Goal: Task Accomplishment & Management: Use online tool/utility

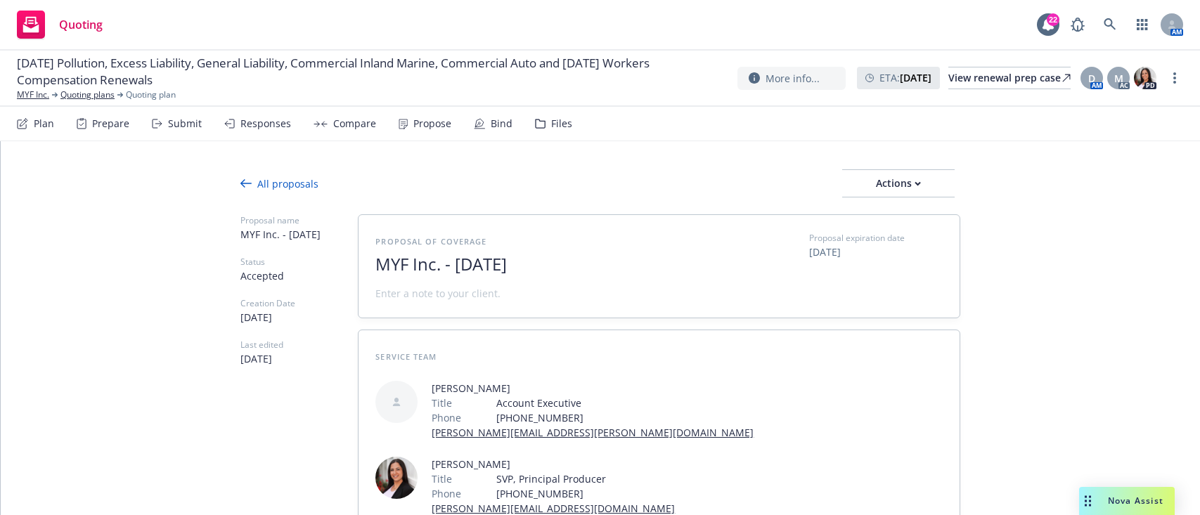
type textarea "x"
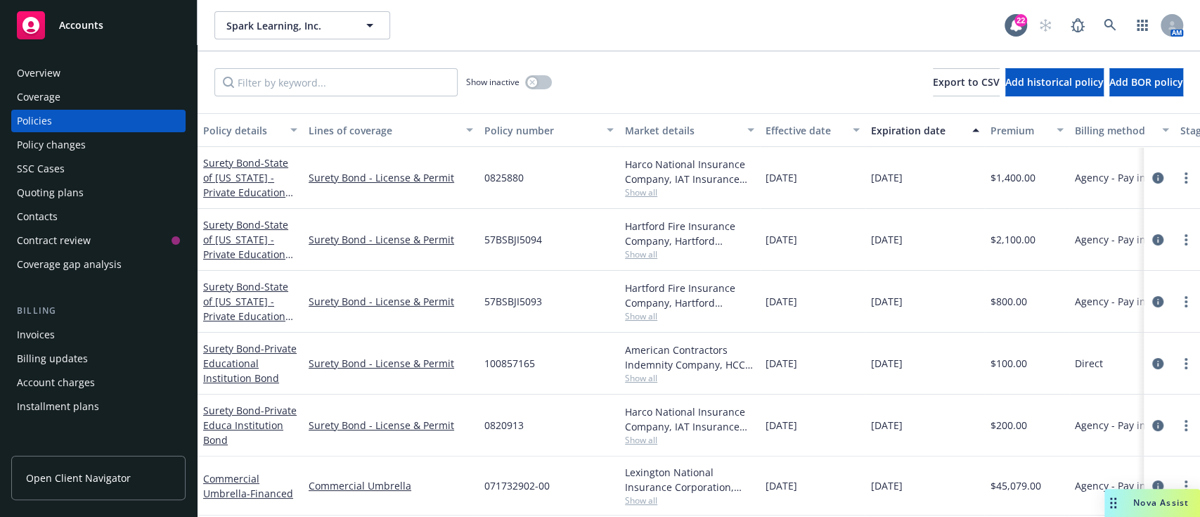
click at [31, 337] on div "Invoices" at bounding box center [36, 334] width 38 height 22
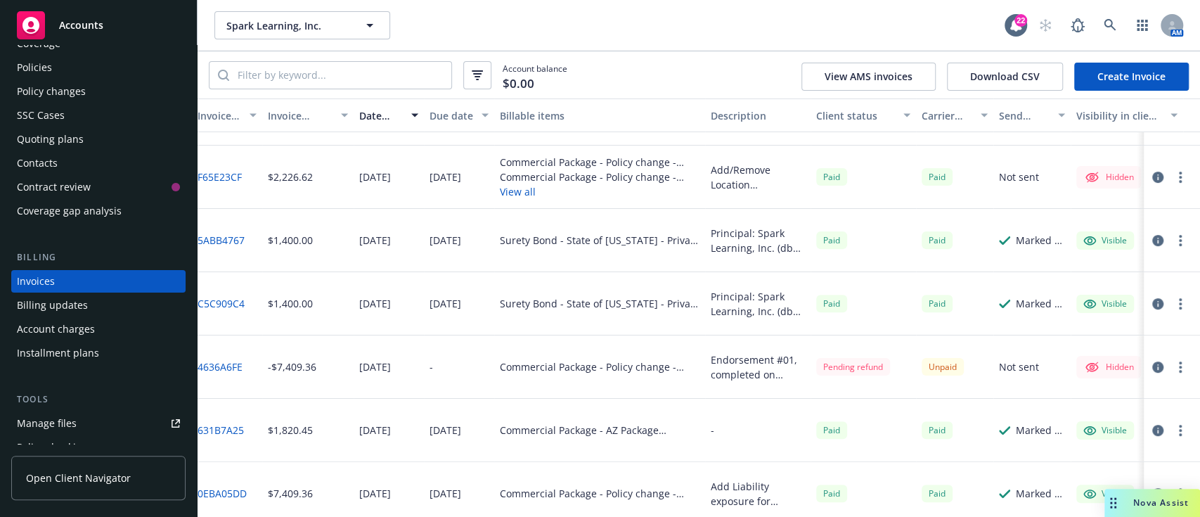
scroll to position [0, 6]
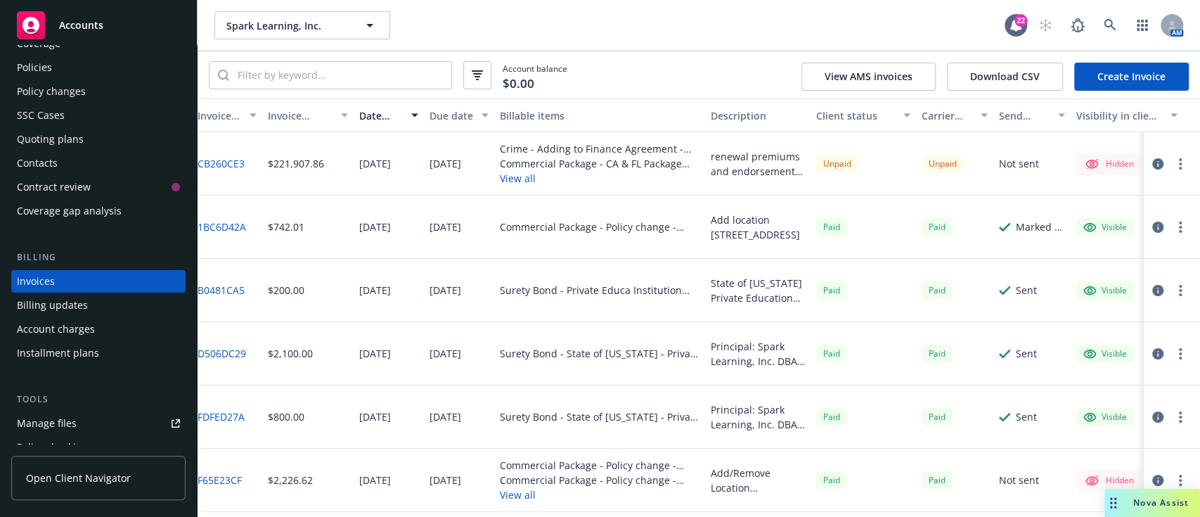
click at [1152, 158] on icon "button" at bounding box center [1157, 163] width 11 height 11
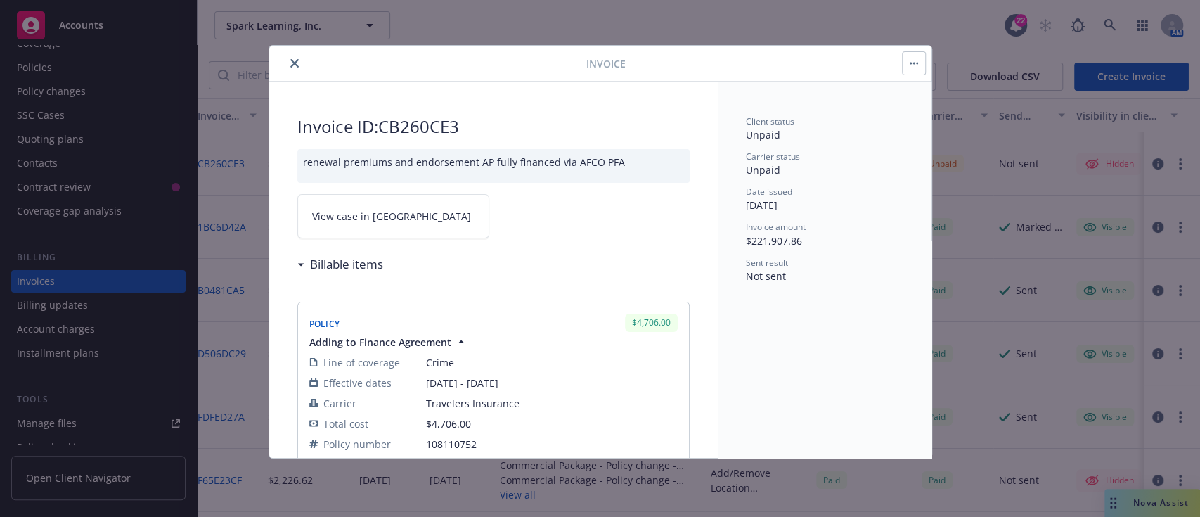
click at [383, 204] on link "View case in SSC" at bounding box center [393, 216] width 192 height 44
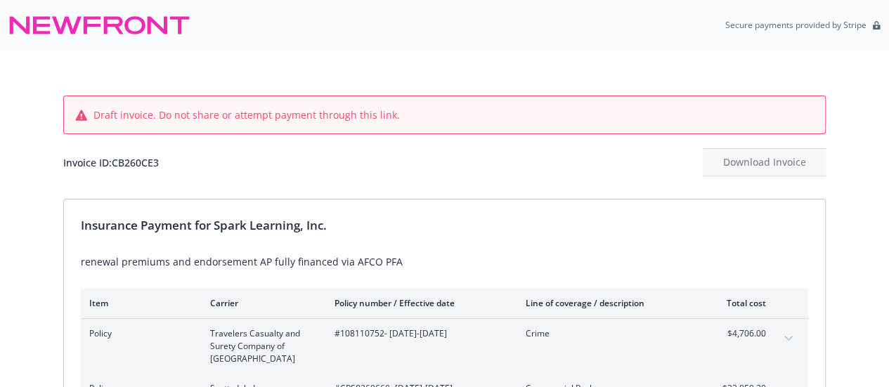
drag, startPoint x: 207, startPoint y: 165, endPoint x: 57, endPoint y: 161, distance: 149.8
drag, startPoint x: 57, startPoint y: 161, endPoint x: 0, endPoint y: 162, distance: 57.0
drag, startPoint x: 162, startPoint y: 164, endPoint x: 56, endPoint y: 164, distance: 106.1
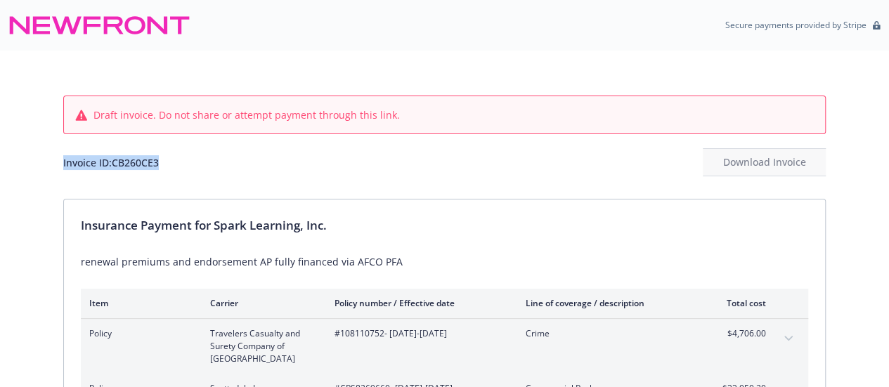
copy div "Invoice ID: CB260CE3"
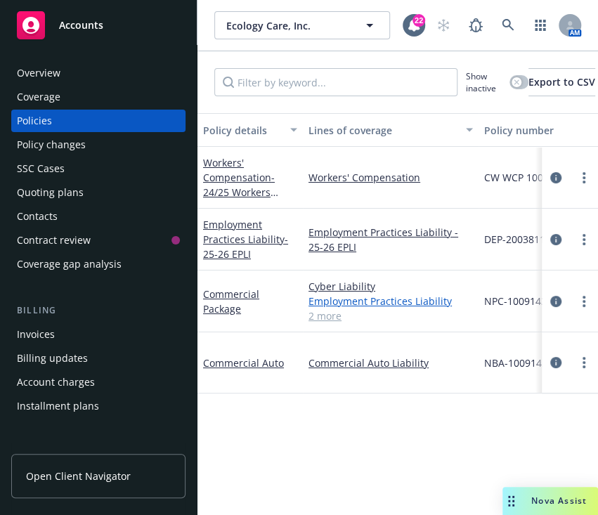
scroll to position [0, 125]
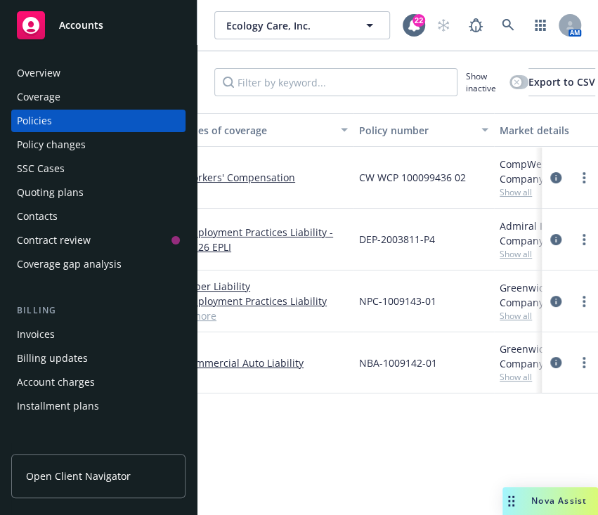
drag, startPoint x: 444, startPoint y: 365, endPoint x: 353, endPoint y: 358, distance: 90.9
drag, startPoint x: 353, startPoint y: 358, endPoint x: 450, endPoint y: 410, distance: 109.7
click at [450, 410] on div "Policy details Lines of coverage Policy number Market details Effective date Ex…" at bounding box center [398, 307] width 401 height 388
drag, startPoint x: 437, startPoint y: 358, endPoint x: 356, endPoint y: 358, distance: 80.8
click at [356, 358] on div "NBA-1009142-01" at bounding box center [424, 362] width 141 height 61
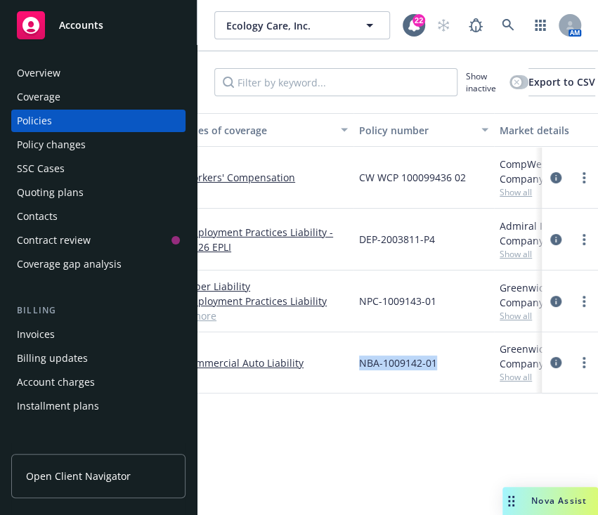
copy span "NBA-1009142-01"
click at [300, 453] on div "Policy details Lines of coverage Policy number Market details Effective date Ex…" at bounding box center [398, 307] width 401 height 388
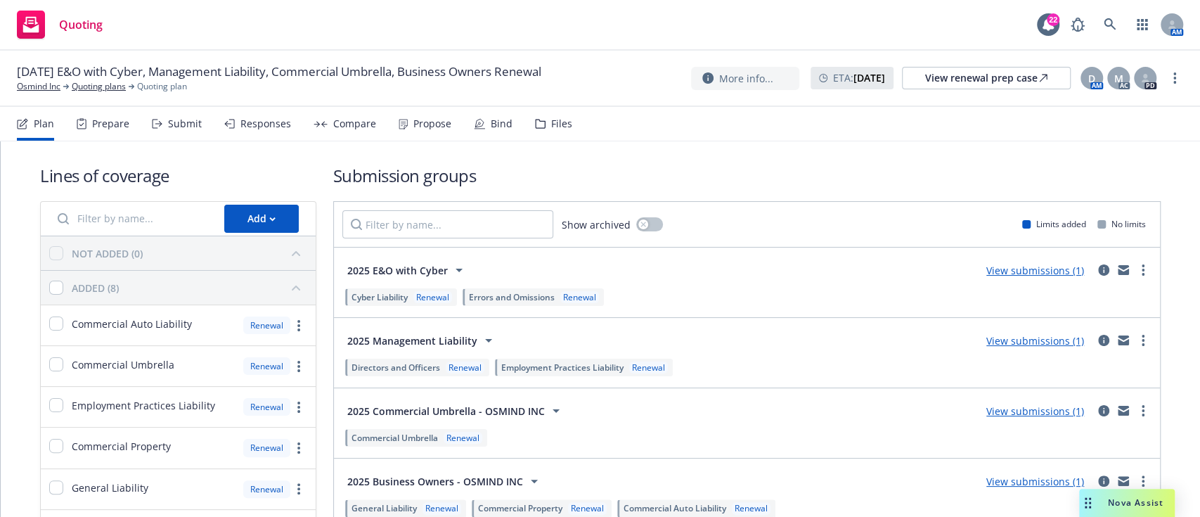
click at [559, 138] on div "Files" at bounding box center [553, 124] width 37 height 34
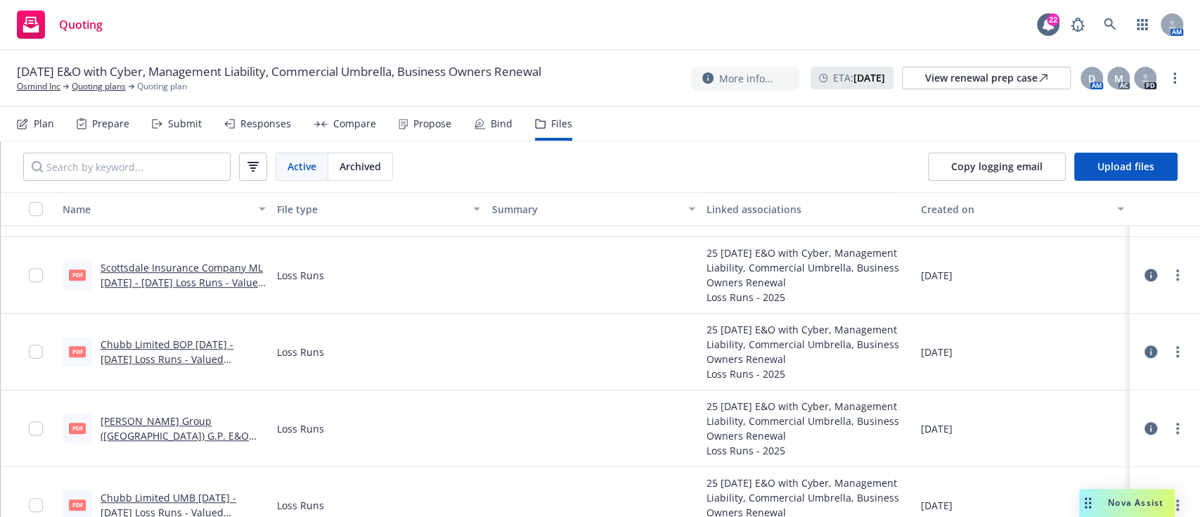
scroll to position [806, 0]
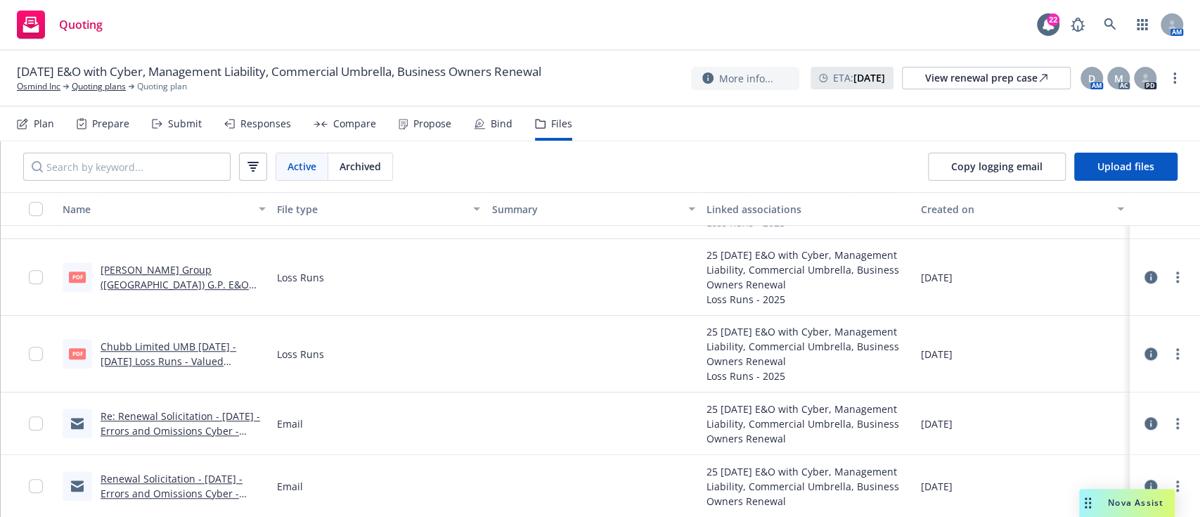
click at [410, 312] on div "Loss Runs" at bounding box center [378, 277] width 214 height 77
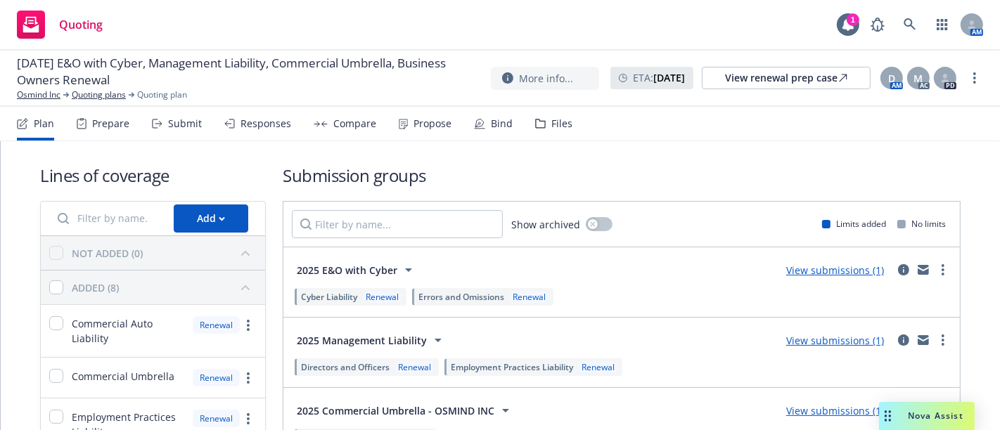
click at [110, 126] on div "Prepare" at bounding box center [110, 123] width 37 height 11
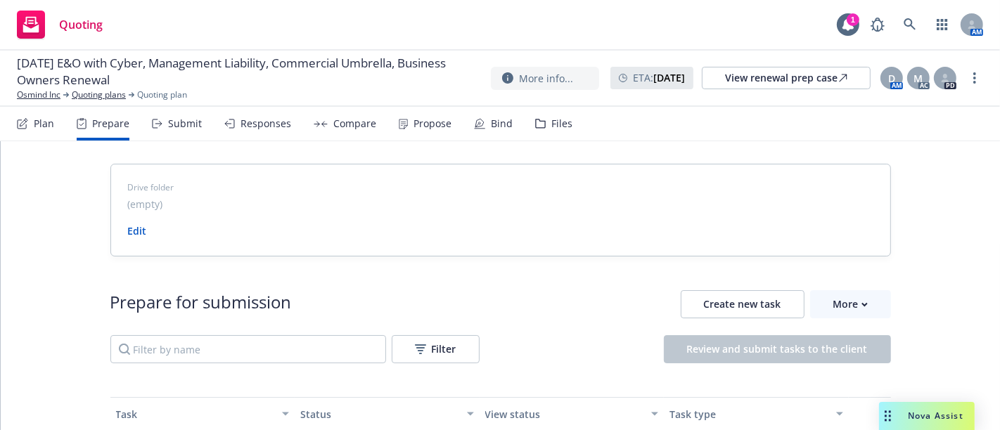
click at [172, 107] on div "Submit" at bounding box center [177, 124] width 50 height 34
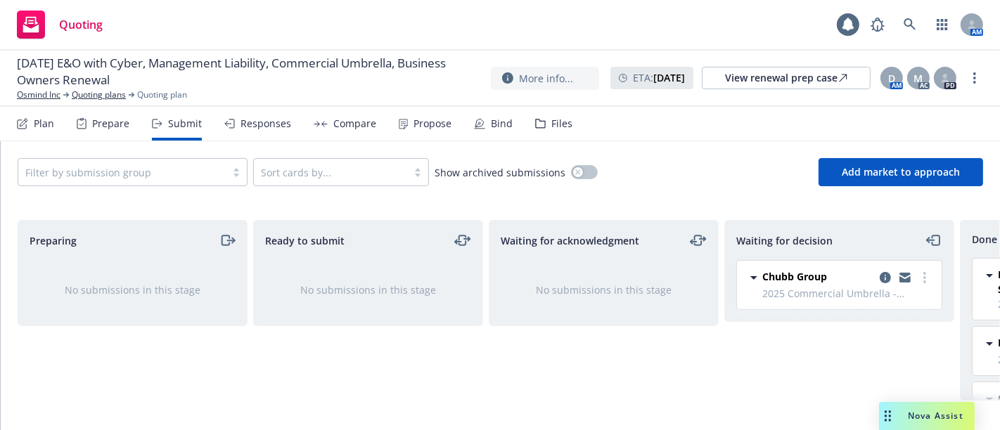
click at [255, 118] on div "Responses" at bounding box center [265, 123] width 51 height 11
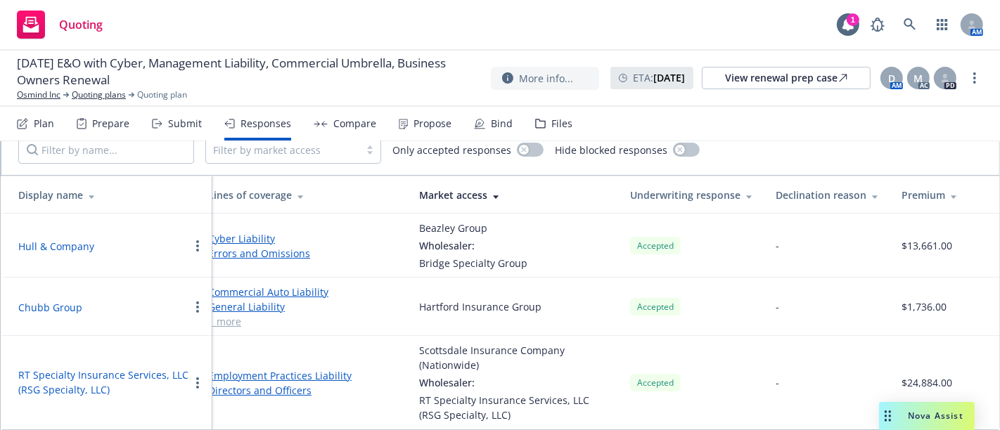
scroll to position [0, 6]
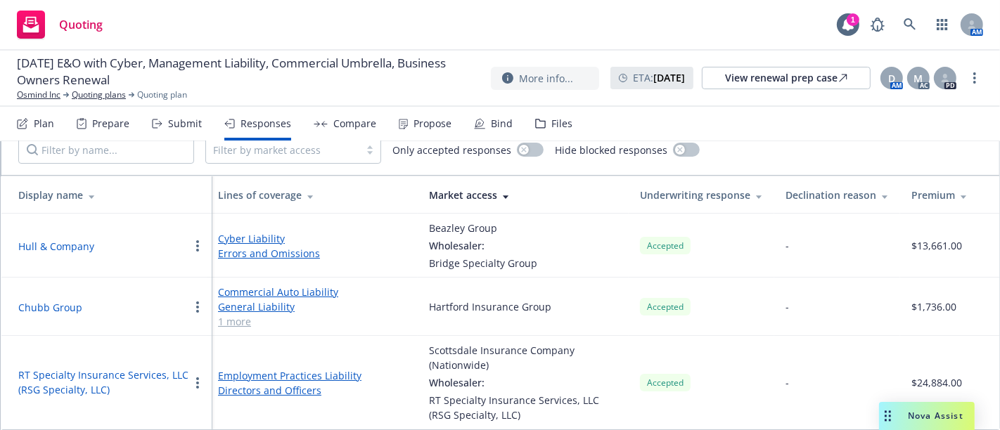
click at [56, 300] on button "Chubb Group" at bounding box center [50, 307] width 64 height 15
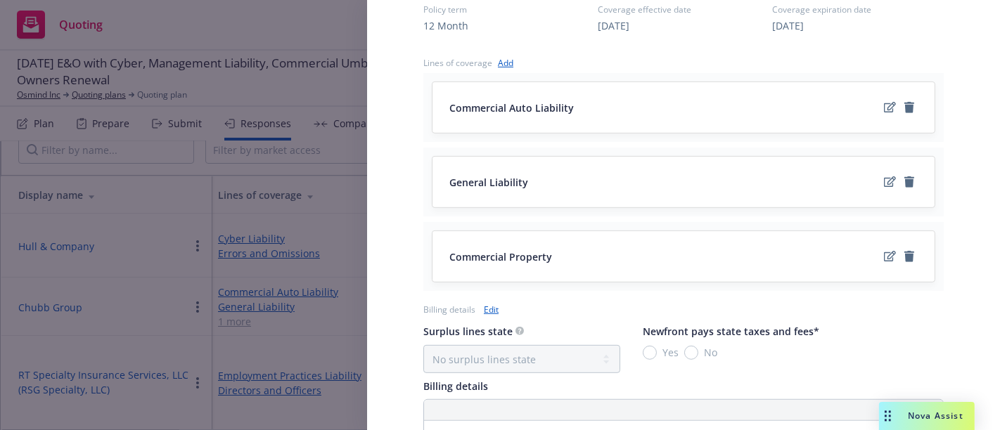
scroll to position [869, 0]
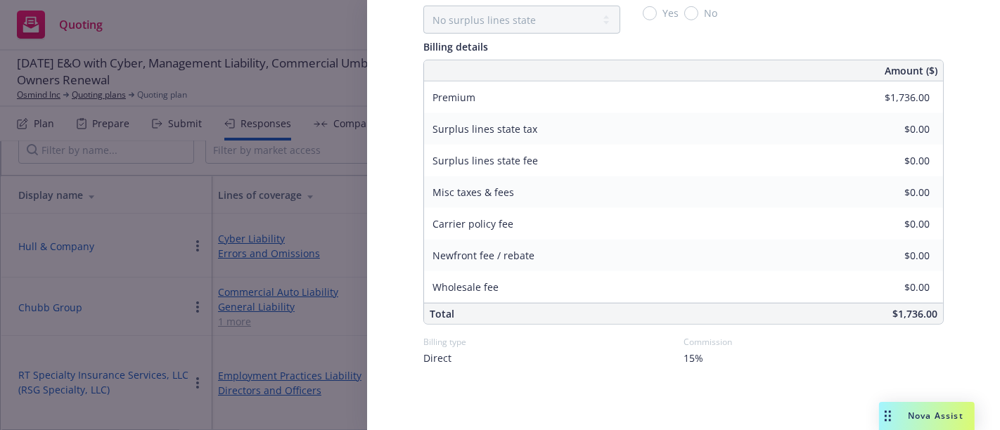
click at [280, 212] on div "Display Name Chubb Group Carrier Hartford Insurance Group Writing company Hartf…" at bounding box center [500, 215] width 1000 height 430
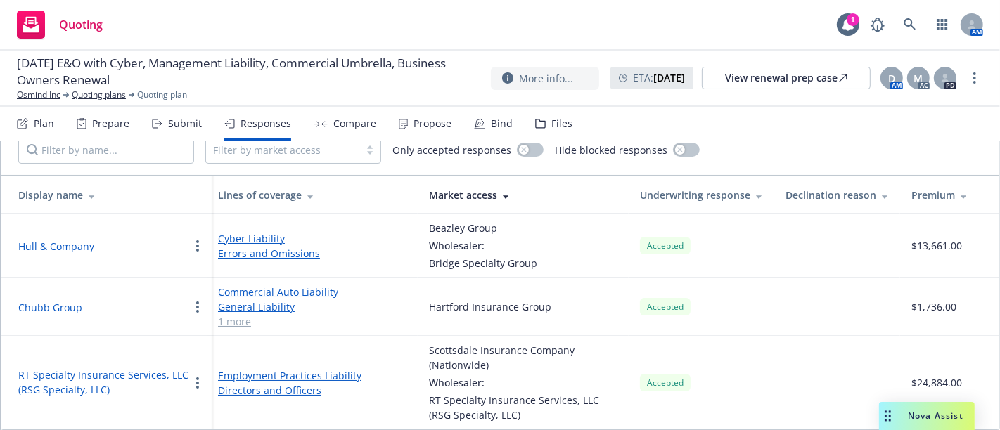
click at [228, 316] on link "1 more" at bounding box center [312, 321] width 188 height 15
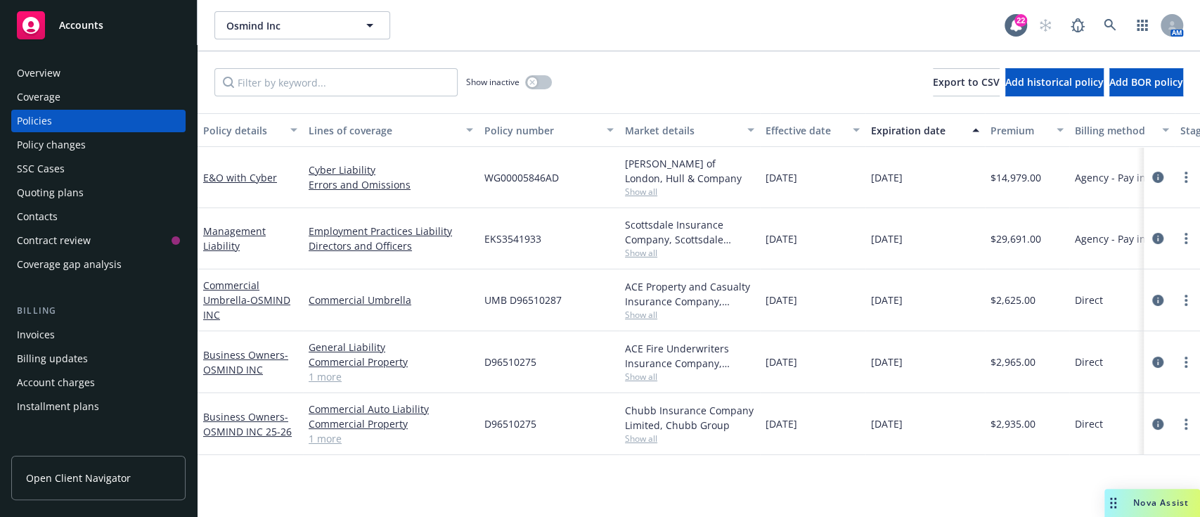
click at [46, 64] on div "Overview" at bounding box center [39, 73] width 44 height 22
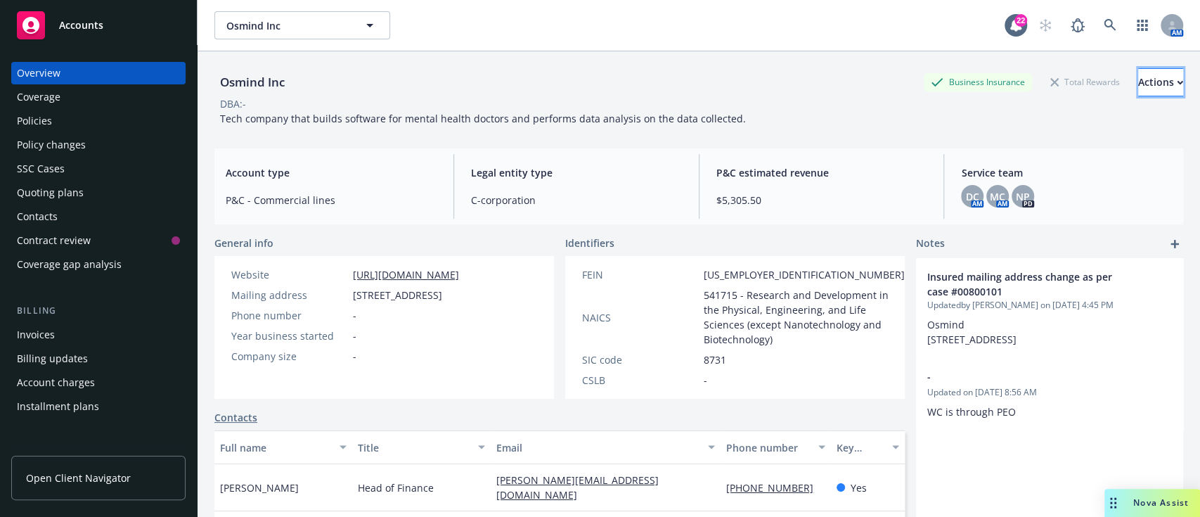
click at [1138, 91] on div "Actions" at bounding box center [1160, 82] width 45 height 27
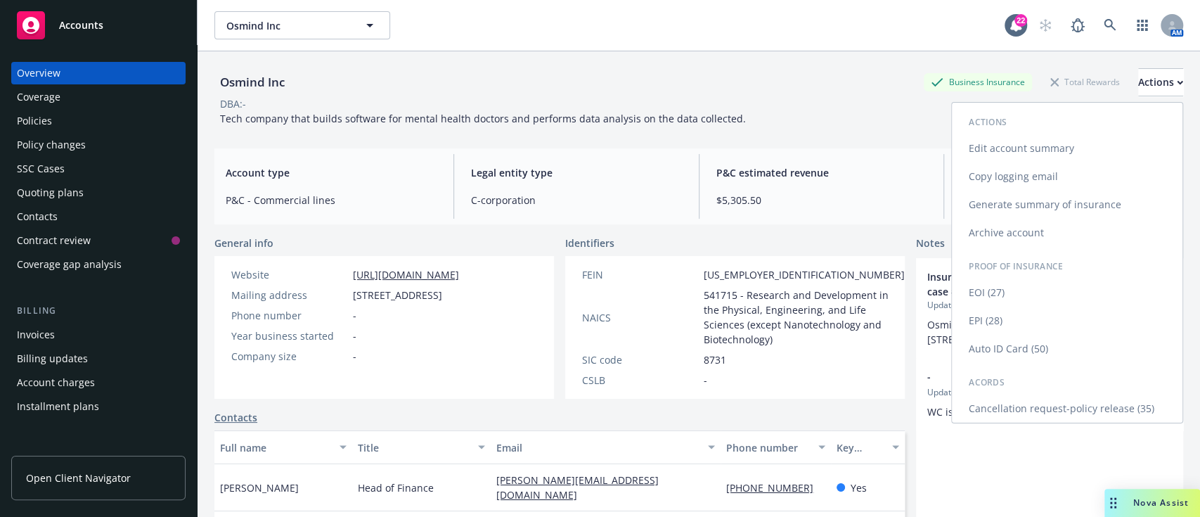
click at [1021, 415] on link "Cancellation request-policy release (35)" at bounding box center [1067, 408] width 231 height 28
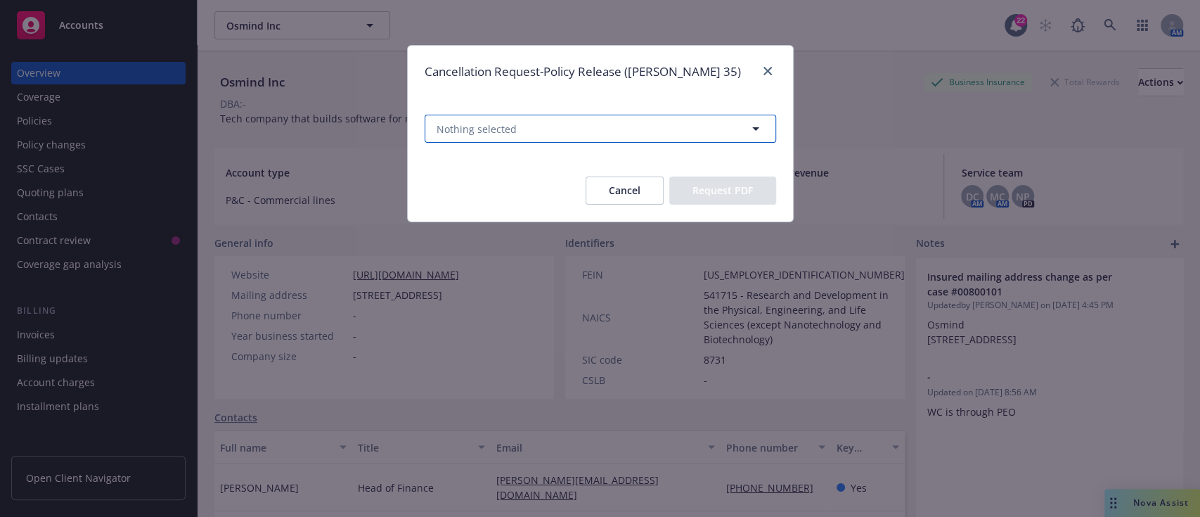
click at [566, 124] on button "Nothing selected" at bounding box center [600, 129] width 351 height 28
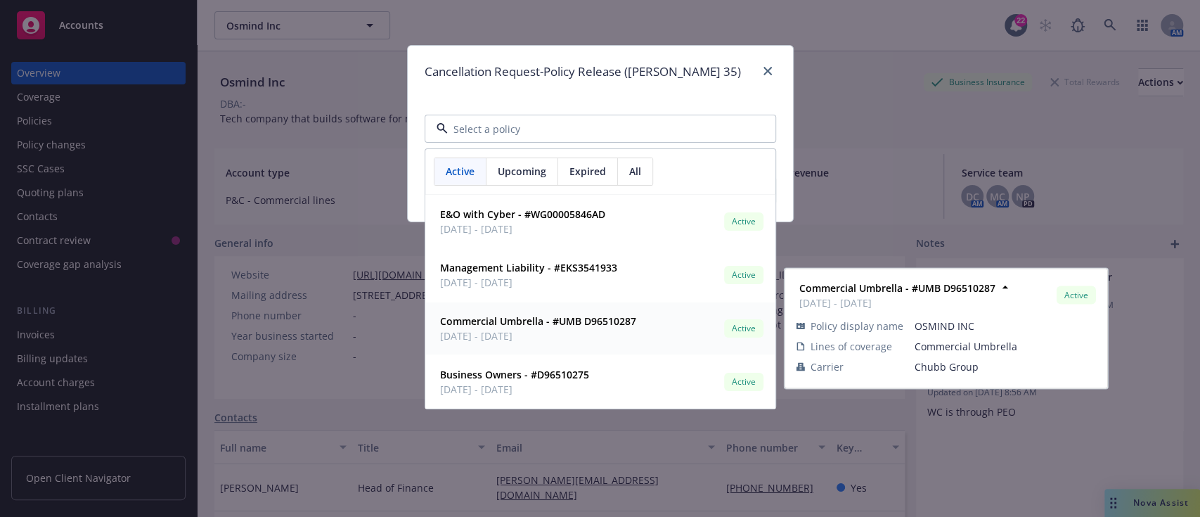
click at [533, 326] on strong "Commercial Umbrella - #UMB D96510287" at bounding box center [538, 320] width 196 height 13
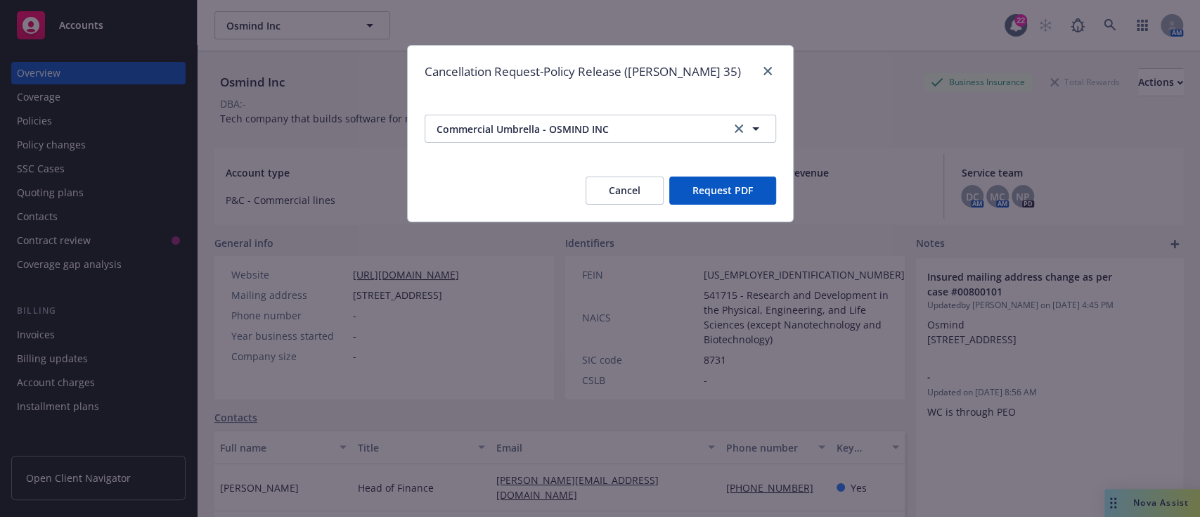
click at [734, 193] on button "Request PDF" at bounding box center [722, 190] width 107 height 28
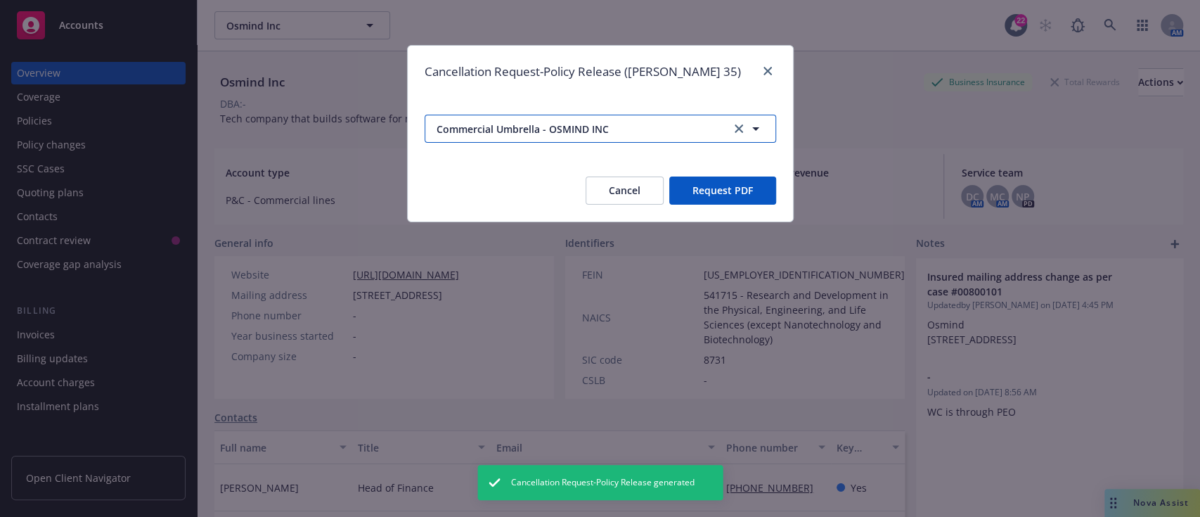
click at [712, 135] on span "Commercial Umbrella - OSMIND INC" at bounding box center [577, 129] width 280 height 15
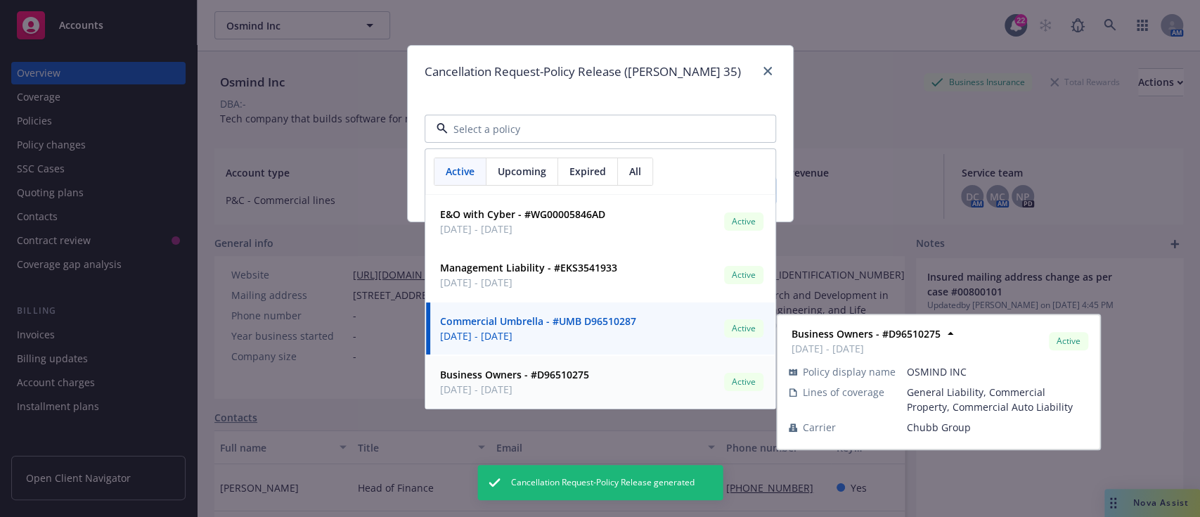
click at [507, 391] on span "09/16/2024 - 09/16/2025" at bounding box center [514, 389] width 149 height 15
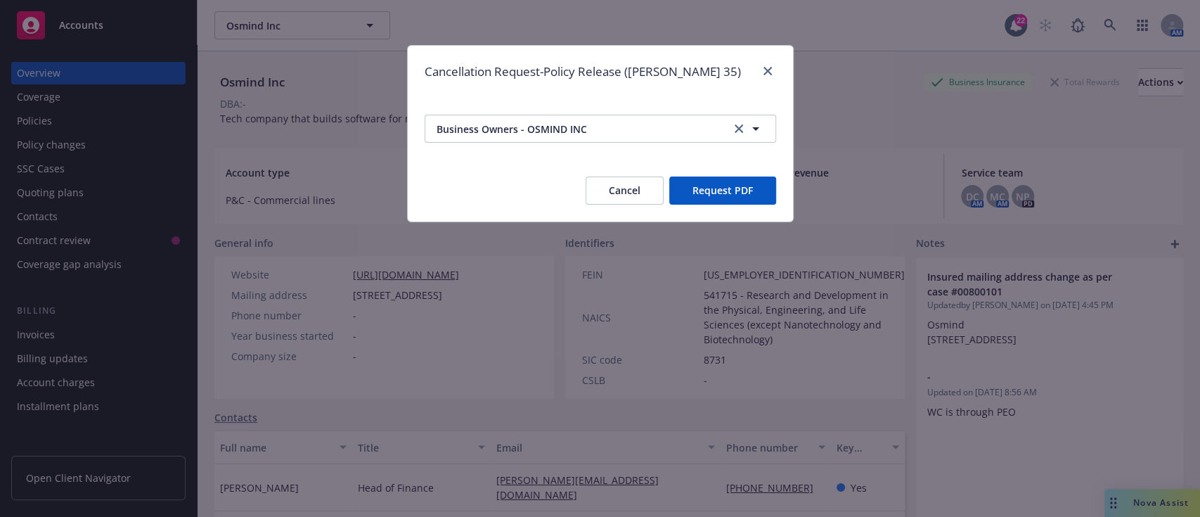
click at [720, 179] on button "Request PDF" at bounding box center [722, 190] width 107 height 28
click at [621, 198] on button "Cancel" at bounding box center [625, 190] width 78 height 28
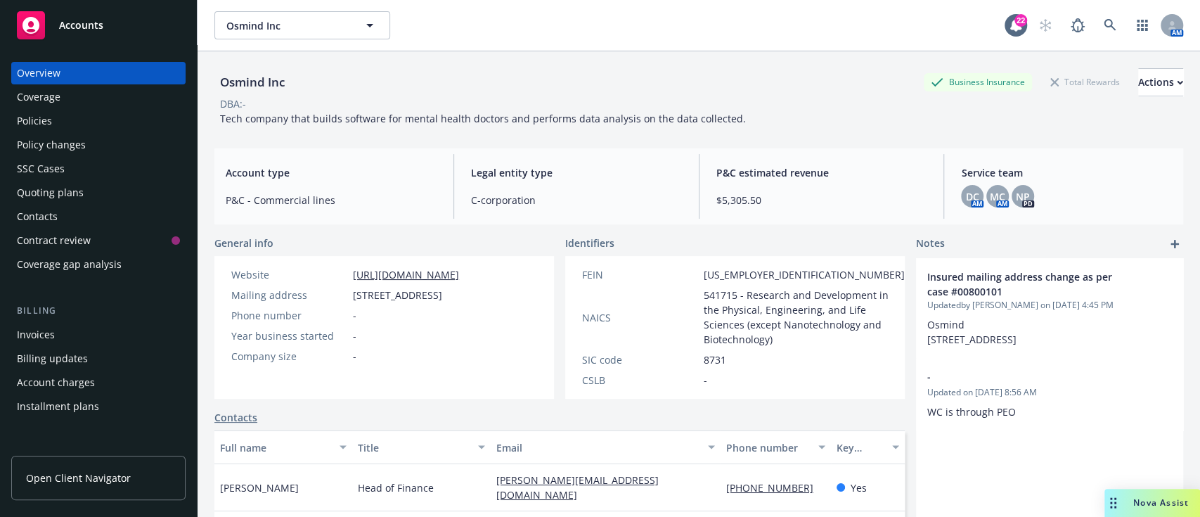
click at [41, 129] on div "Policies" at bounding box center [34, 121] width 35 height 22
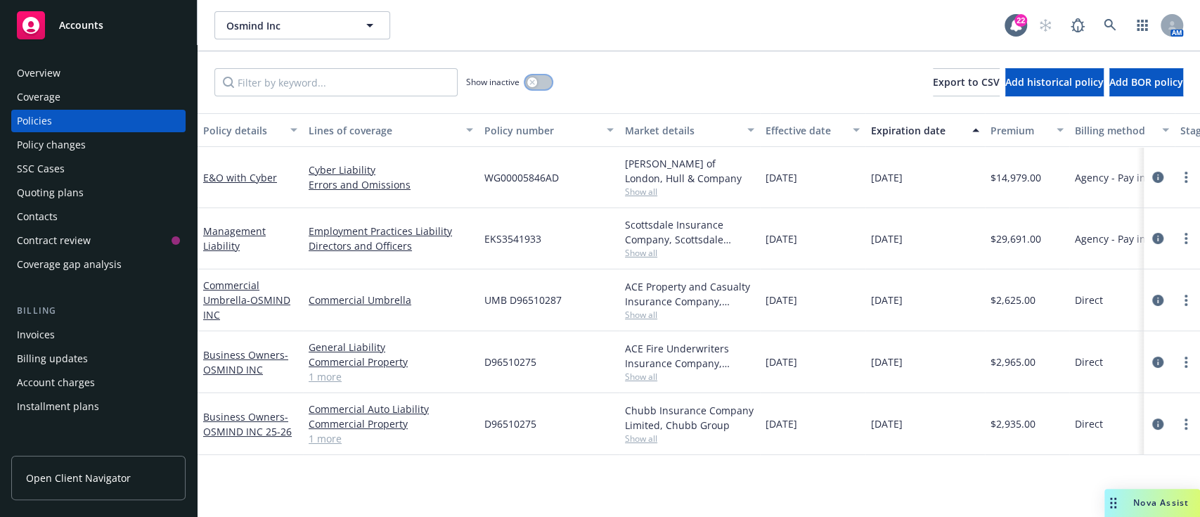
click at [540, 86] on button "button" at bounding box center [538, 82] width 27 height 14
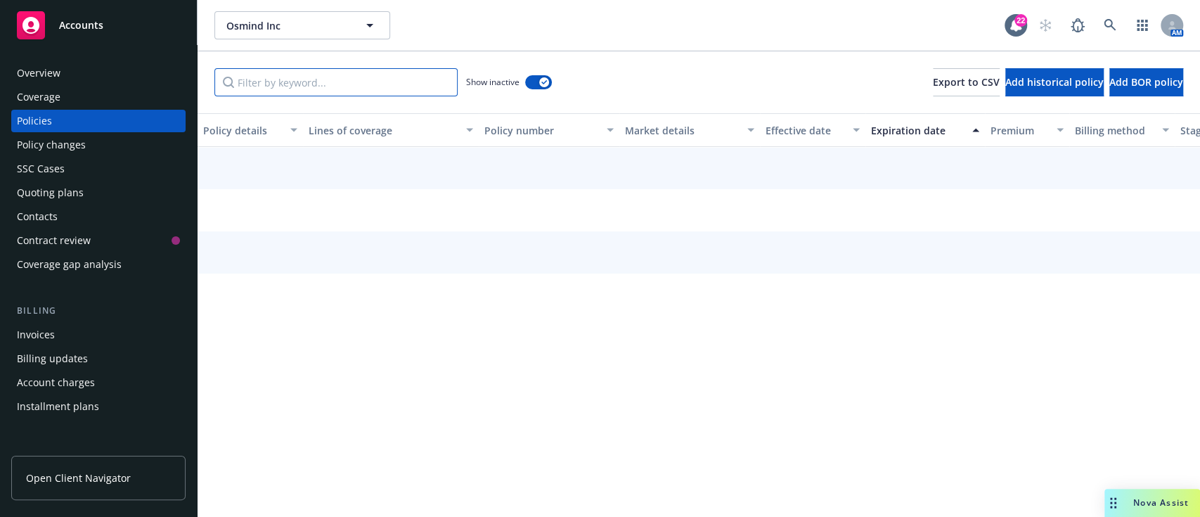
click at [381, 93] on input "Filter by keyword..." at bounding box center [335, 82] width 243 height 28
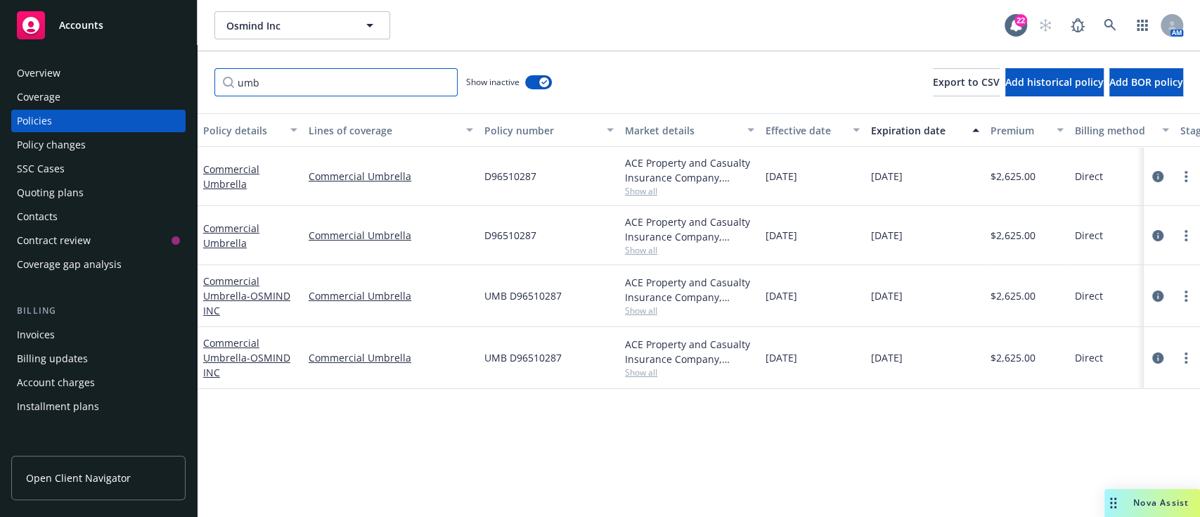
type input "umb"
click at [32, 77] on div "Overview" at bounding box center [39, 73] width 44 height 22
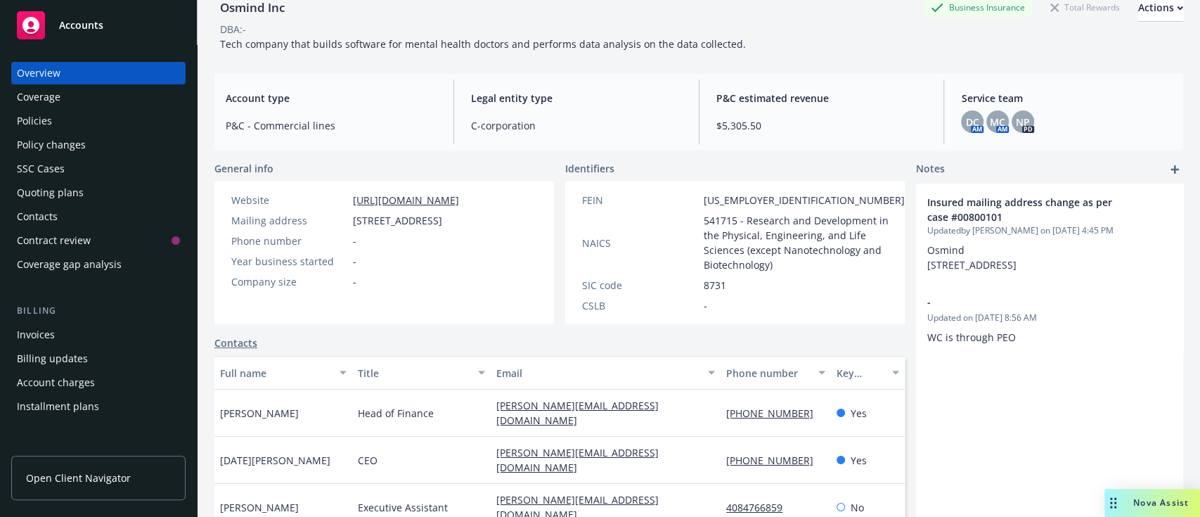
scroll to position [91, 0]
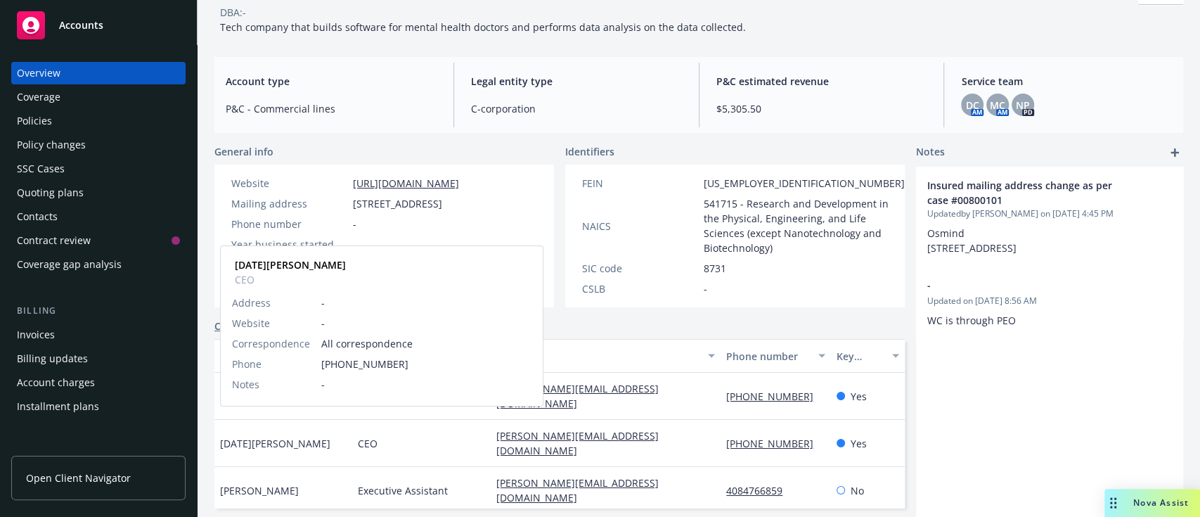
click at [266, 436] on span "Lucia Huang" at bounding box center [275, 443] width 110 height 15
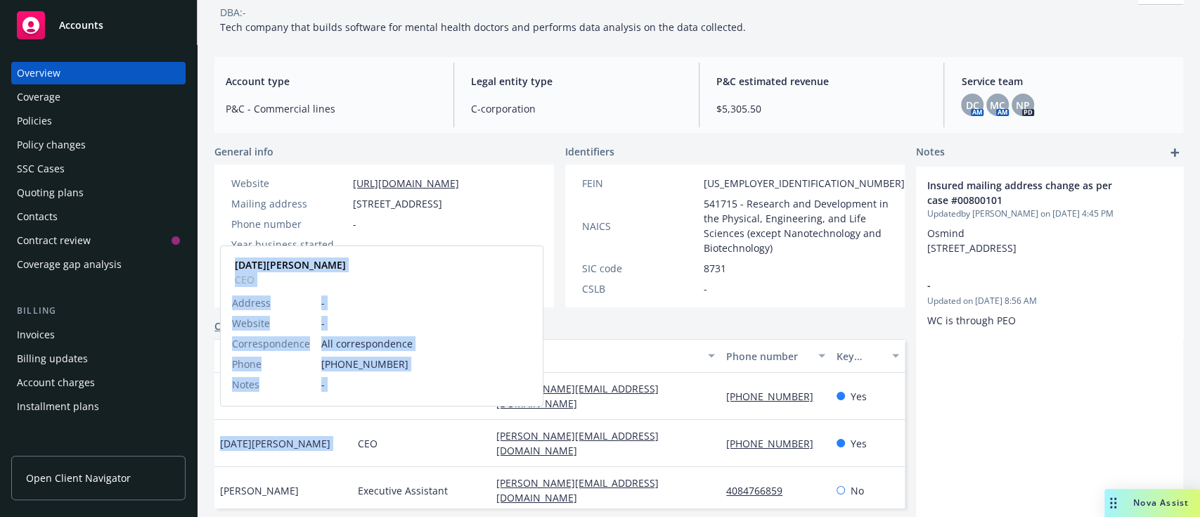
click at [266, 436] on span "Lucia Huang" at bounding box center [275, 443] width 110 height 15
copy div "Lucia Huang Lucia Huang CEO Address - Website - Correspondence All corresponden…"
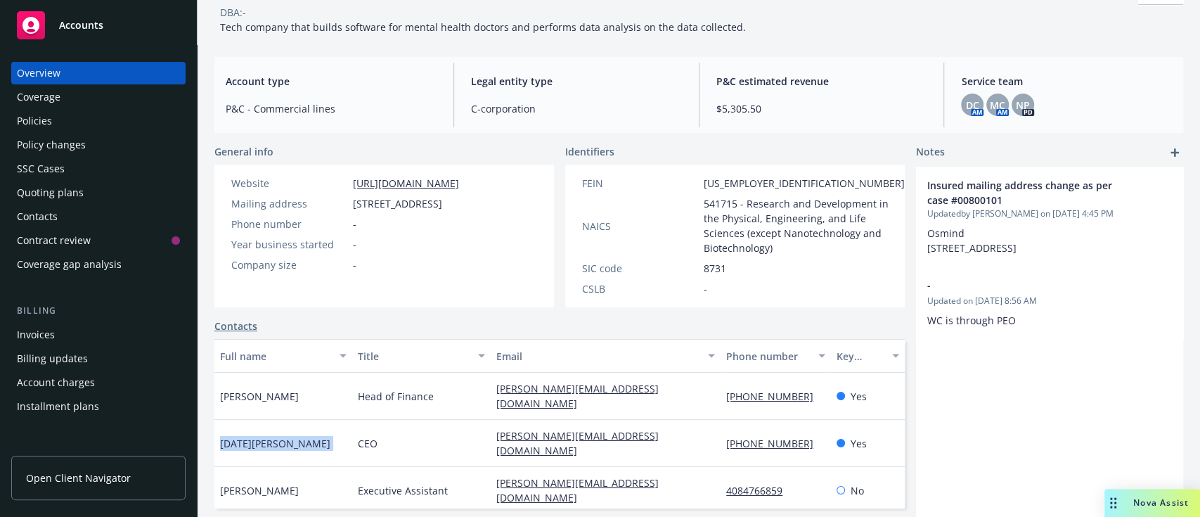
click at [55, 119] on div "Policies" at bounding box center [98, 121] width 163 height 22
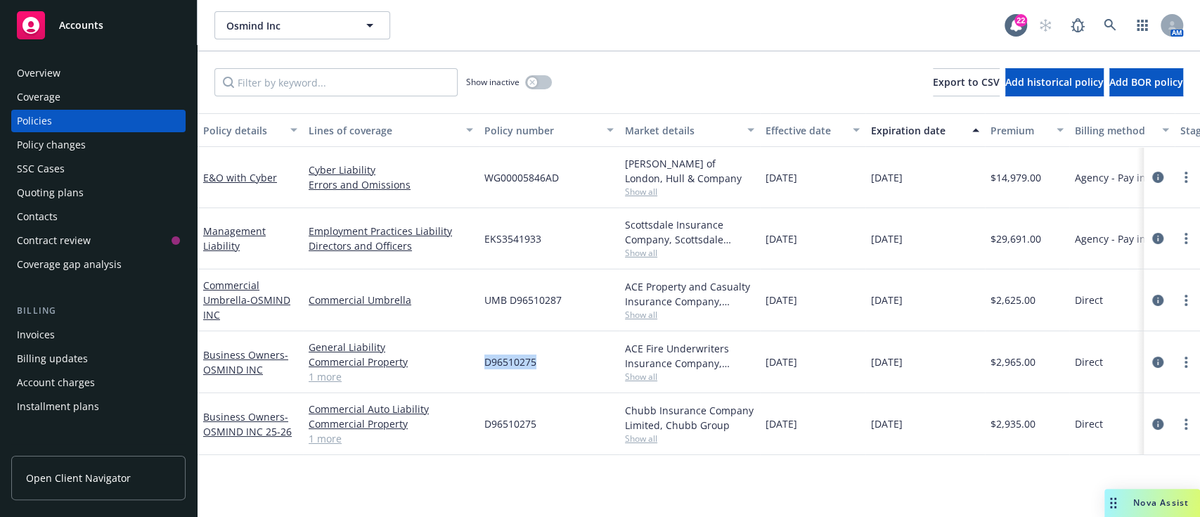
drag, startPoint x: 542, startPoint y: 376, endPoint x: 485, endPoint y: 363, distance: 58.3
click at [485, 363] on div "D96510275" at bounding box center [549, 362] width 141 height 62
copy span "D96510275"
drag, startPoint x: 540, startPoint y: 323, endPoint x: 545, endPoint y: 316, distance: 8.5
click at [540, 323] on div "UMB D96510287" at bounding box center [549, 300] width 141 height 62
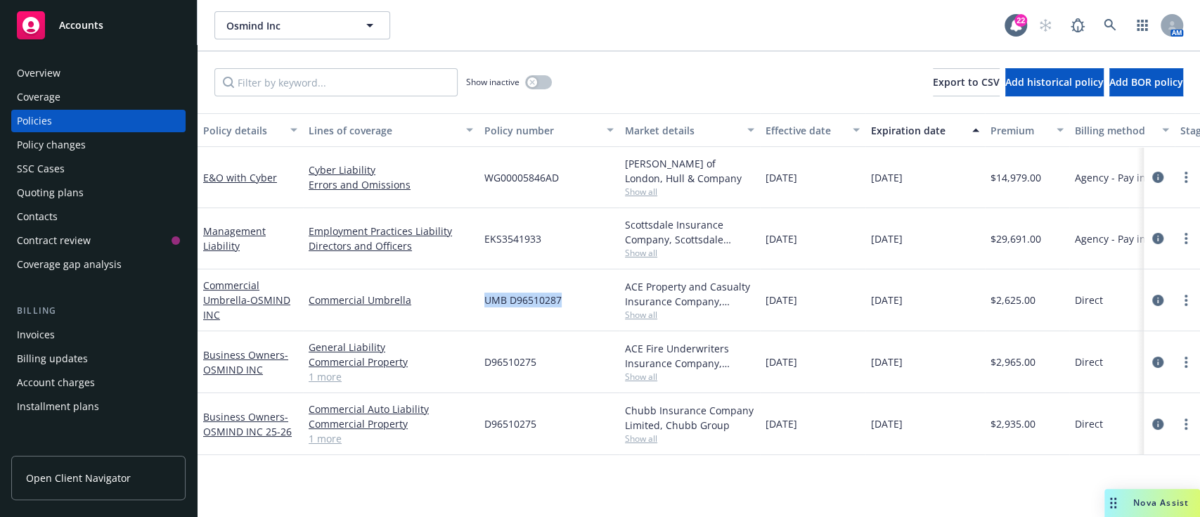
drag, startPoint x: 573, startPoint y: 306, endPoint x: 483, endPoint y: 299, distance: 90.2
click at [483, 299] on div "UMB D96510287" at bounding box center [549, 300] width 141 height 62
copy span "UMB D96510287"
click at [34, 194] on div "Quoting plans" at bounding box center [50, 192] width 67 height 22
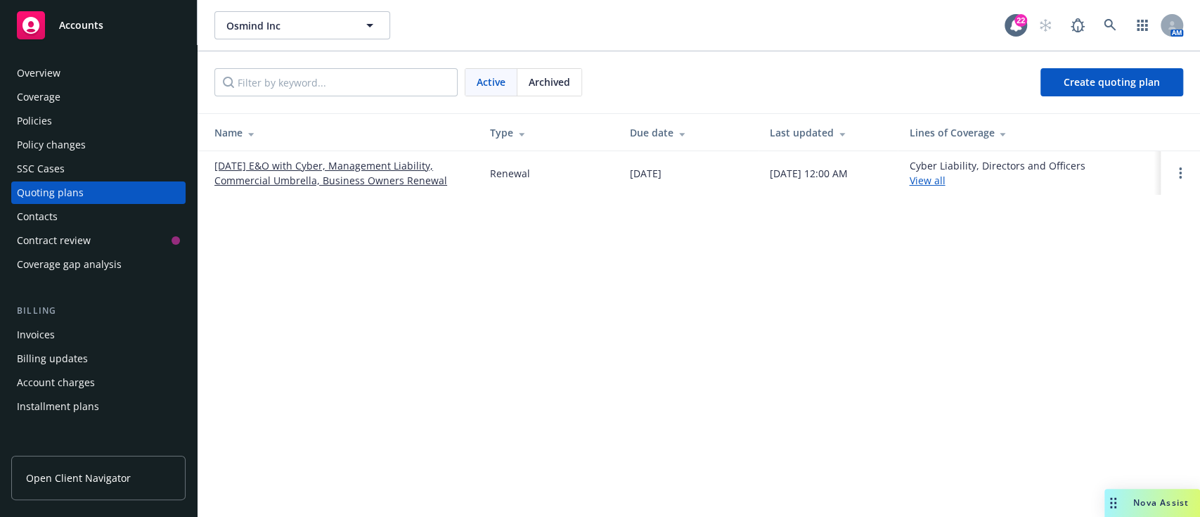
click at [259, 177] on link "09/16/25 E&O with Cyber, Management Liability, Commercial Umbrella, Business Ow…" at bounding box center [340, 173] width 253 height 30
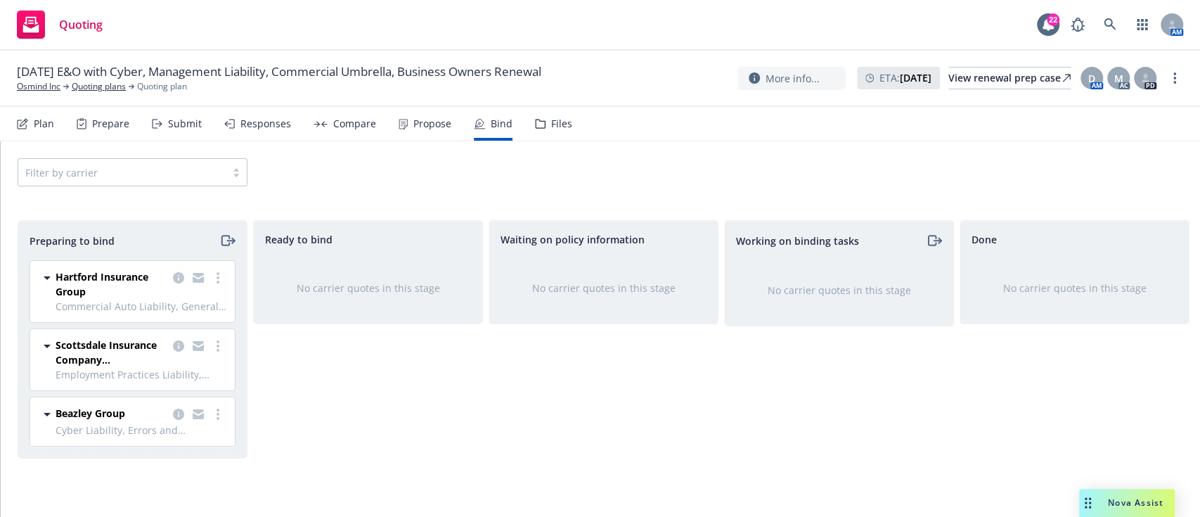
click at [409, 138] on div "Propose" at bounding box center [425, 124] width 53 height 34
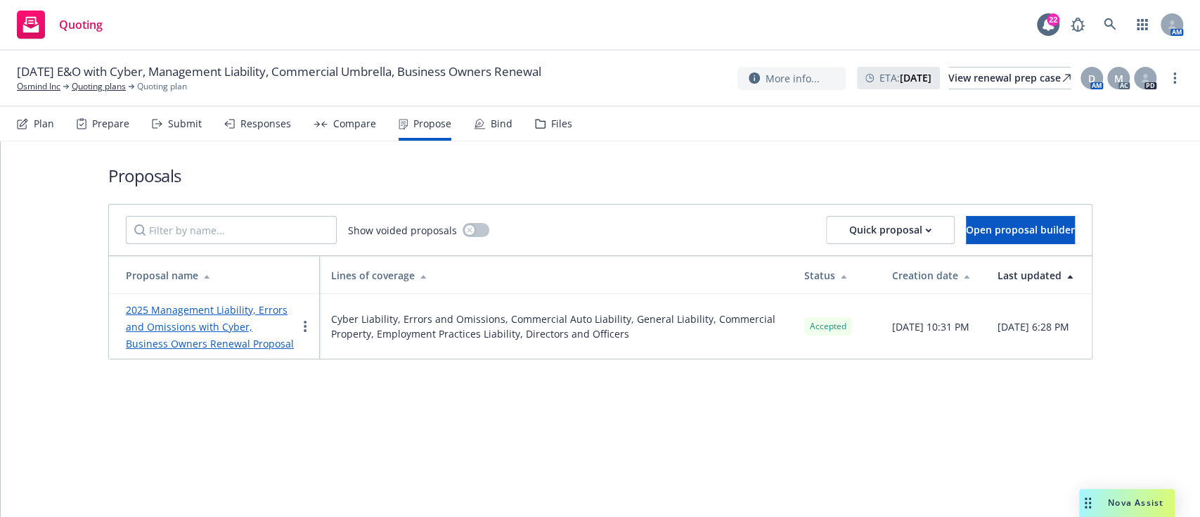
click at [225, 321] on link "2025 Management Liability, Errors and Omissions with Cyber, Business Owners Ren…" at bounding box center [210, 326] width 168 height 47
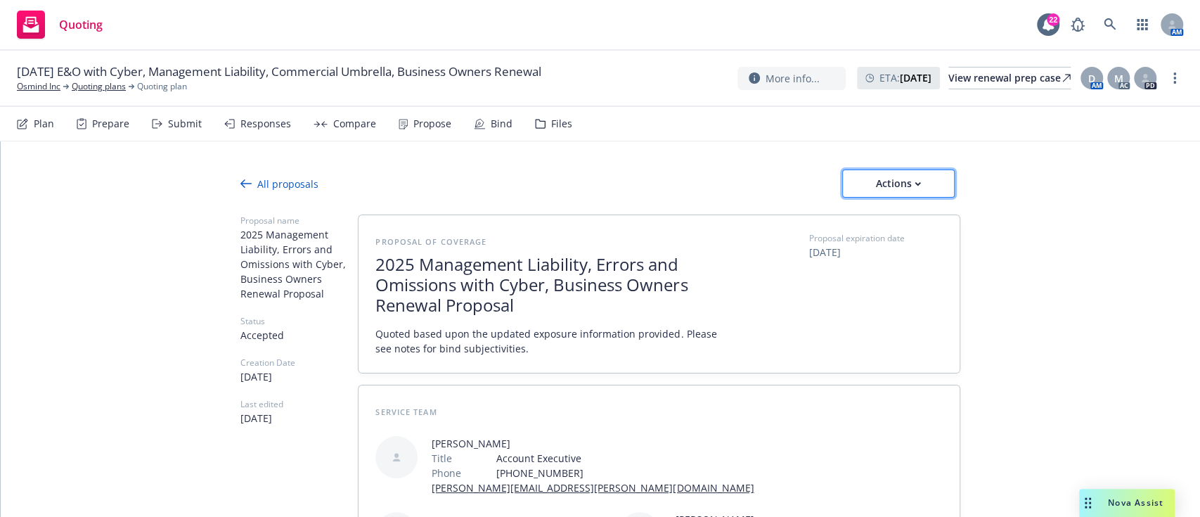
click at [892, 189] on div "Actions" at bounding box center [898, 183] width 66 height 27
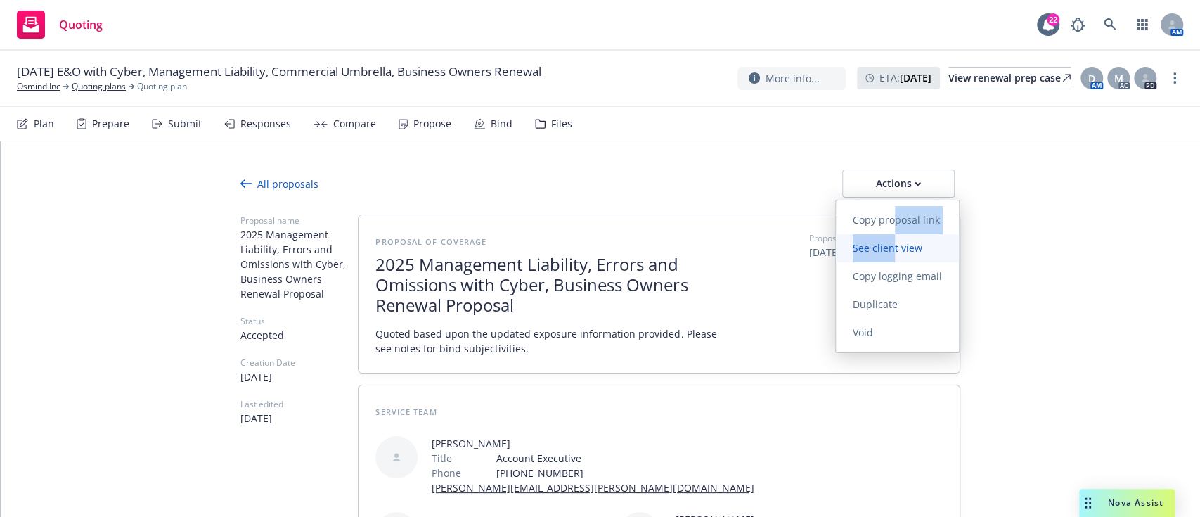
drag, startPoint x: 894, startPoint y: 226, endPoint x: 891, endPoint y: 245, distance: 19.9
click at [891, 245] on div "Copy proposal link See client view Copy logging email Duplicate Void" at bounding box center [897, 276] width 123 height 141
click at [885, 252] on span "See client view" at bounding box center [887, 247] width 103 height 13
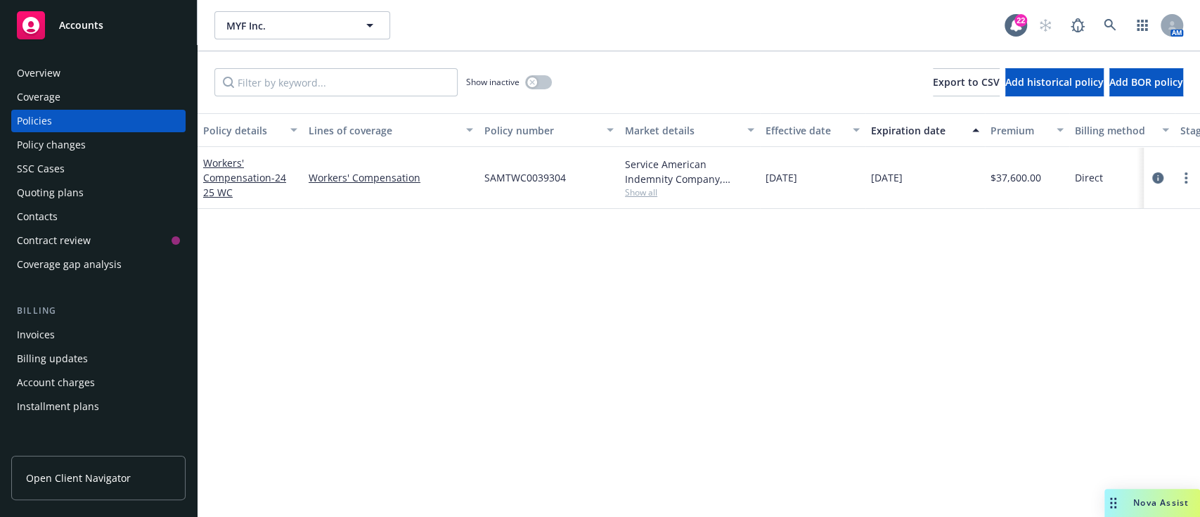
click at [51, 190] on div "Quoting plans" at bounding box center [50, 192] width 67 height 22
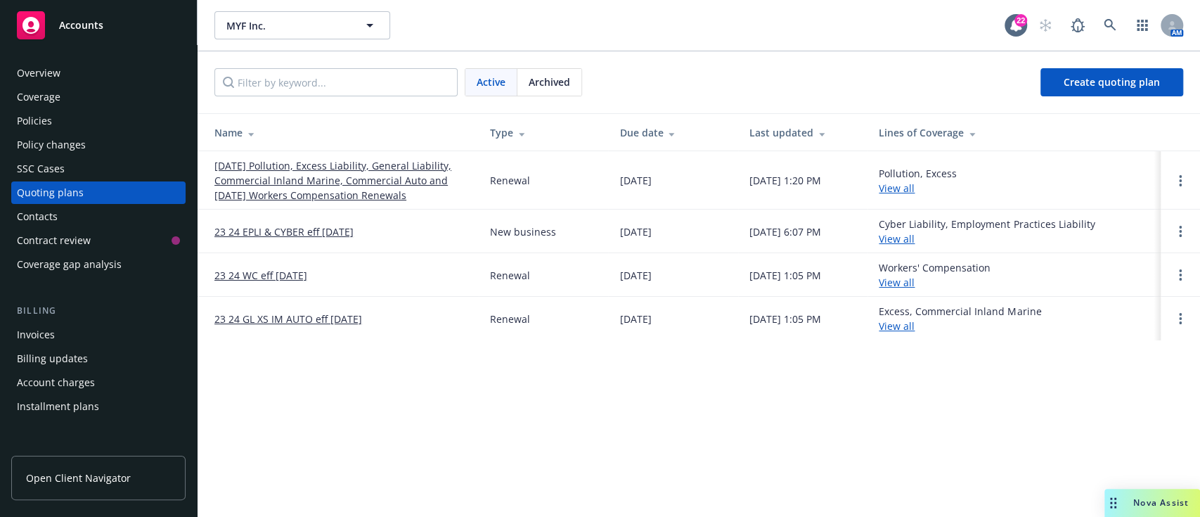
click at [340, 167] on link "[DATE] Pollution, Excess Liability, General Liability, Commercial Inland Marine…" at bounding box center [340, 180] width 253 height 44
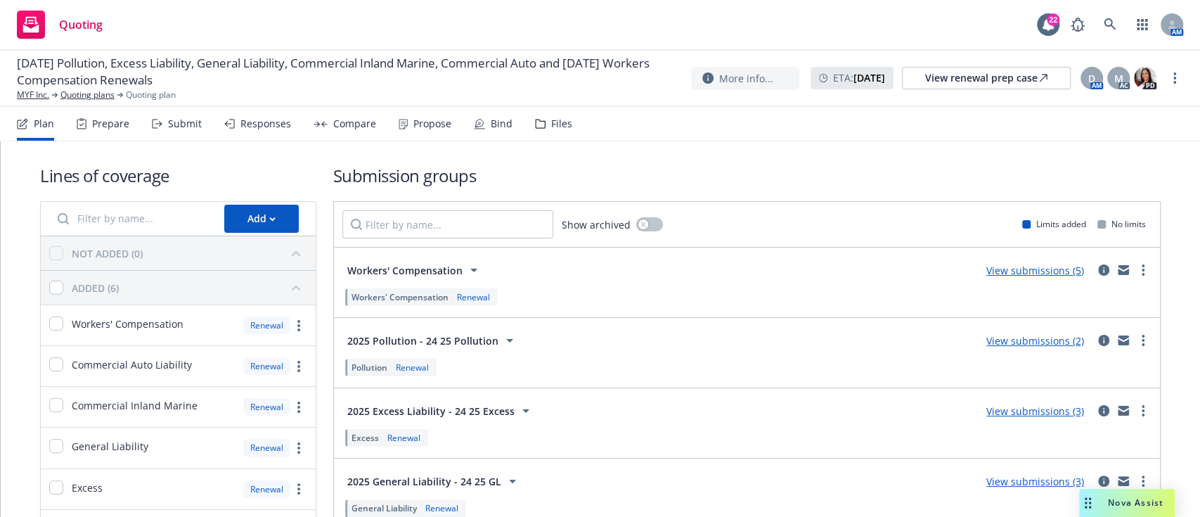
drag, startPoint x: 387, startPoint y: 134, endPoint x: 410, endPoint y: 131, distance: 23.5
click at [402, 131] on div "Plan Prepare Submit Responses Compare Propose Bind Files" at bounding box center [294, 124] width 555 height 34
click at [420, 131] on div "Propose" at bounding box center [425, 124] width 53 height 34
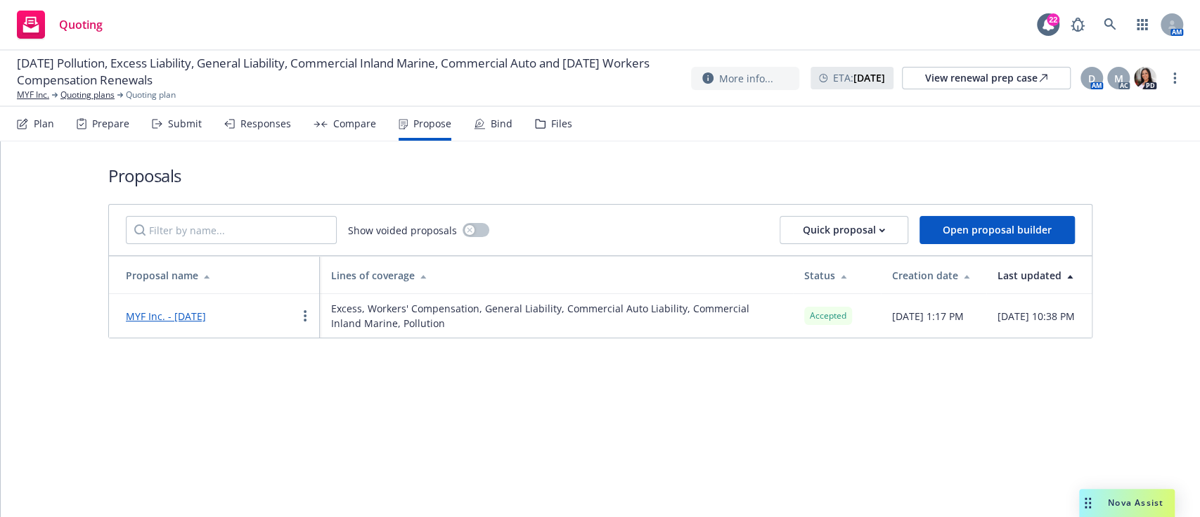
click at [206, 321] on link "MYF Inc. - September 2025" at bounding box center [166, 315] width 80 height 13
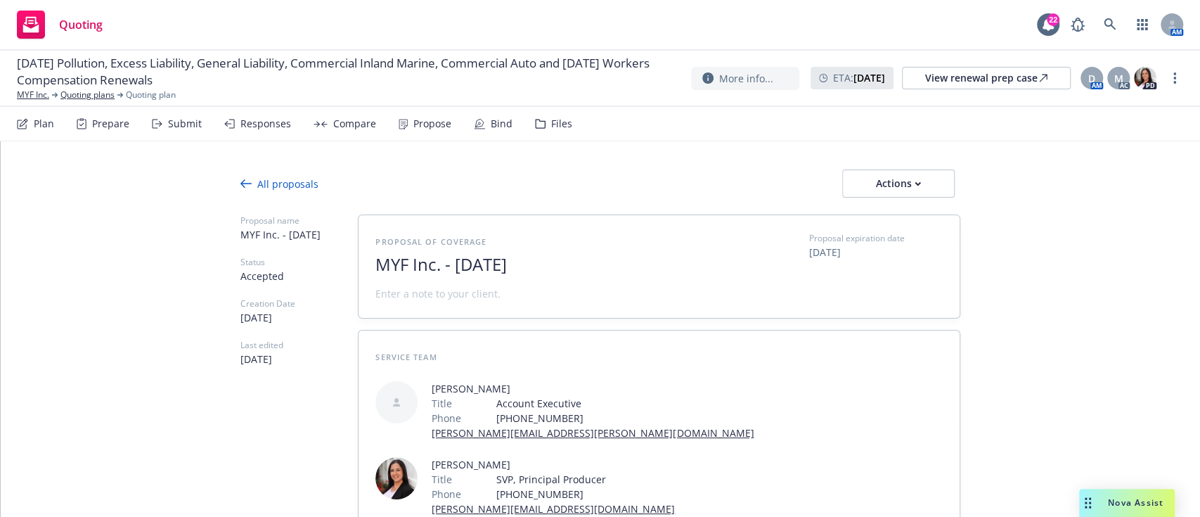
type textarea "x"
click at [874, 183] on div "Actions" at bounding box center [898, 183] width 66 height 27
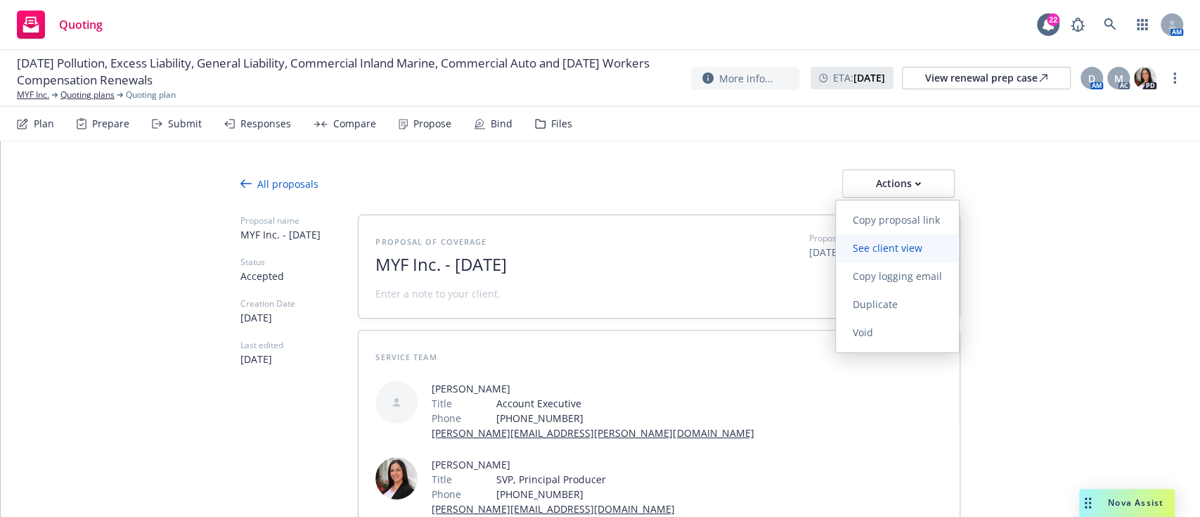
click at [890, 244] on span "See client view" at bounding box center [887, 247] width 103 height 13
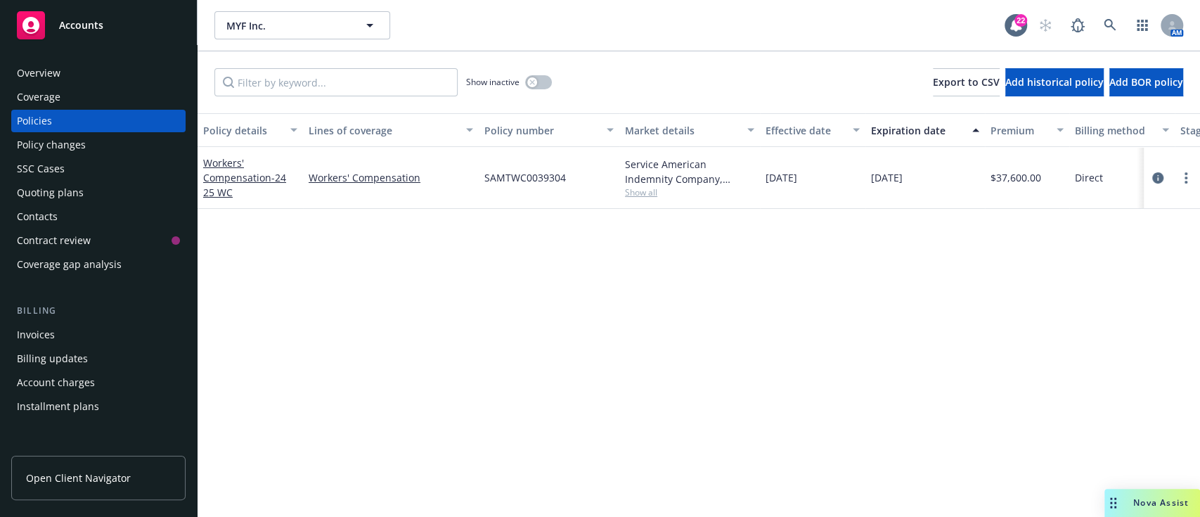
click at [34, 80] on div "Overview" at bounding box center [39, 73] width 44 height 22
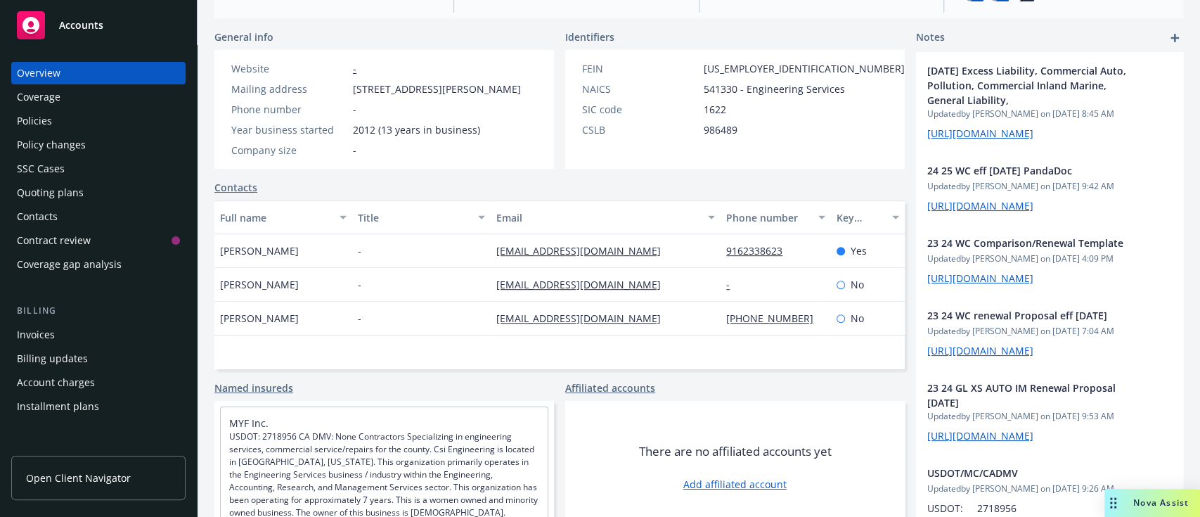
scroll to position [326, 0]
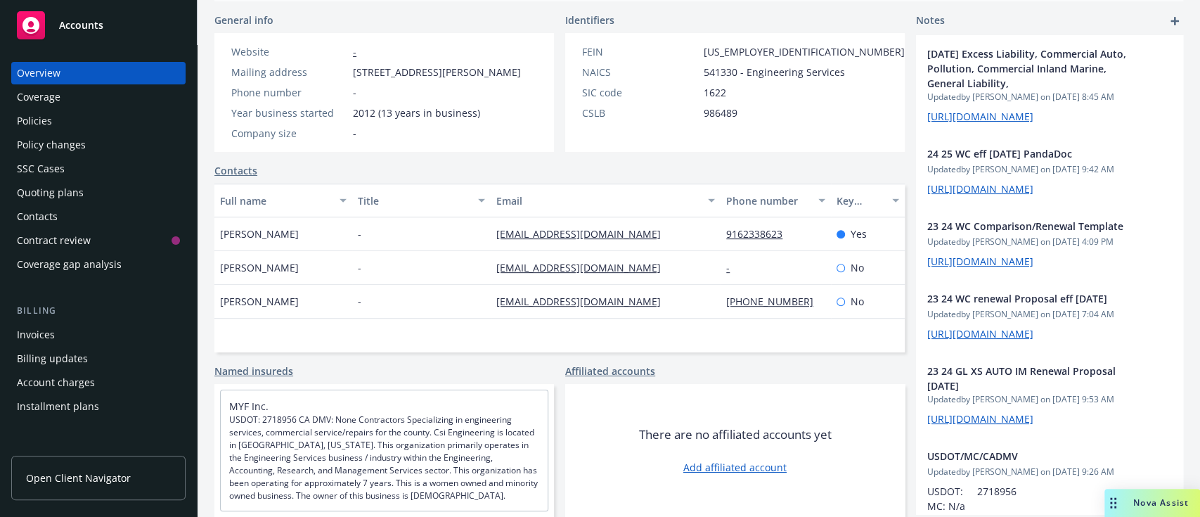
click at [242, 168] on link "Contacts" at bounding box center [235, 170] width 43 height 15
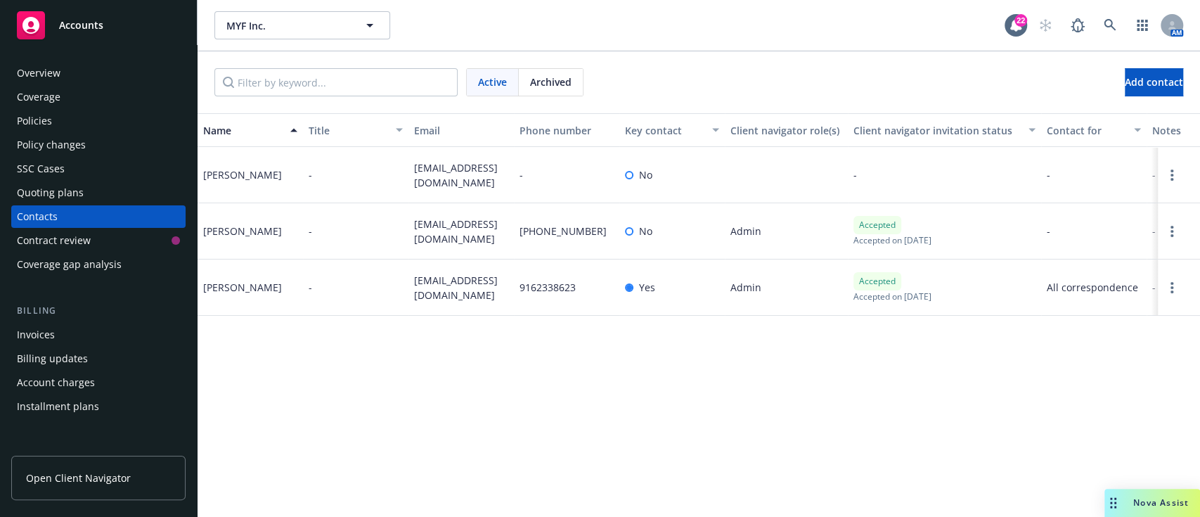
click at [566, 82] on span "Archived" at bounding box center [550, 82] width 41 height 15
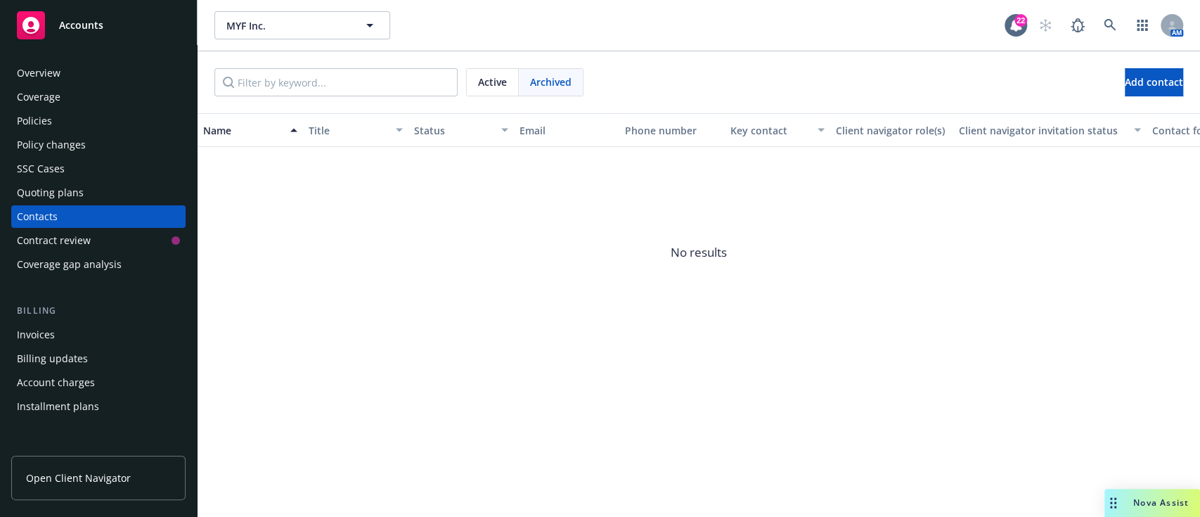
click at [484, 70] on div "Active" at bounding box center [493, 82] width 52 height 27
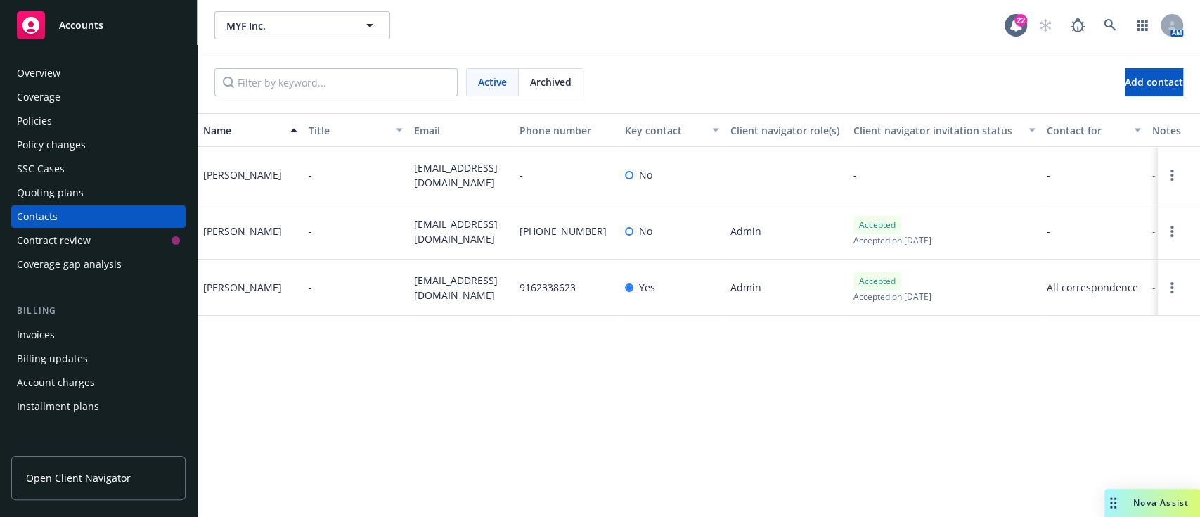
click at [56, 148] on div "Policy changes" at bounding box center [51, 145] width 69 height 22
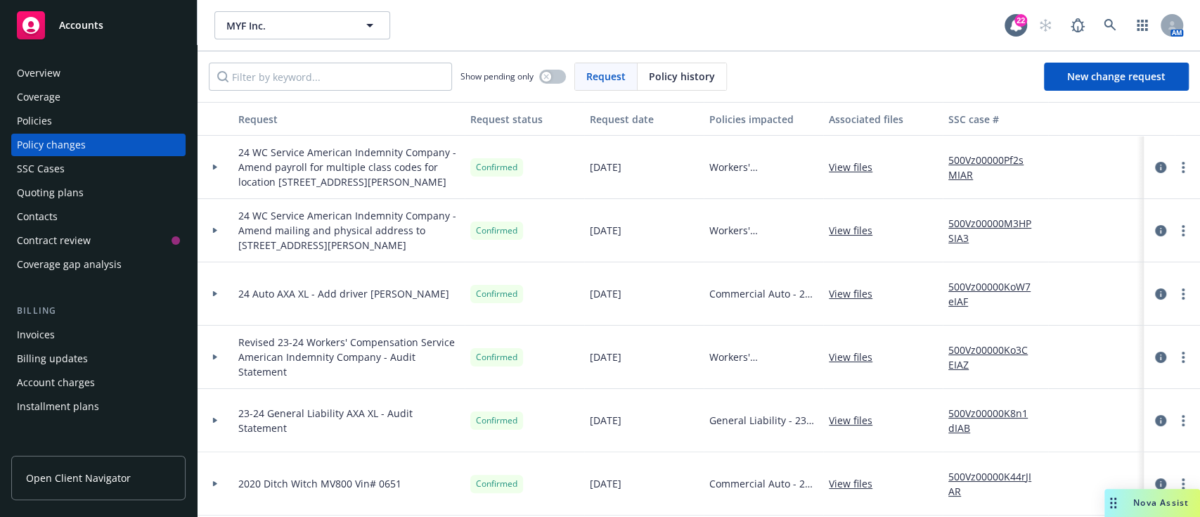
scroll to position [93, 0]
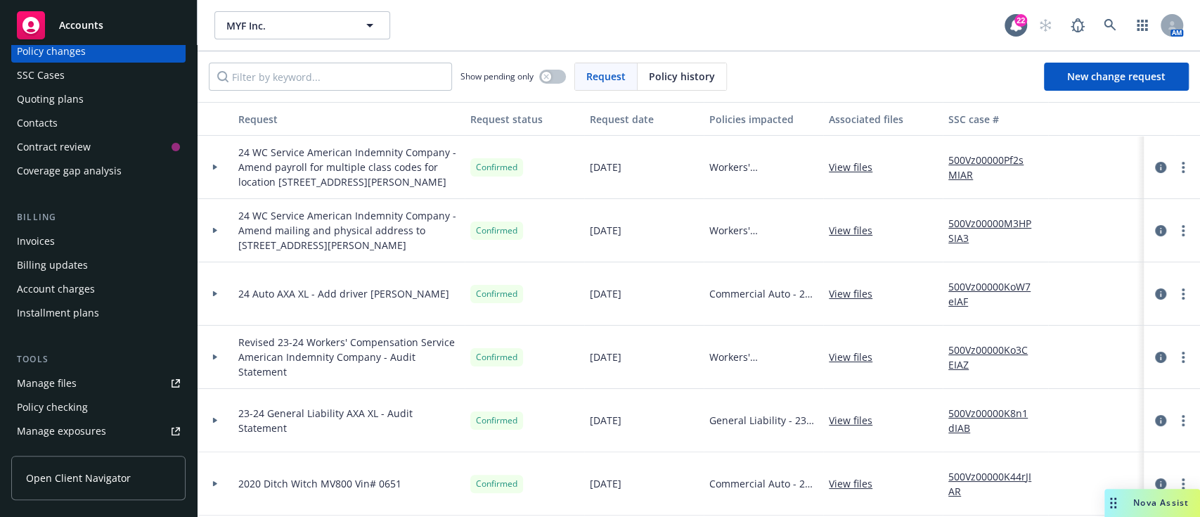
click at [42, 389] on div "Manage files" at bounding box center [47, 383] width 60 height 22
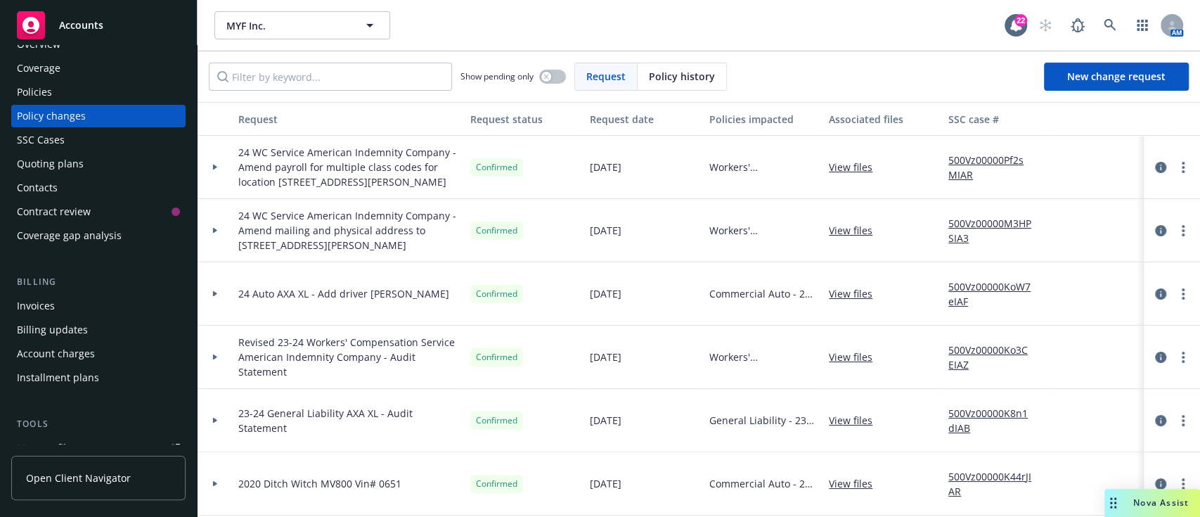
scroll to position [0, 0]
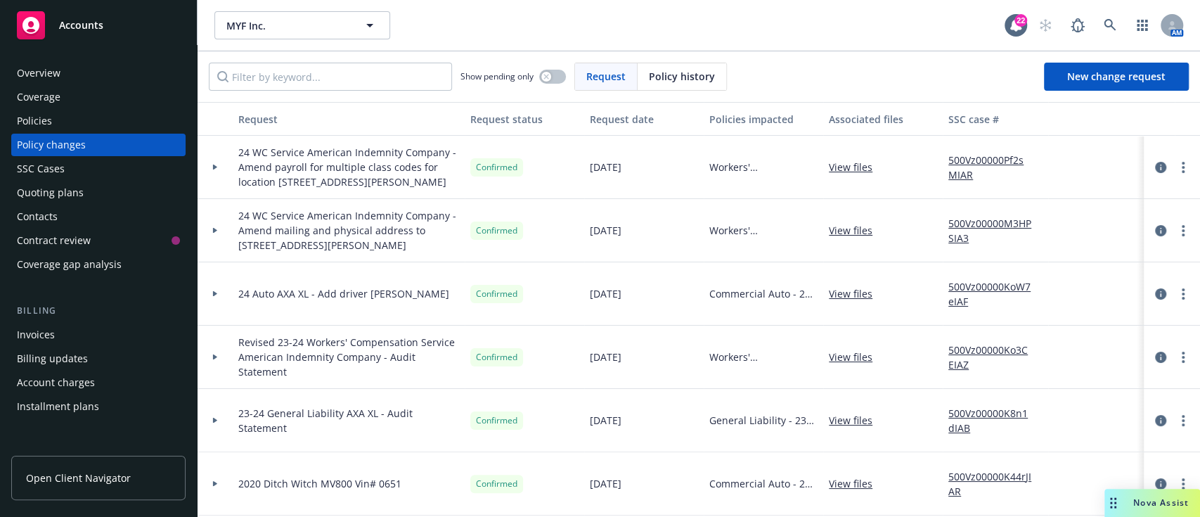
click at [37, 117] on div "Policies" at bounding box center [34, 121] width 35 height 22
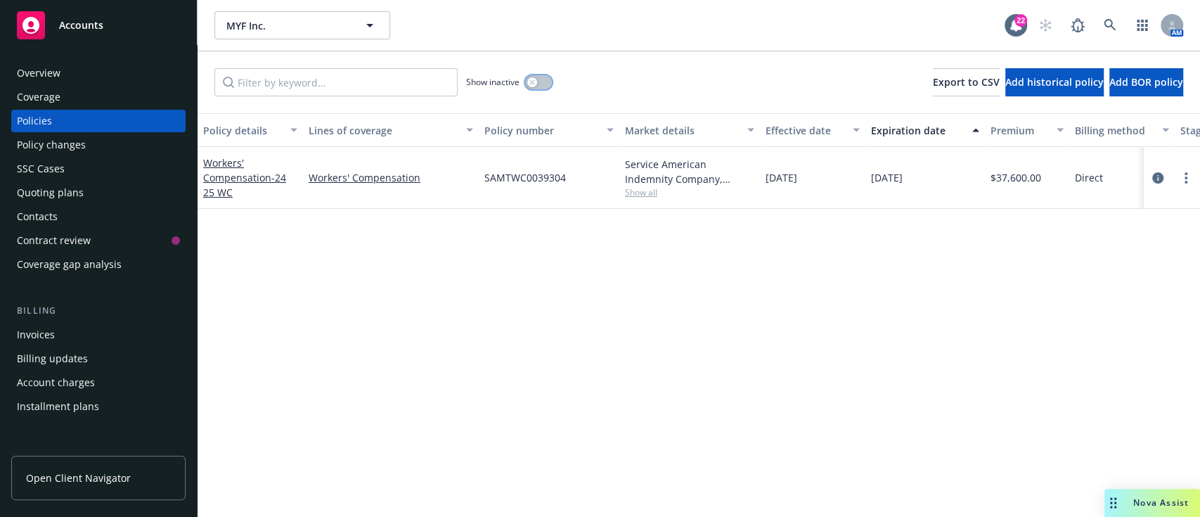
click at [531, 84] on icon "button" at bounding box center [532, 82] width 6 height 6
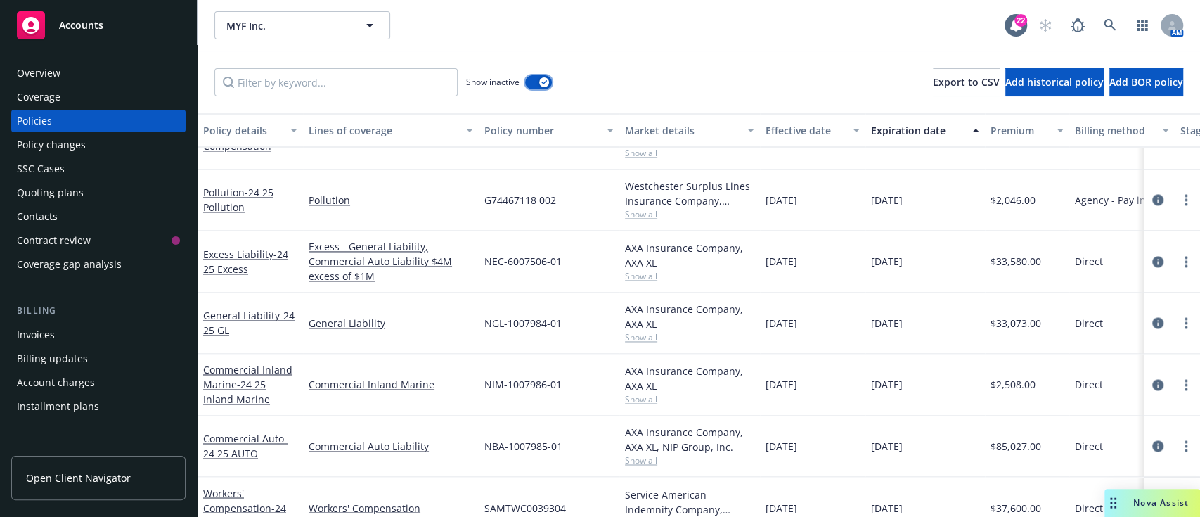
scroll to position [1480, 0]
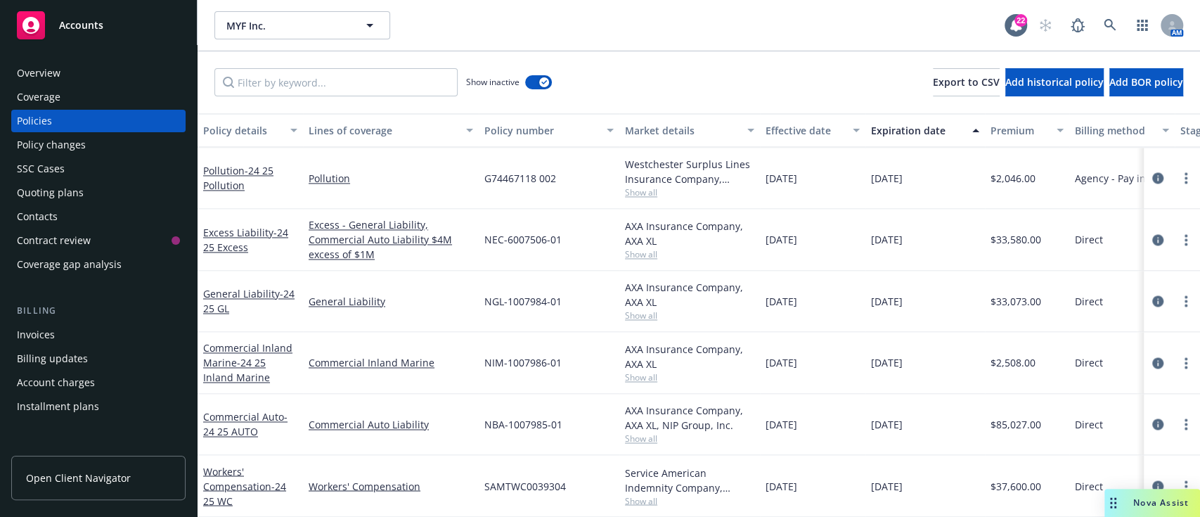
click at [50, 67] on div "Overview" at bounding box center [39, 73] width 44 height 22
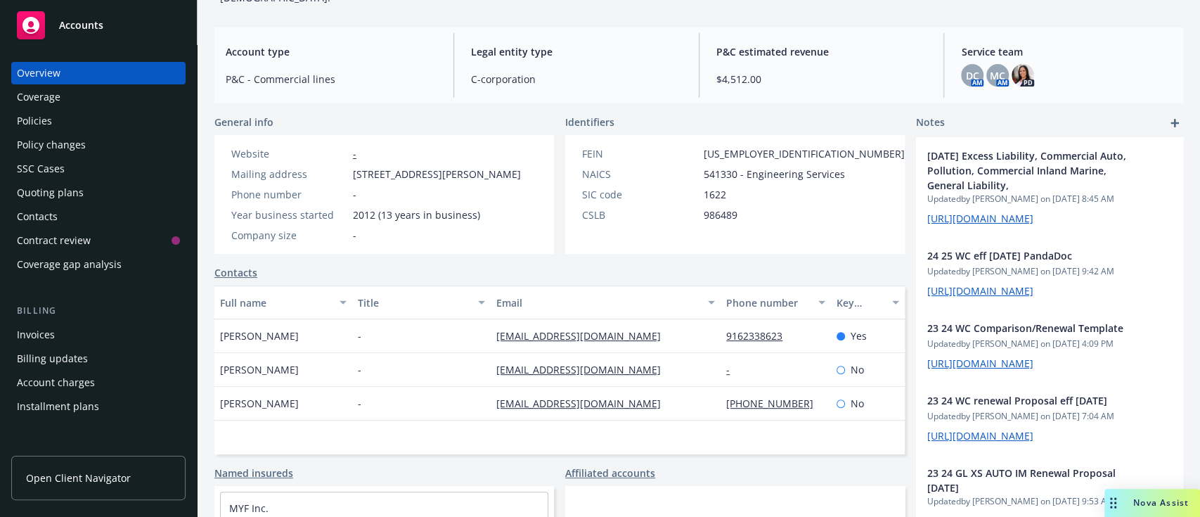
scroll to position [326, 0]
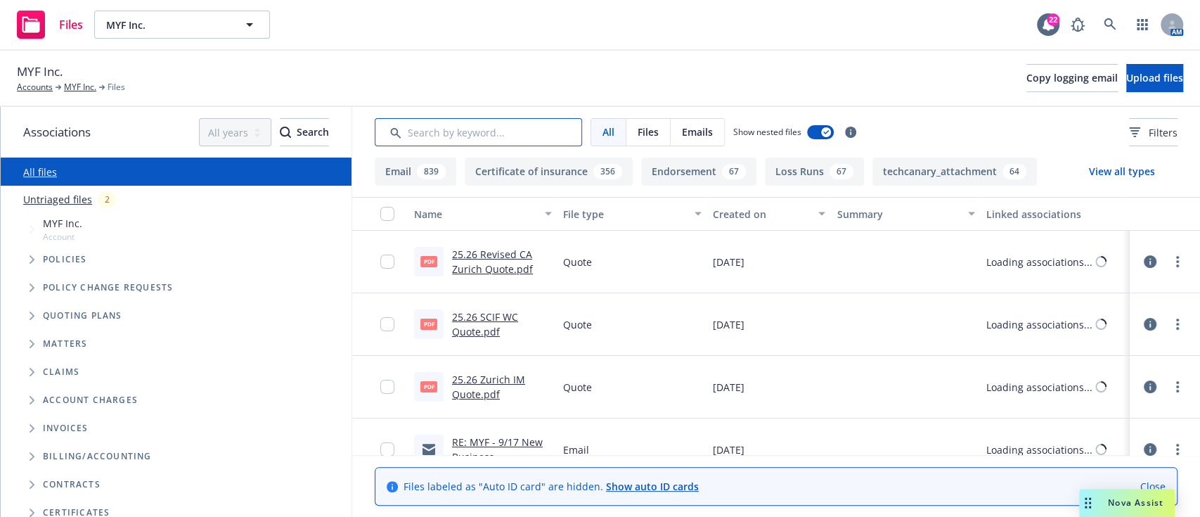
click at [432, 136] on input "Search by keyword..." at bounding box center [478, 132] width 207 height 28
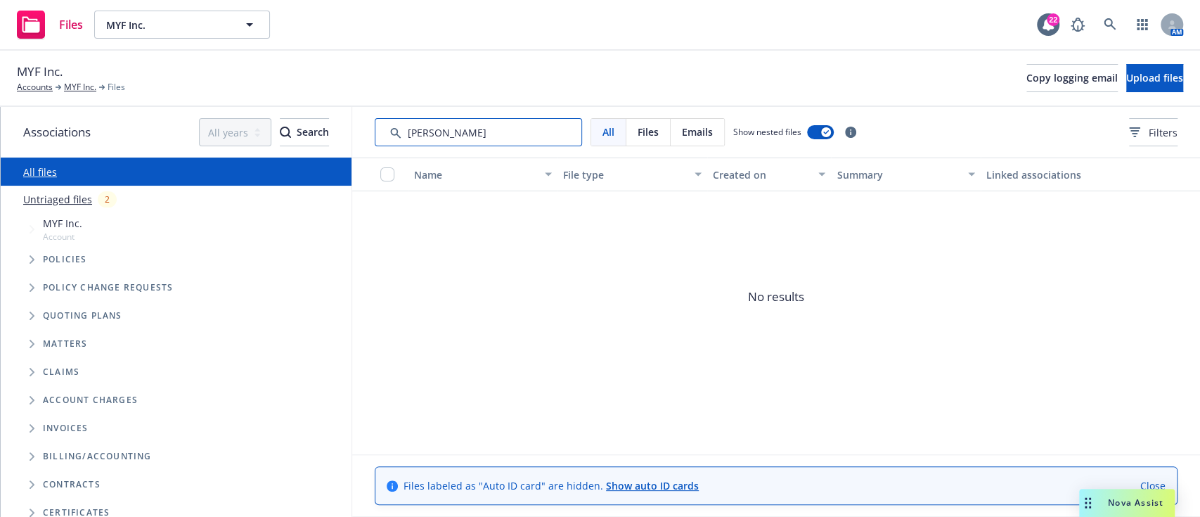
type input "[PERSON_NAME]"
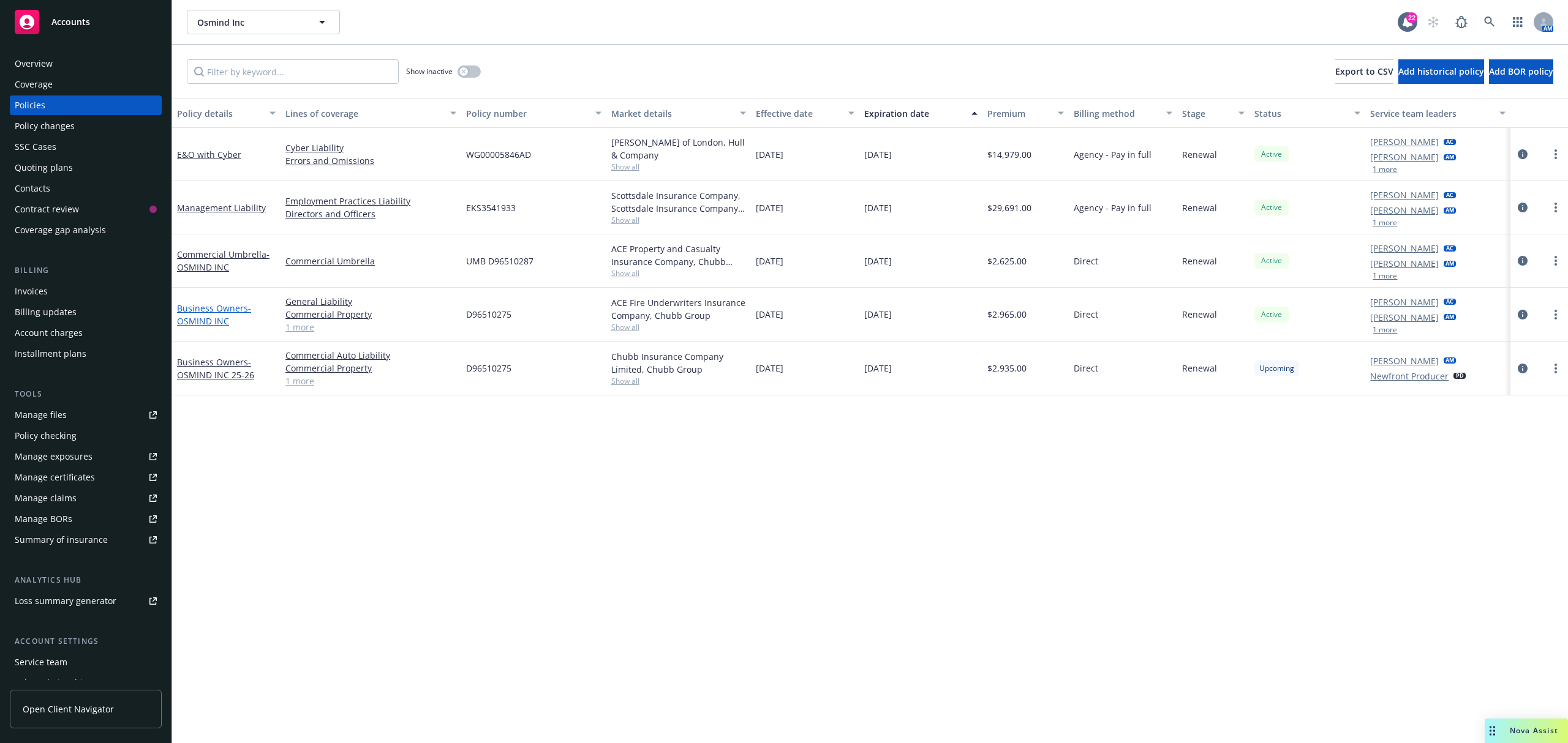
click at [202, 320] on span "- OSMIND INC" at bounding box center [214, 314] width 74 height 24
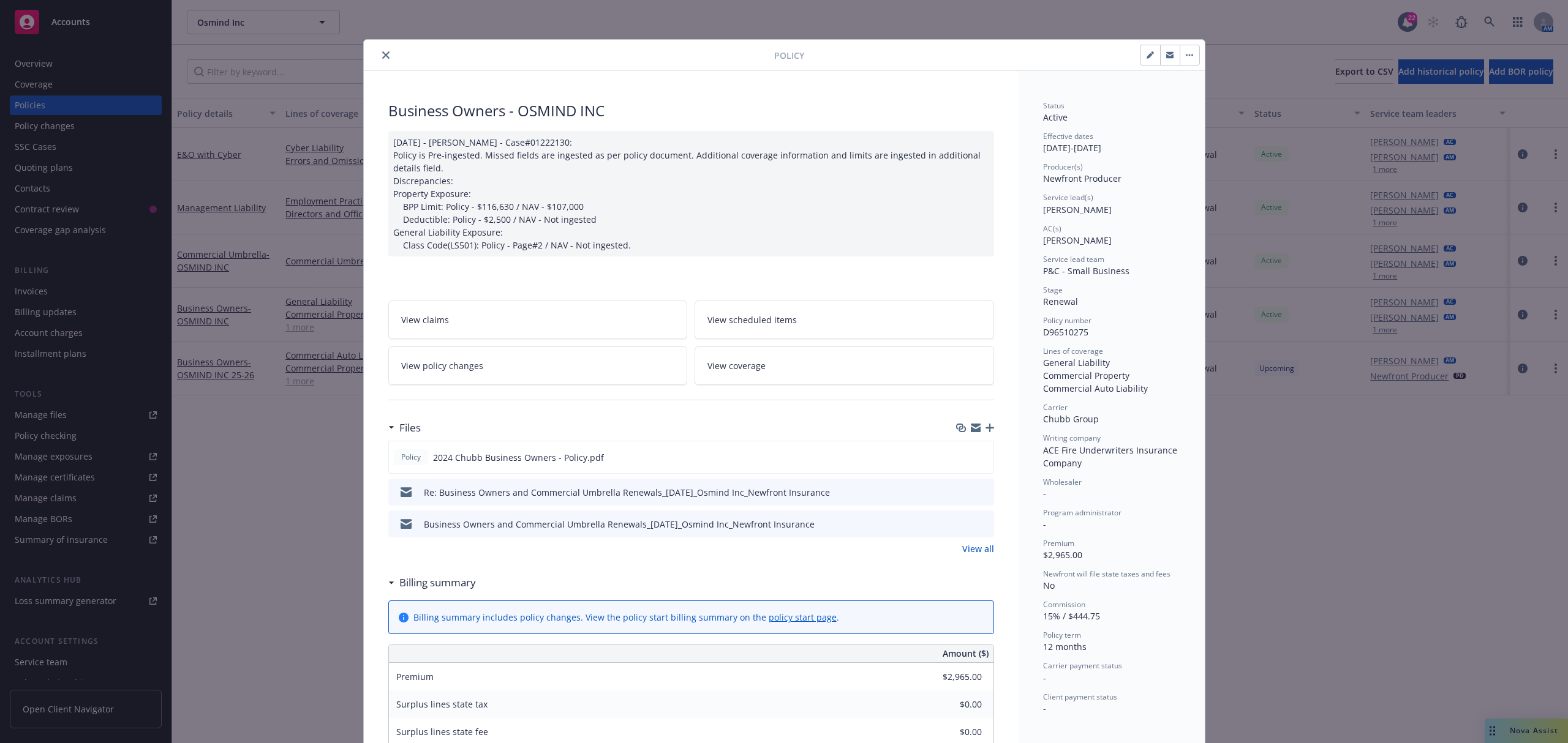
click at [972, 552] on link "View all" at bounding box center [978, 549] width 32 height 13
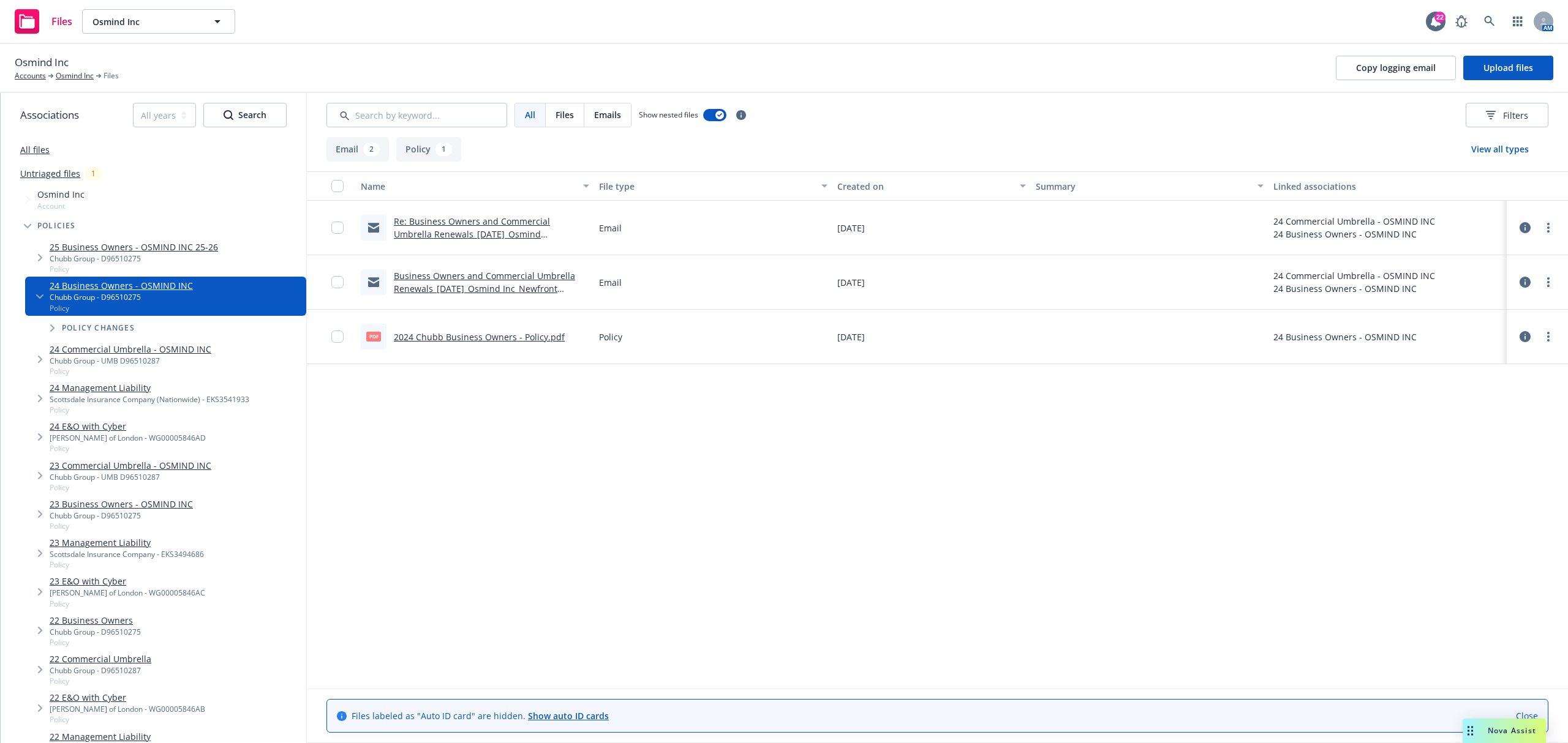
click at [469, 223] on link "Re: Business Owners and Commercial Umbrella Renewals_[DATE]_Osmind Inc_Newfront…" at bounding box center [472, 233] width 156 height 37
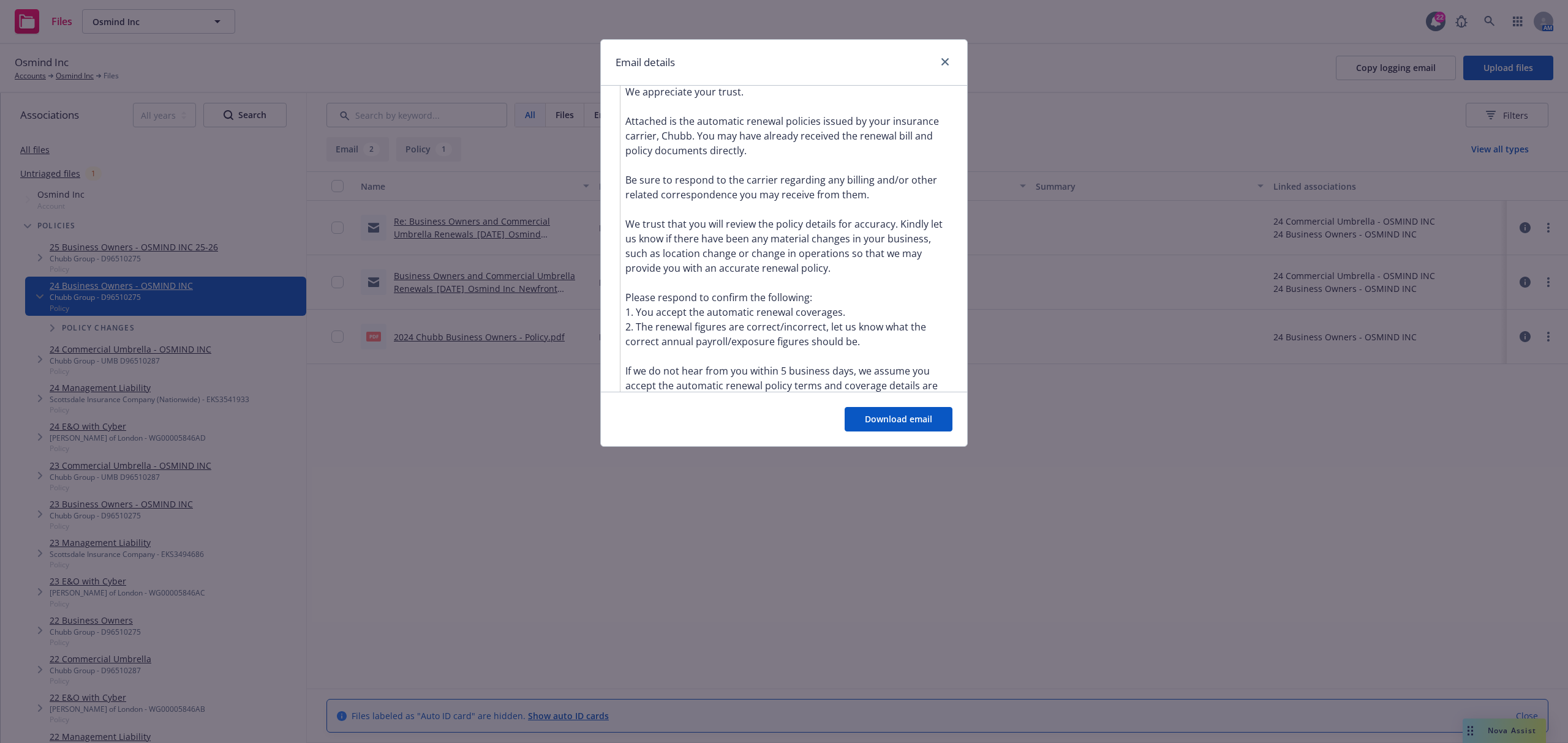
scroll to position [327, 0]
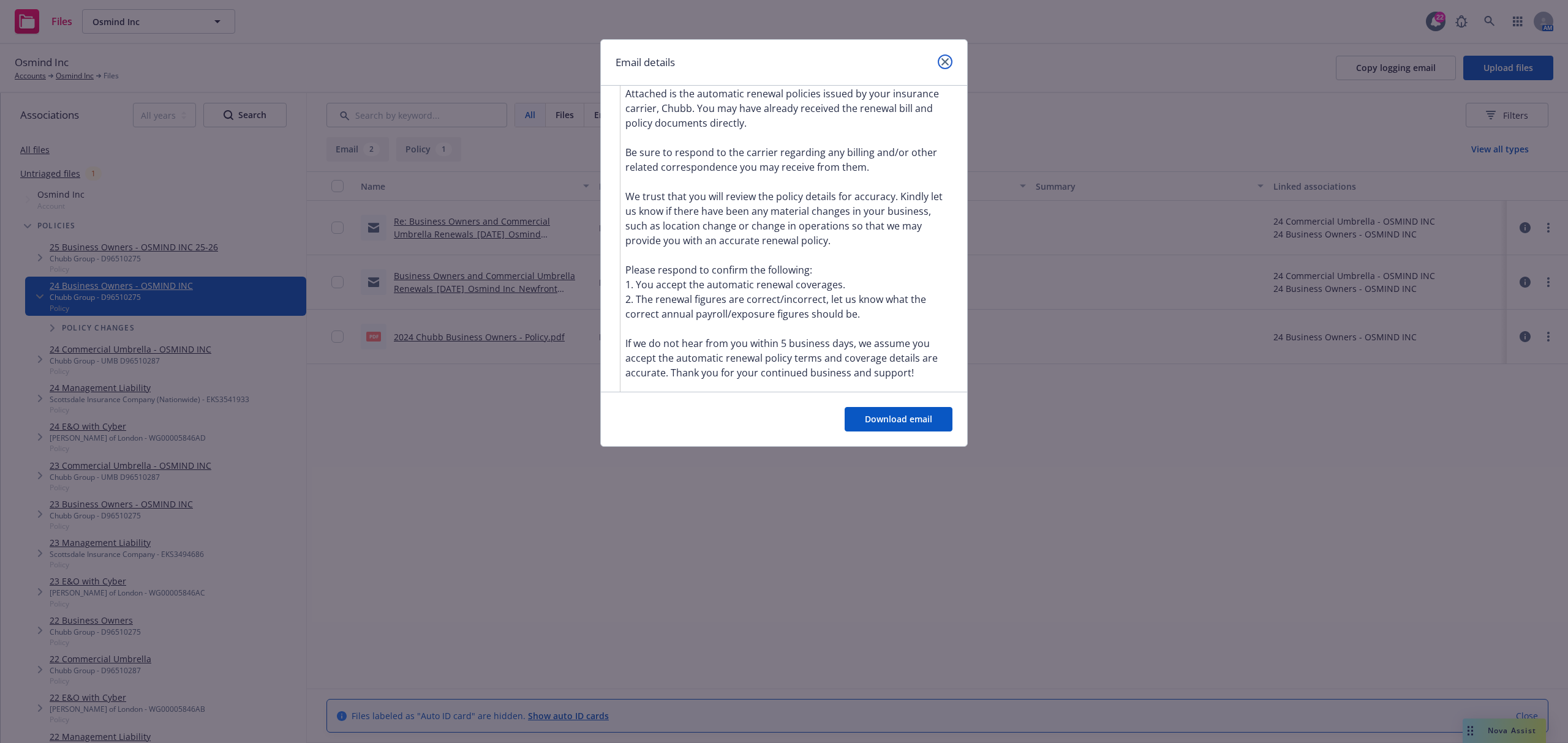
click at [951, 60] on link "close" at bounding box center [945, 62] width 15 height 15
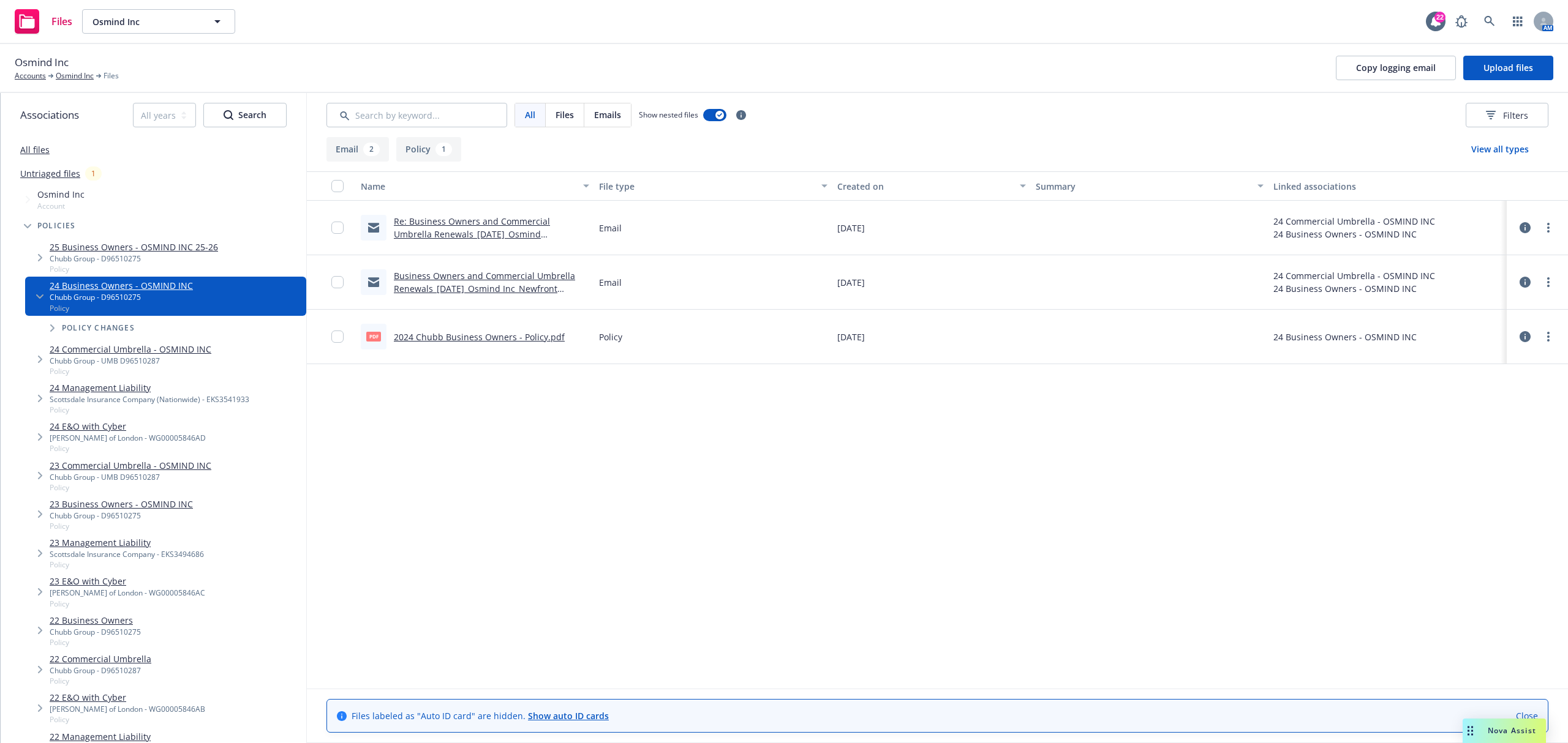
click at [479, 341] on link "2024 Chubb Business Owners - Policy.pdf" at bounding box center [479, 336] width 171 height 11
click at [77, 75] on link "Osmind Inc" at bounding box center [75, 76] width 38 height 11
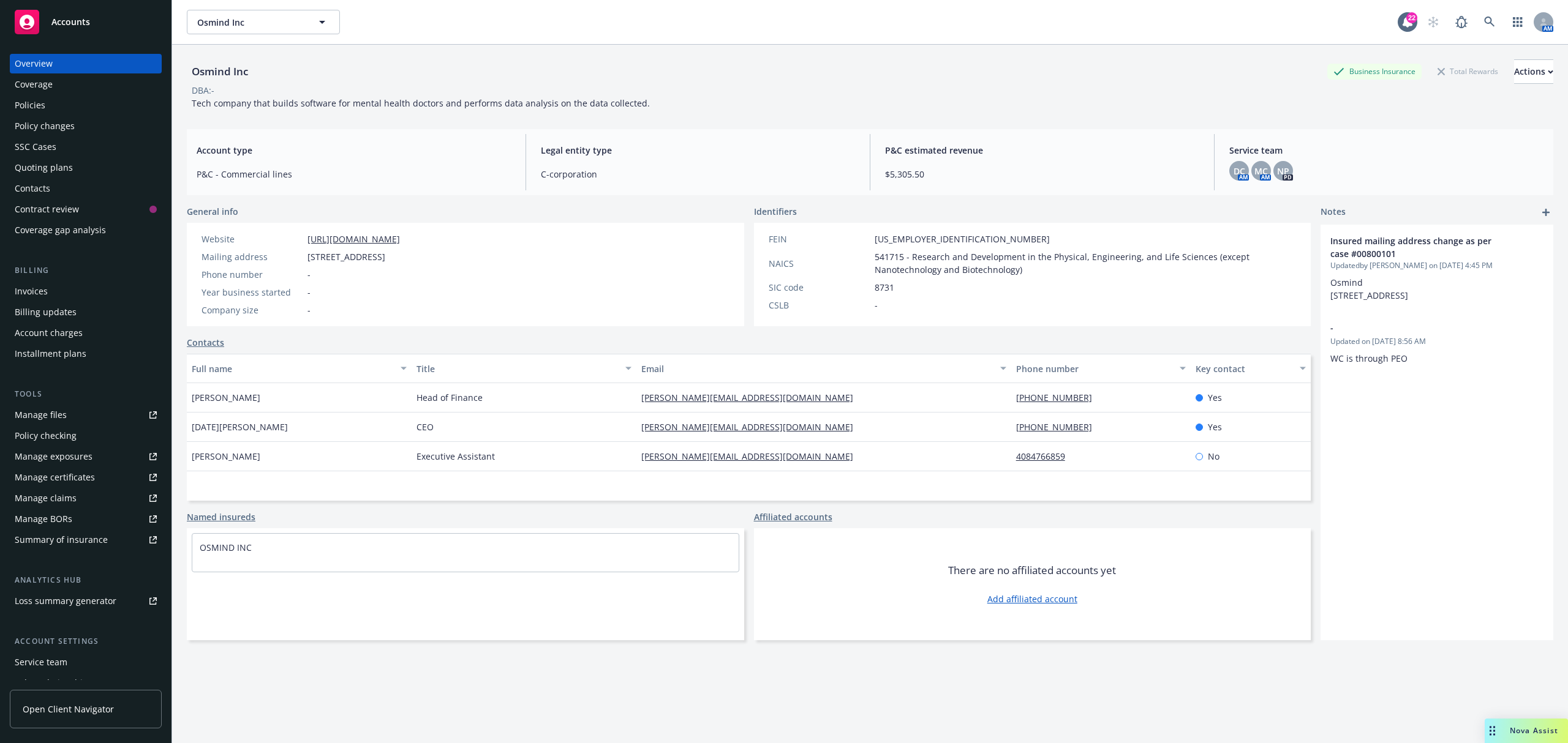
click at [49, 113] on div "Policies" at bounding box center [85, 105] width 142 height 19
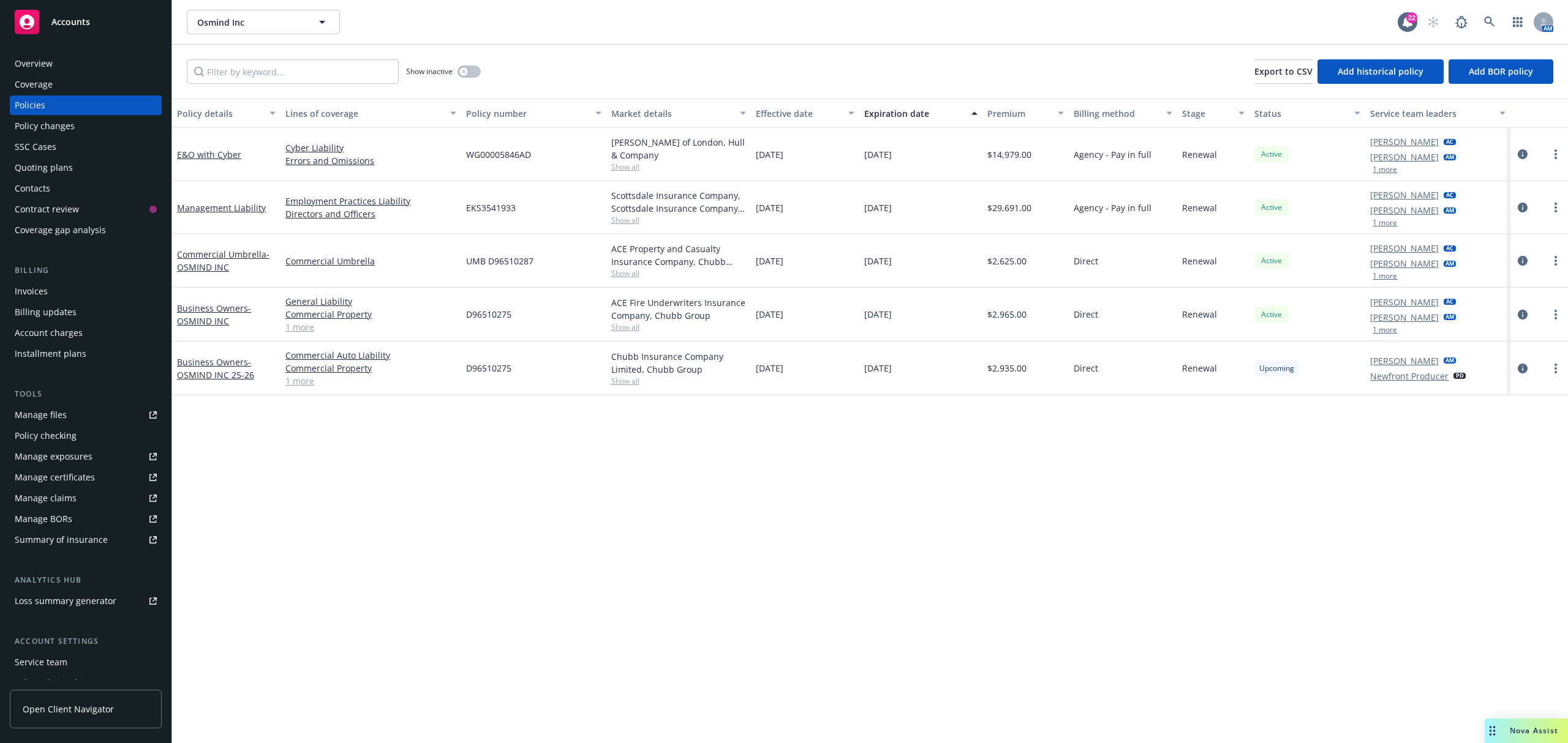
click at [472, 312] on span "D96510275" at bounding box center [489, 314] width 45 height 13
copy span "D96510275"
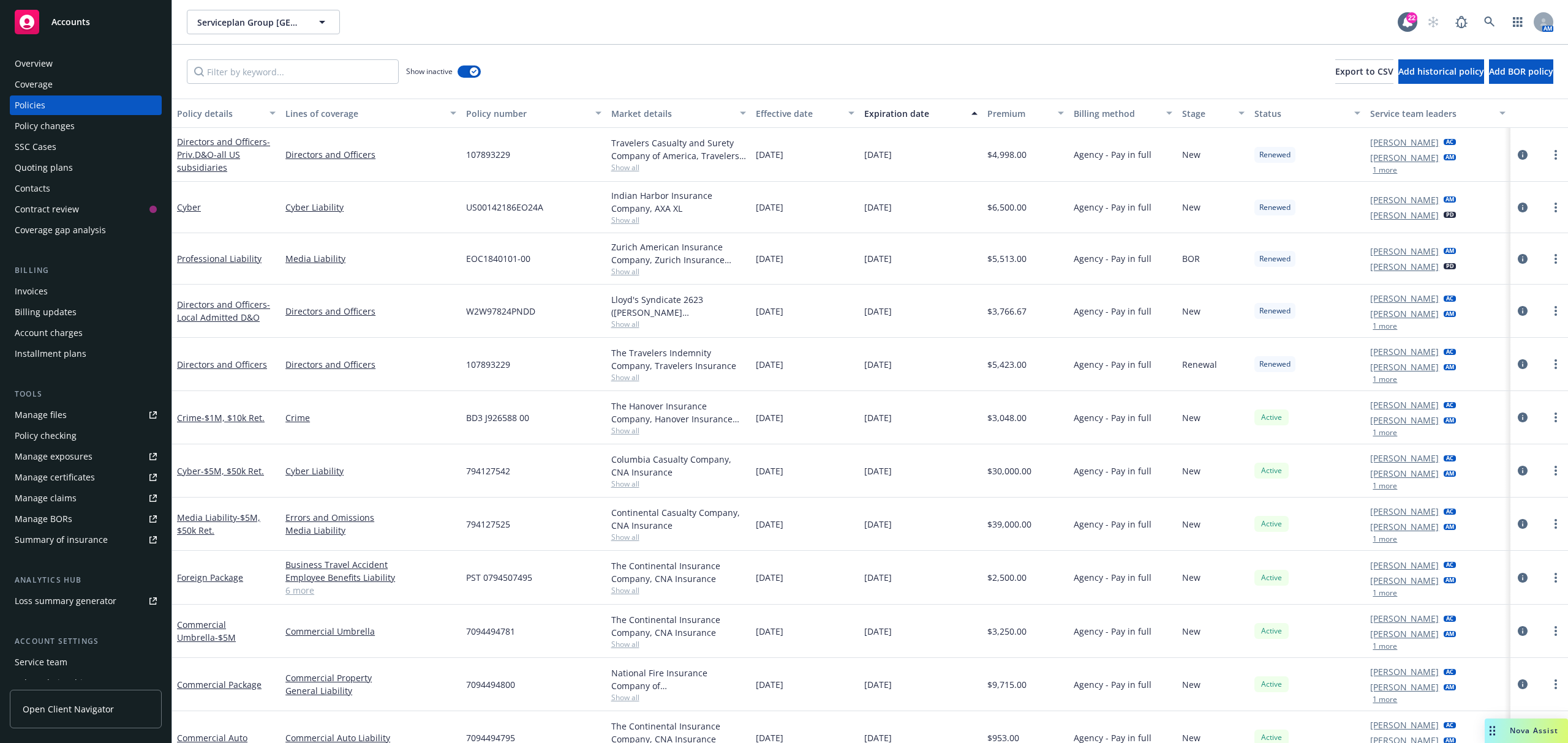
click at [458, 67] on div "Show inactive" at bounding box center [444, 71] width 75 height 24
click at [461, 67] on button "button" at bounding box center [469, 71] width 24 height 12
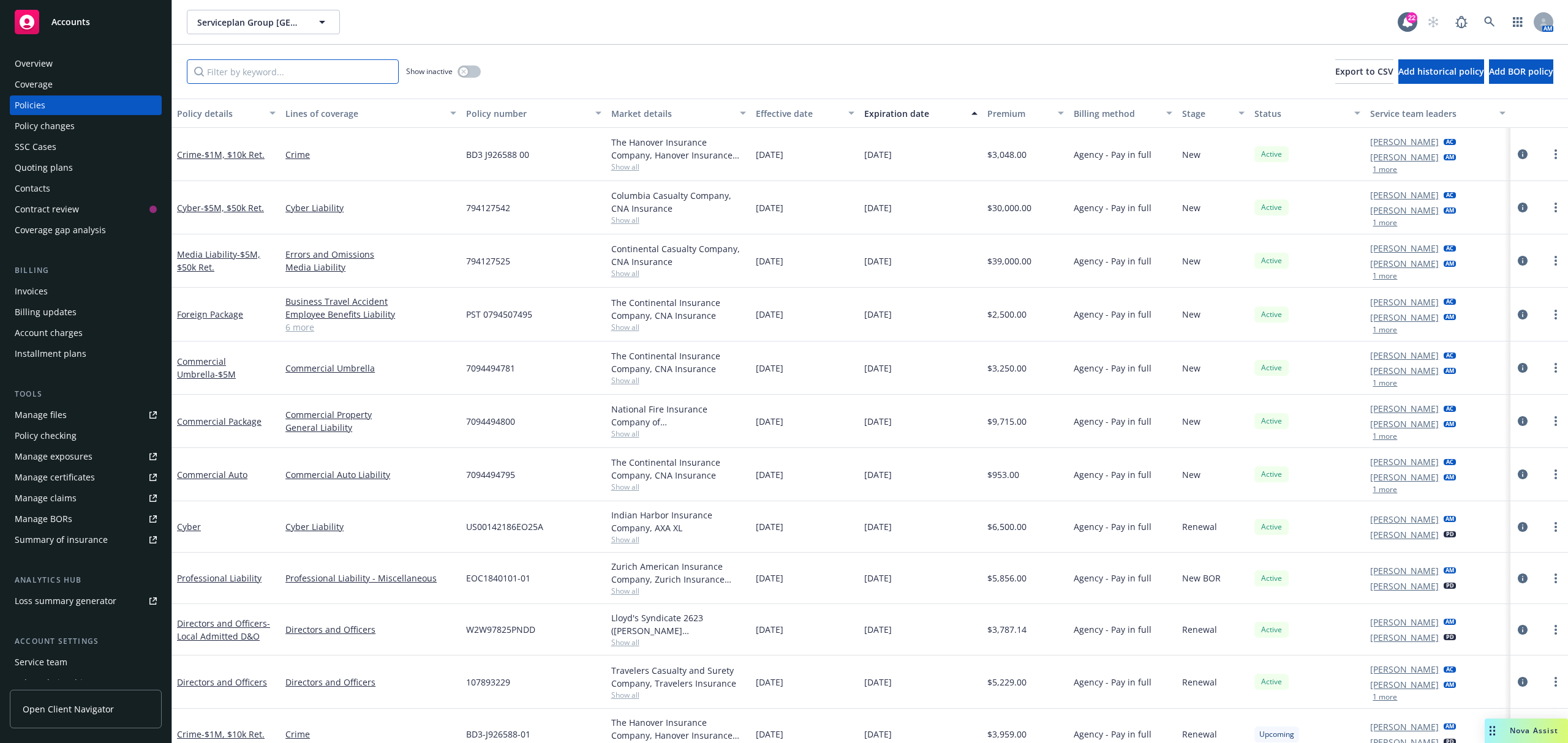
click at [281, 69] on input "Filter by keyword..." at bounding box center [292, 71] width 212 height 24
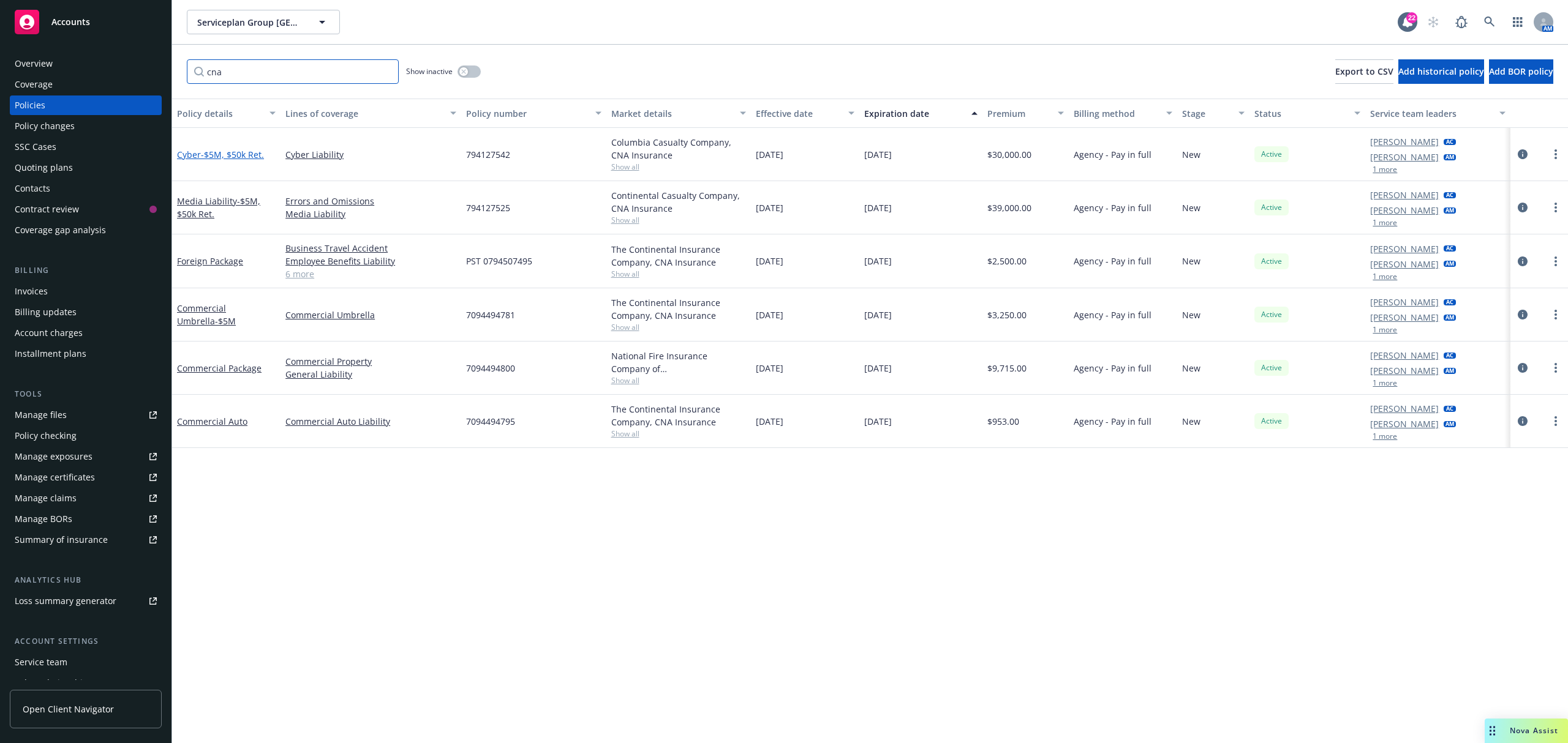
type input "cna"
click at [239, 155] on span "- $5M, $50k Ret." at bounding box center [233, 154] width 63 height 11
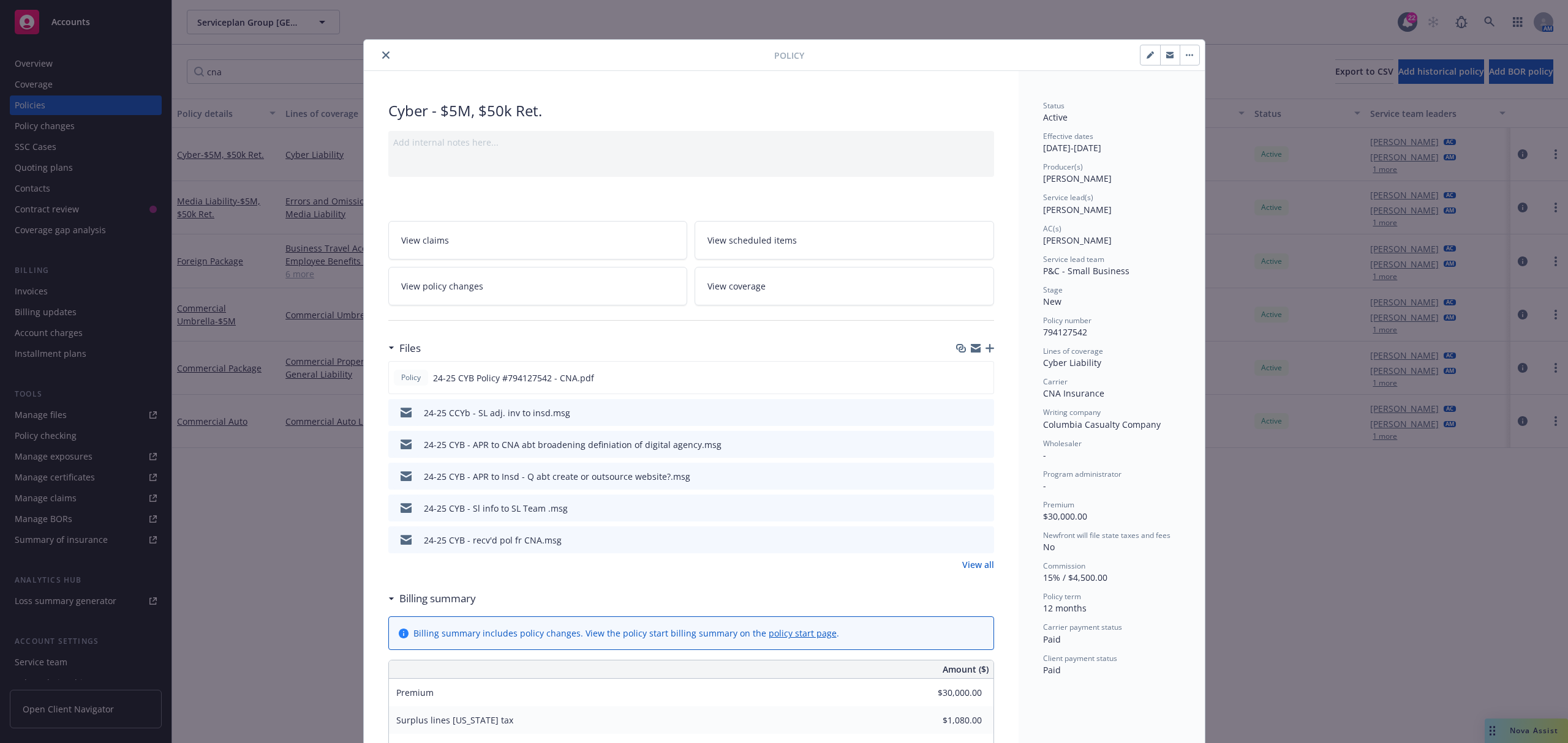
click at [383, 54] on icon "close" at bounding box center [386, 55] width 7 height 7
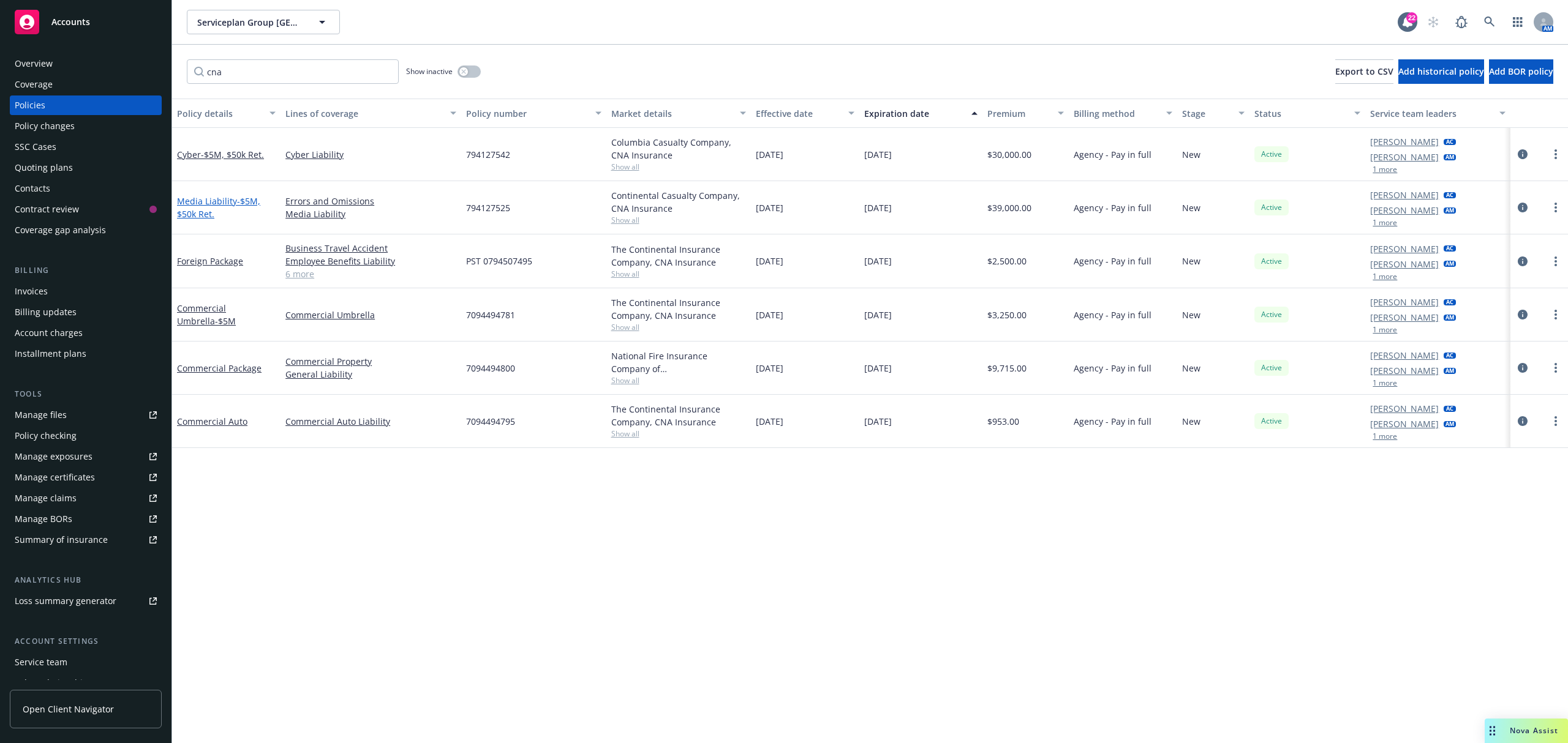
click at [192, 208] on span "- $5M, $50k Ret." at bounding box center [219, 207] width 84 height 24
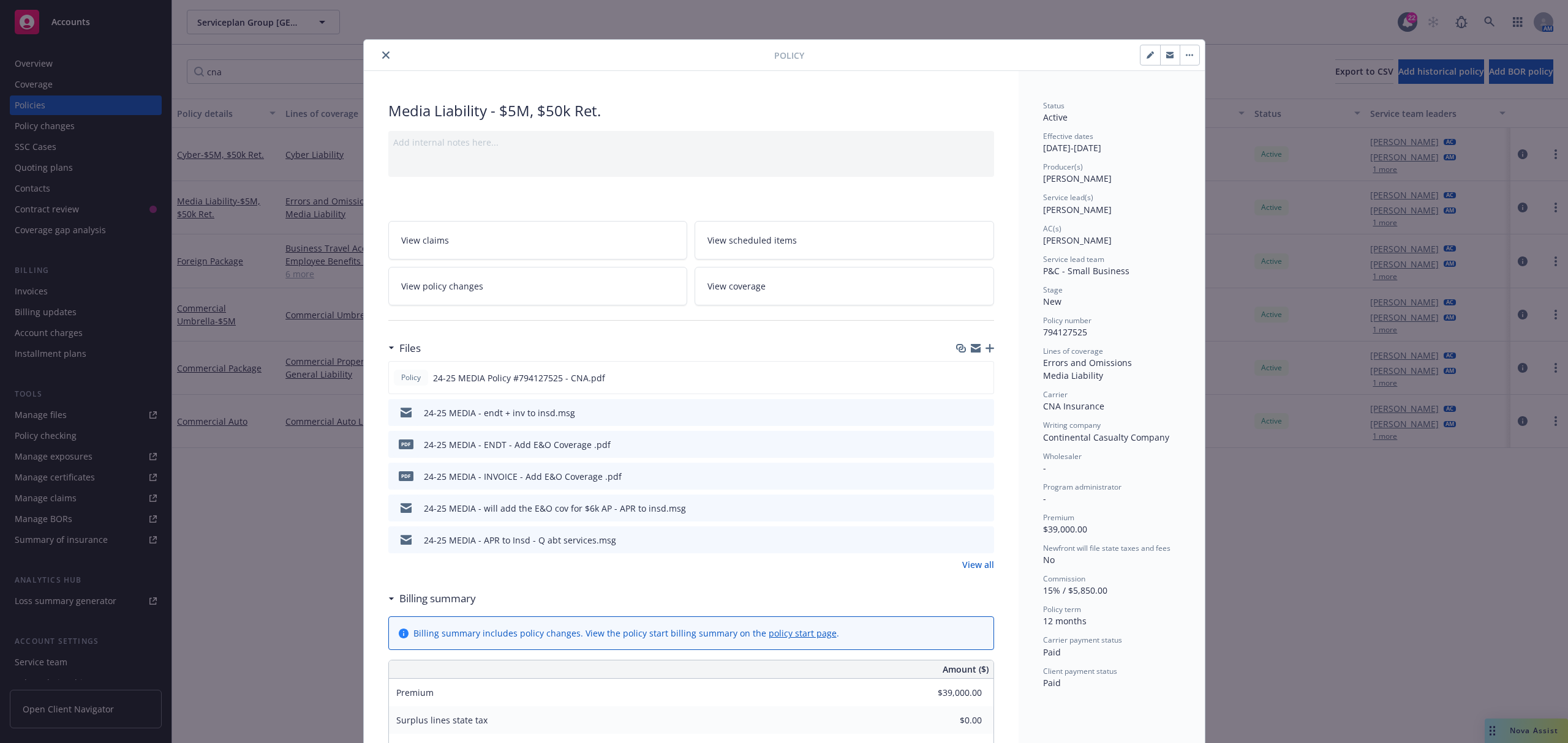
drag, startPoint x: 371, startPoint y: 55, endPoint x: 362, endPoint y: 73, distance: 20.1
click at [378, 55] on button "close" at bounding box center [385, 55] width 15 height 15
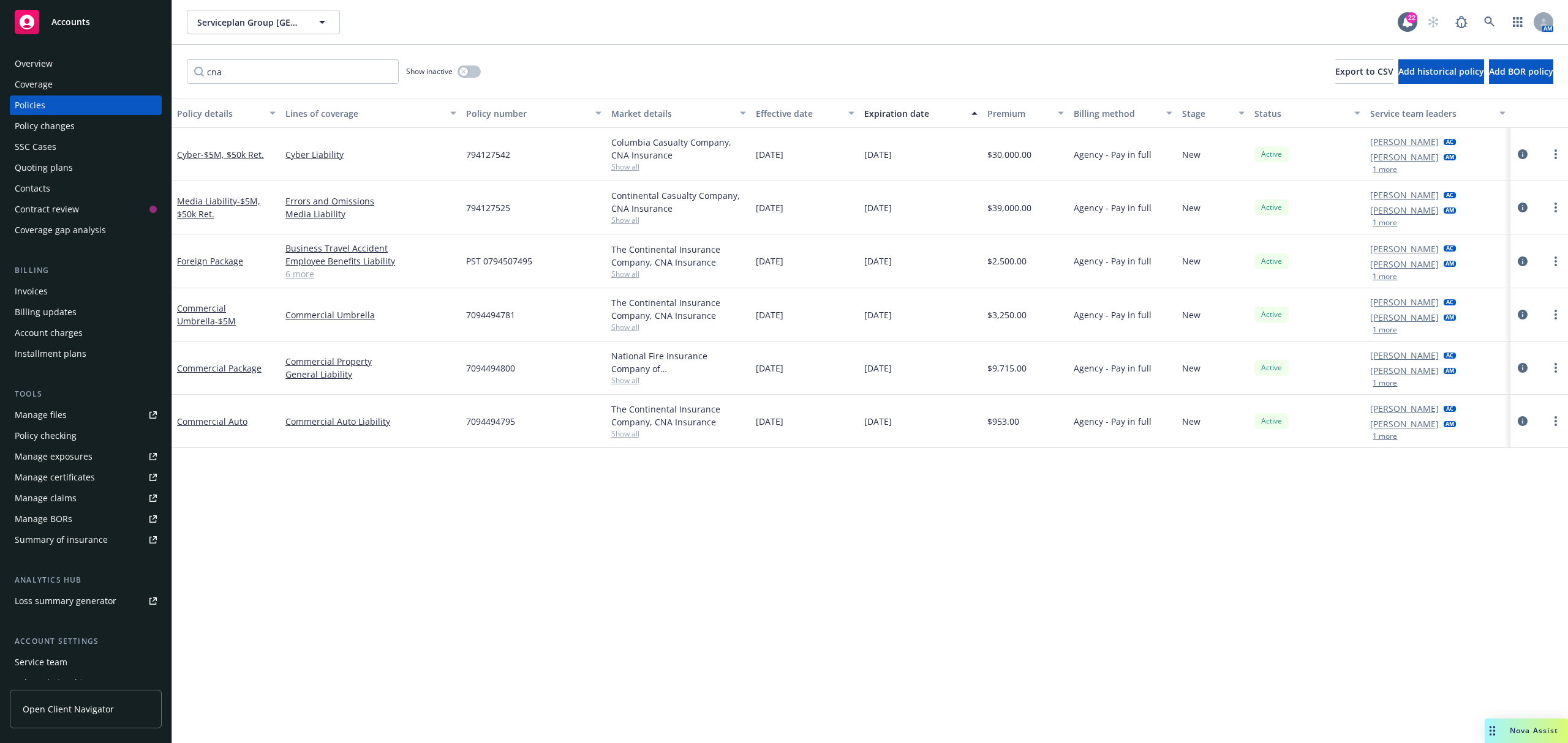
click at [40, 166] on div "Quoting plans" at bounding box center [44, 167] width 58 height 19
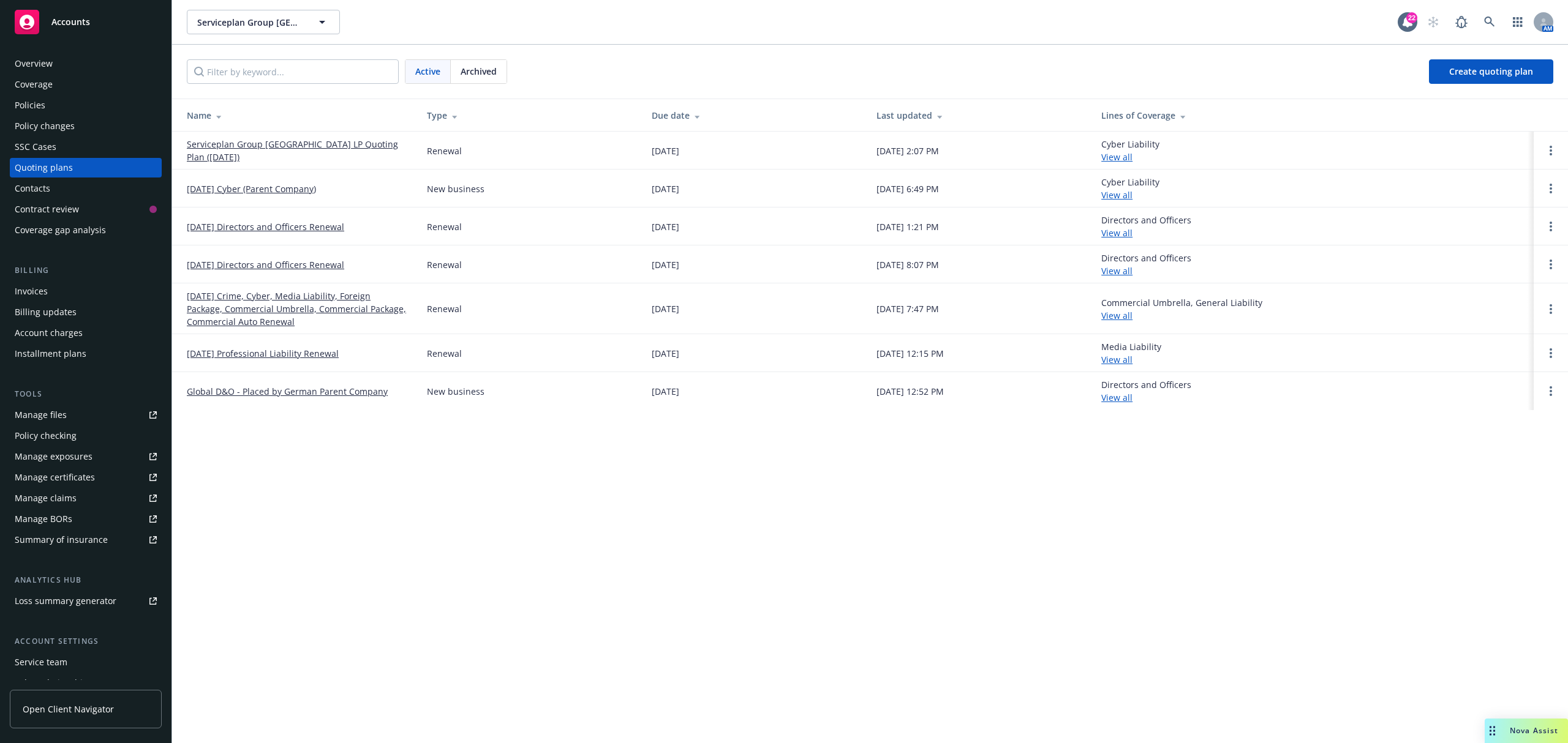
click at [331, 145] on link "Serviceplan Group [GEOGRAPHIC_DATA] LP Quoting Plan ([DATE])" at bounding box center [296, 151] width 221 height 26
click at [241, 316] on link "09/24/25 Crime, Cyber, Media Liability, Foreign Package, Commercial Umbrella, C…" at bounding box center [296, 308] width 221 height 38
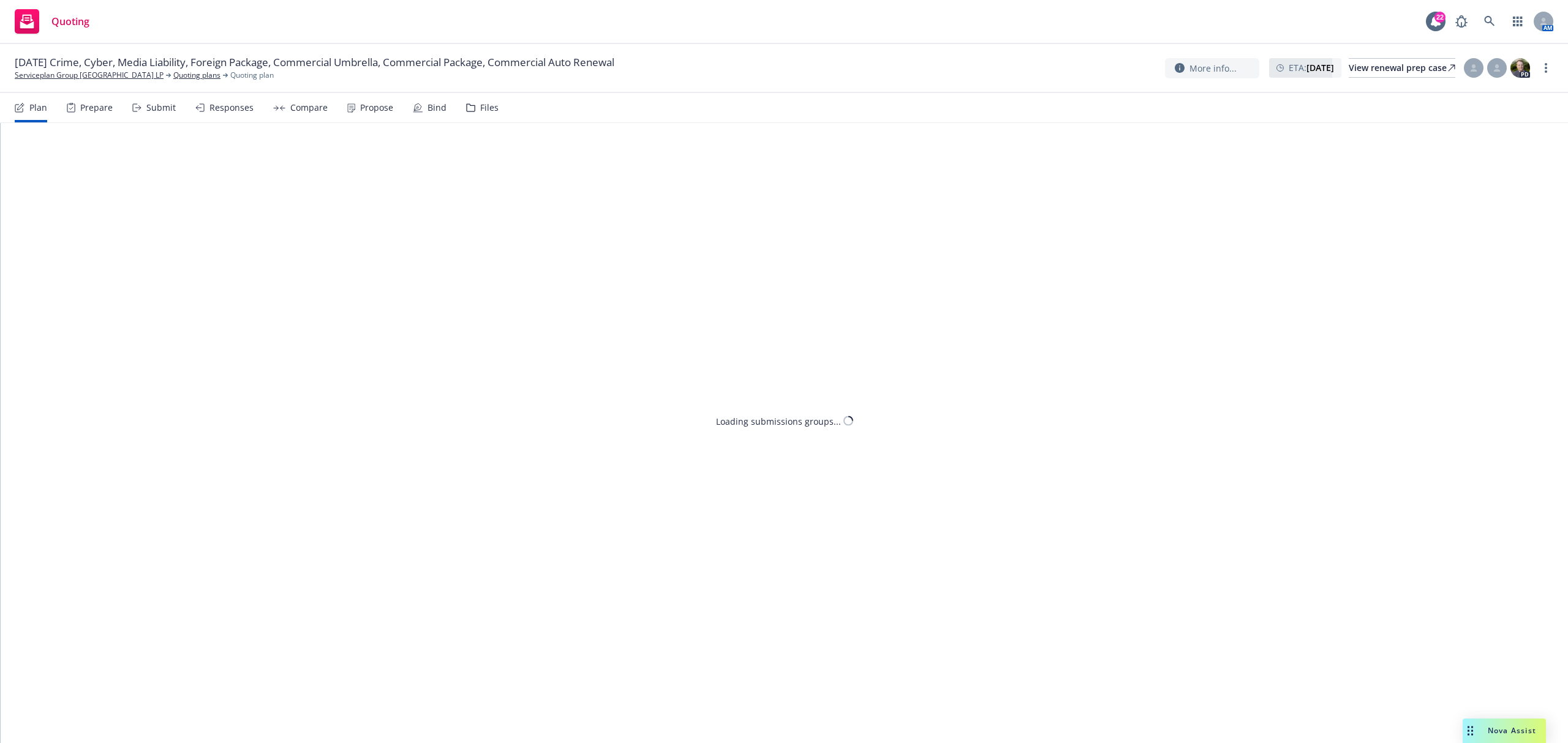
click at [350, 104] on icon at bounding box center [351, 107] width 7 height 8
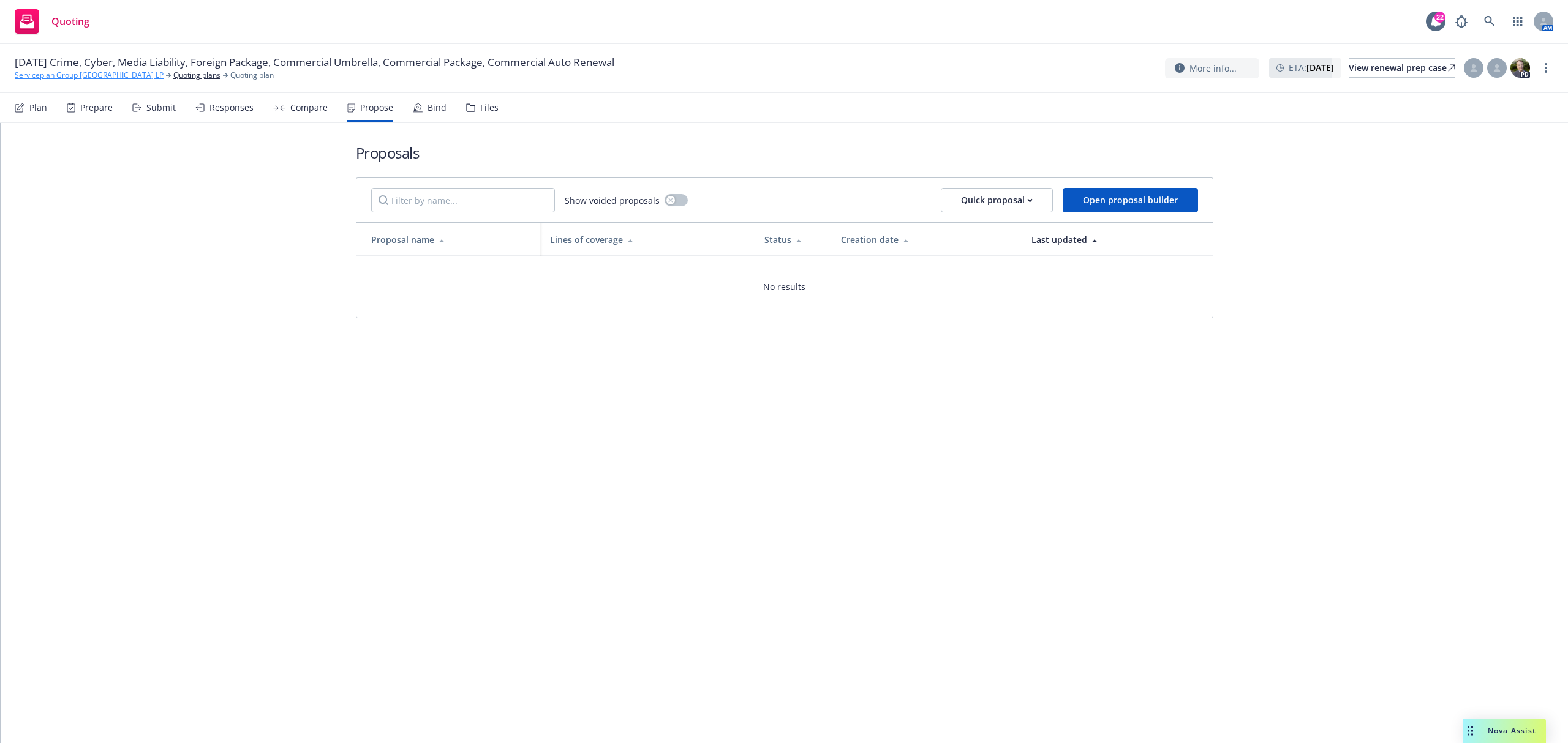
click at [126, 79] on link "Serviceplan Group [GEOGRAPHIC_DATA] LP" at bounding box center [89, 75] width 149 height 11
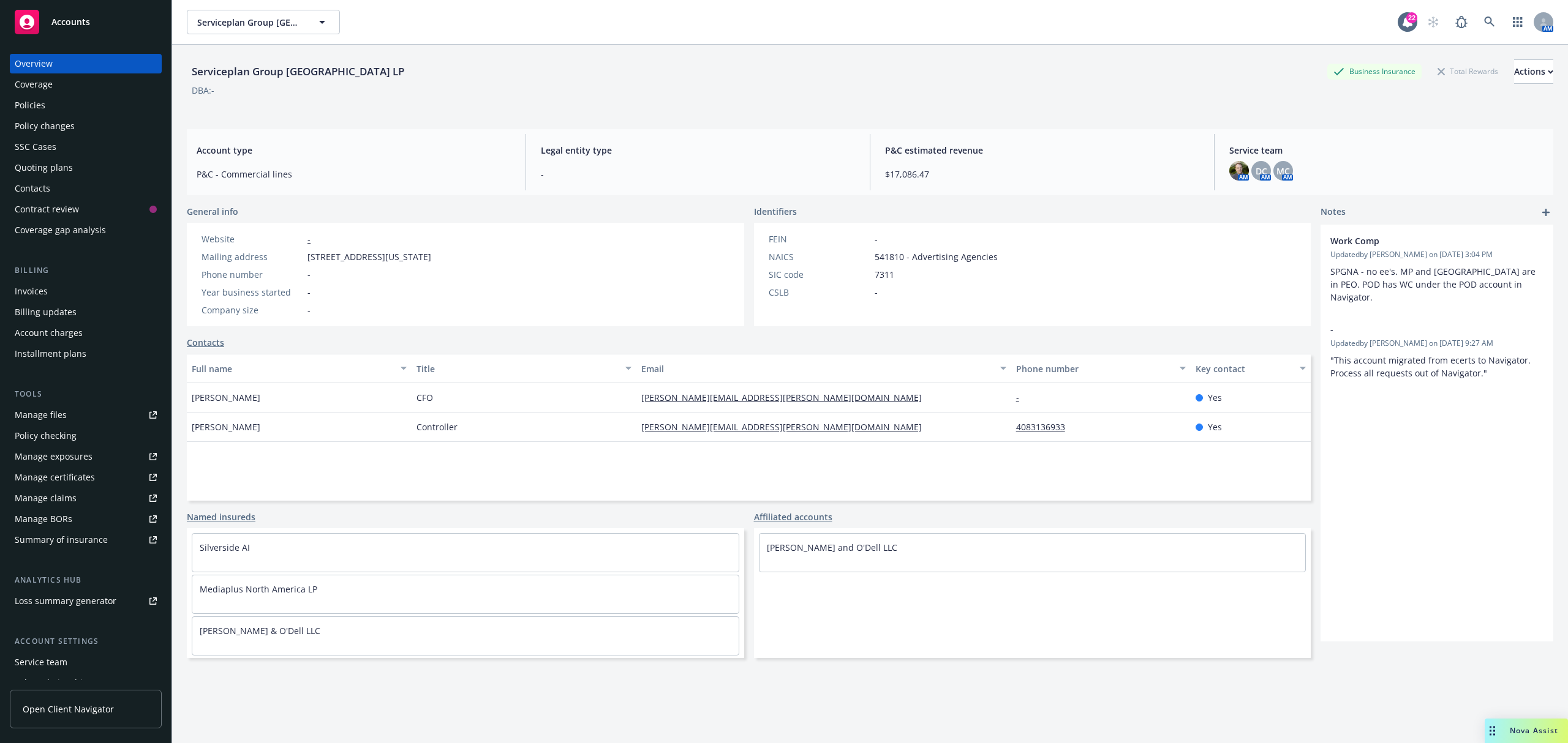
click at [36, 100] on div "Policies" at bounding box center [30, 105] width 31 height 19
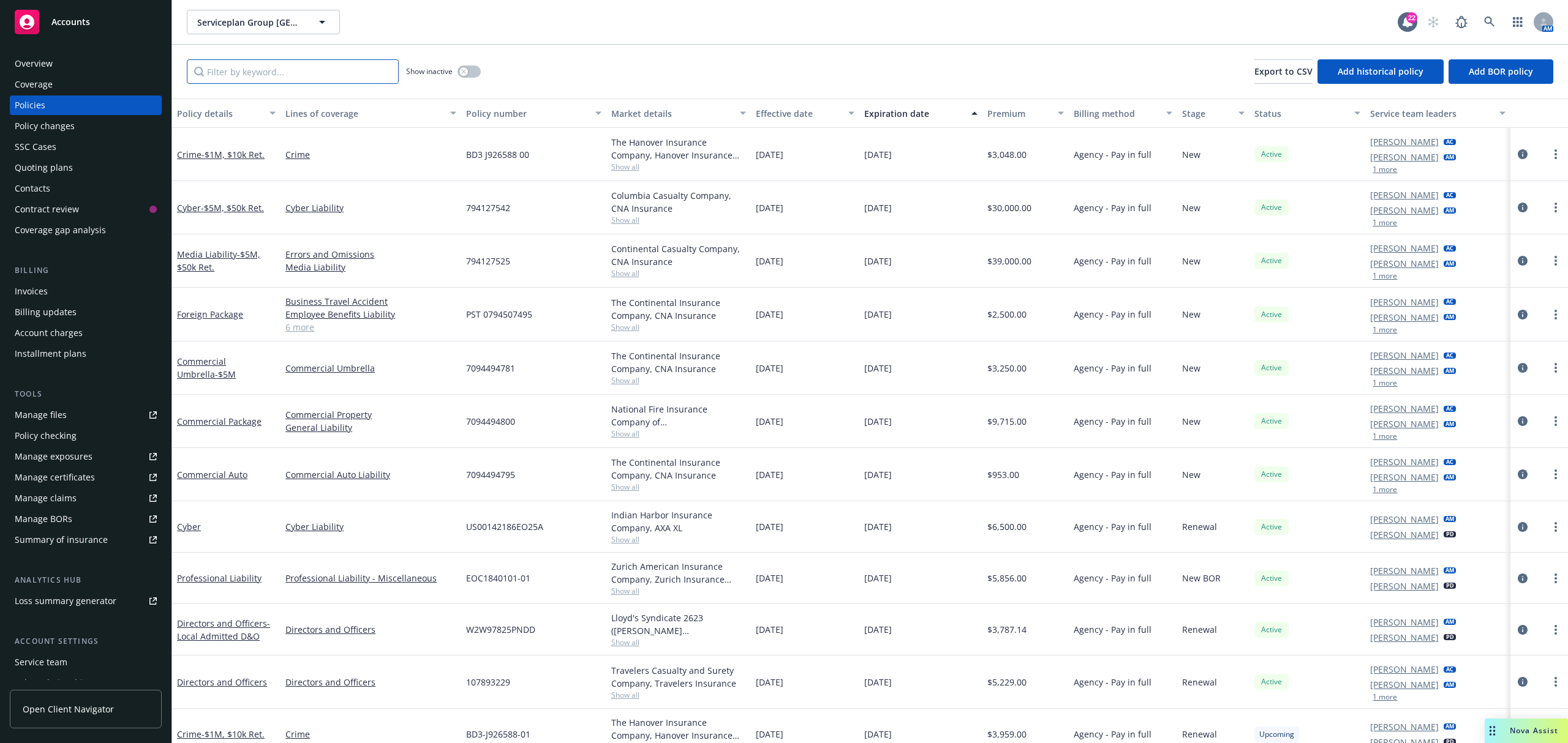
click at [259, 67] on input "Filter by keyword..." at bounding box center [292, 71] width 212 height 24
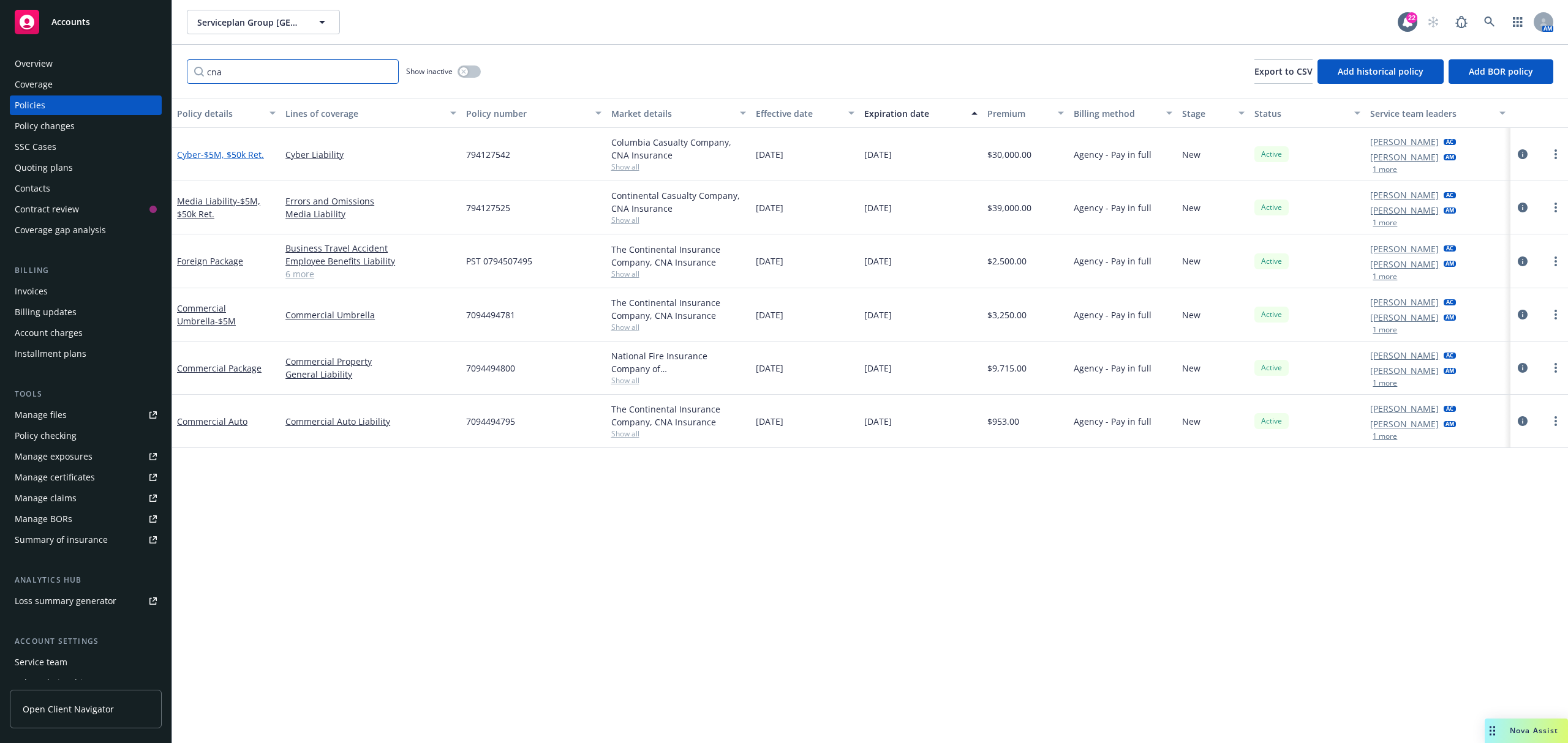
type input "cna"
click at [235, 149] on span "- $5M, $50k Ret." at bounding box center [233, 154] width 63 height 11
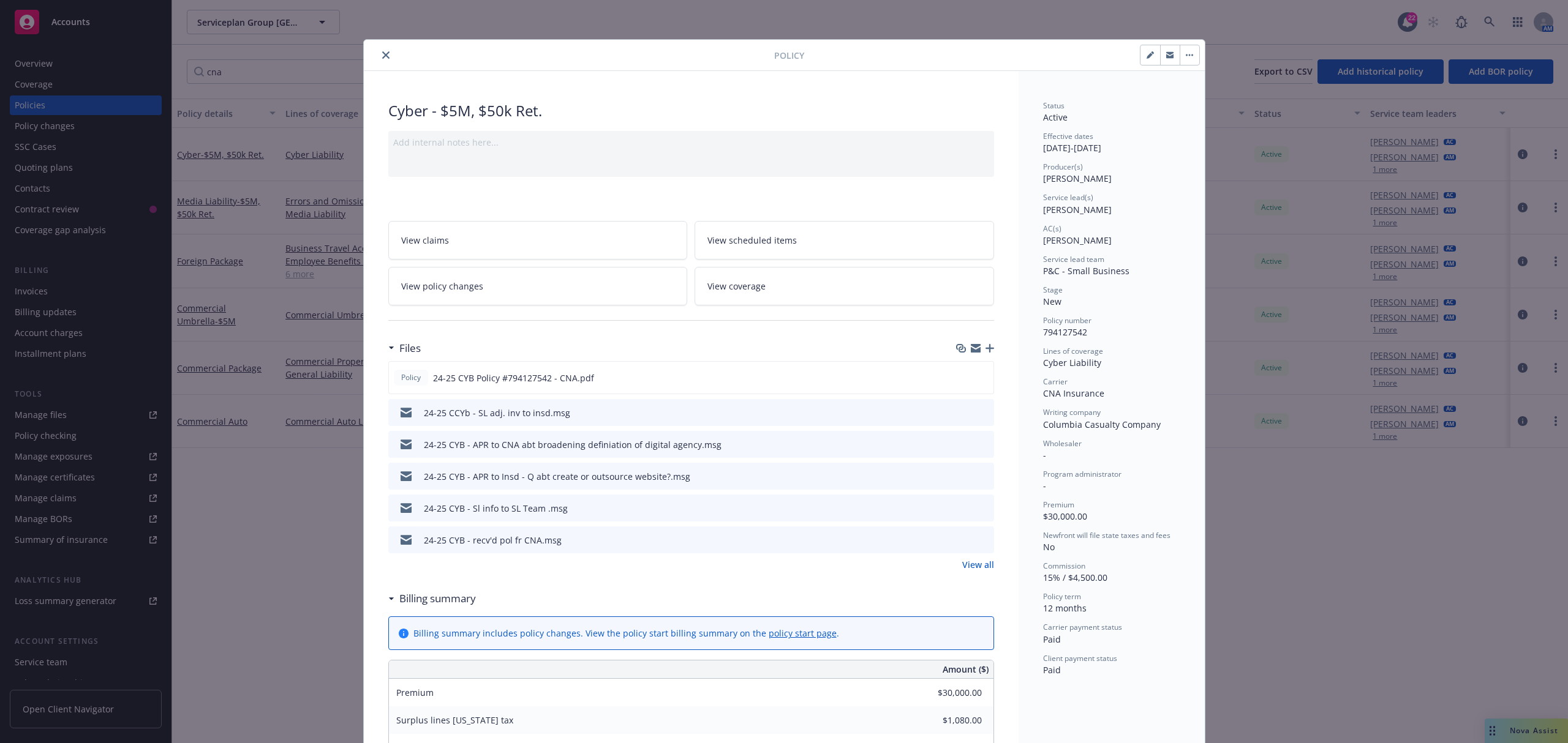
click at [383, 57] on icon "close" at bounding box center [386, 55] width 7 height 7
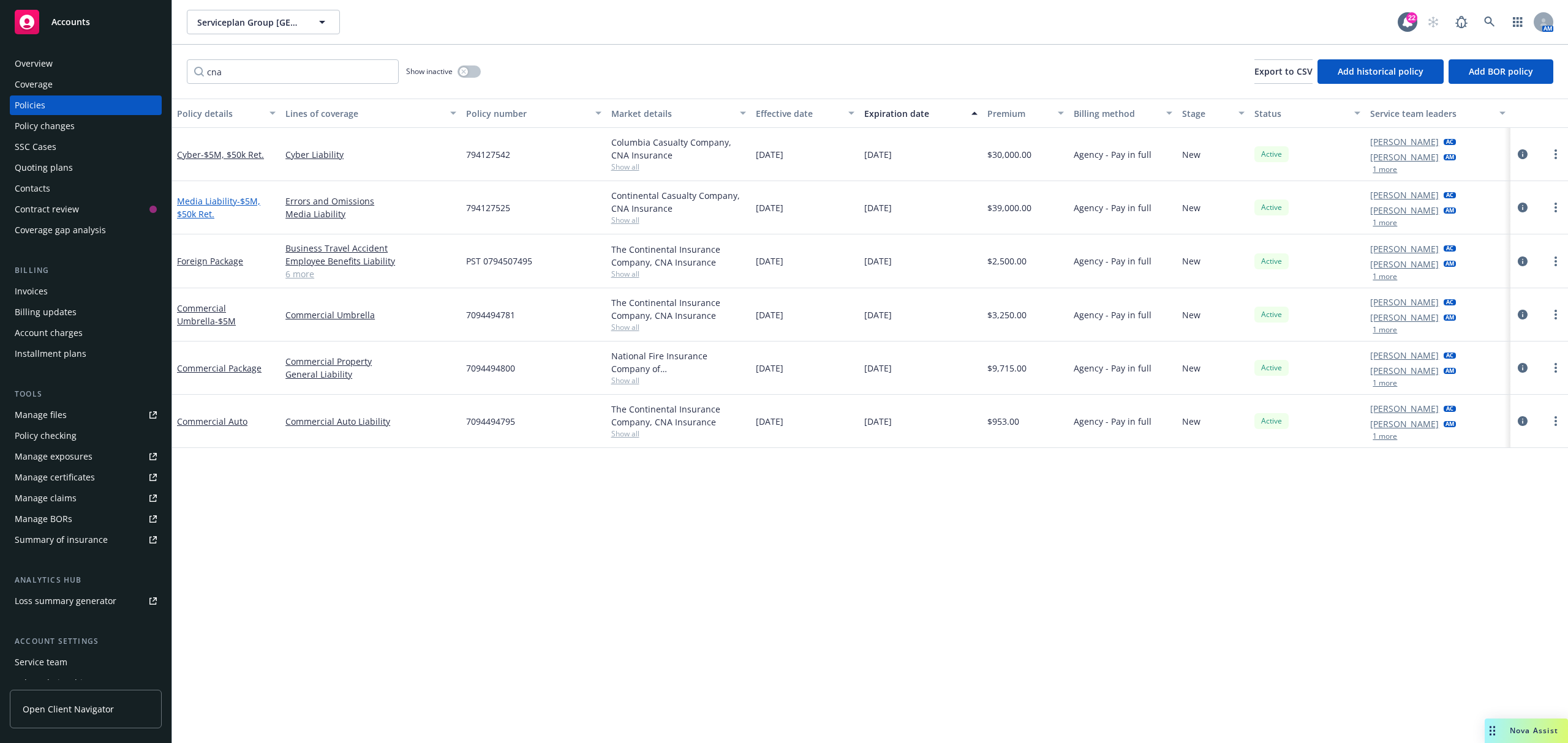
click at [224, 201] on link "Media Liability - $5M, $50k Ret." at bounding box center [219, 207] width 84 height 24
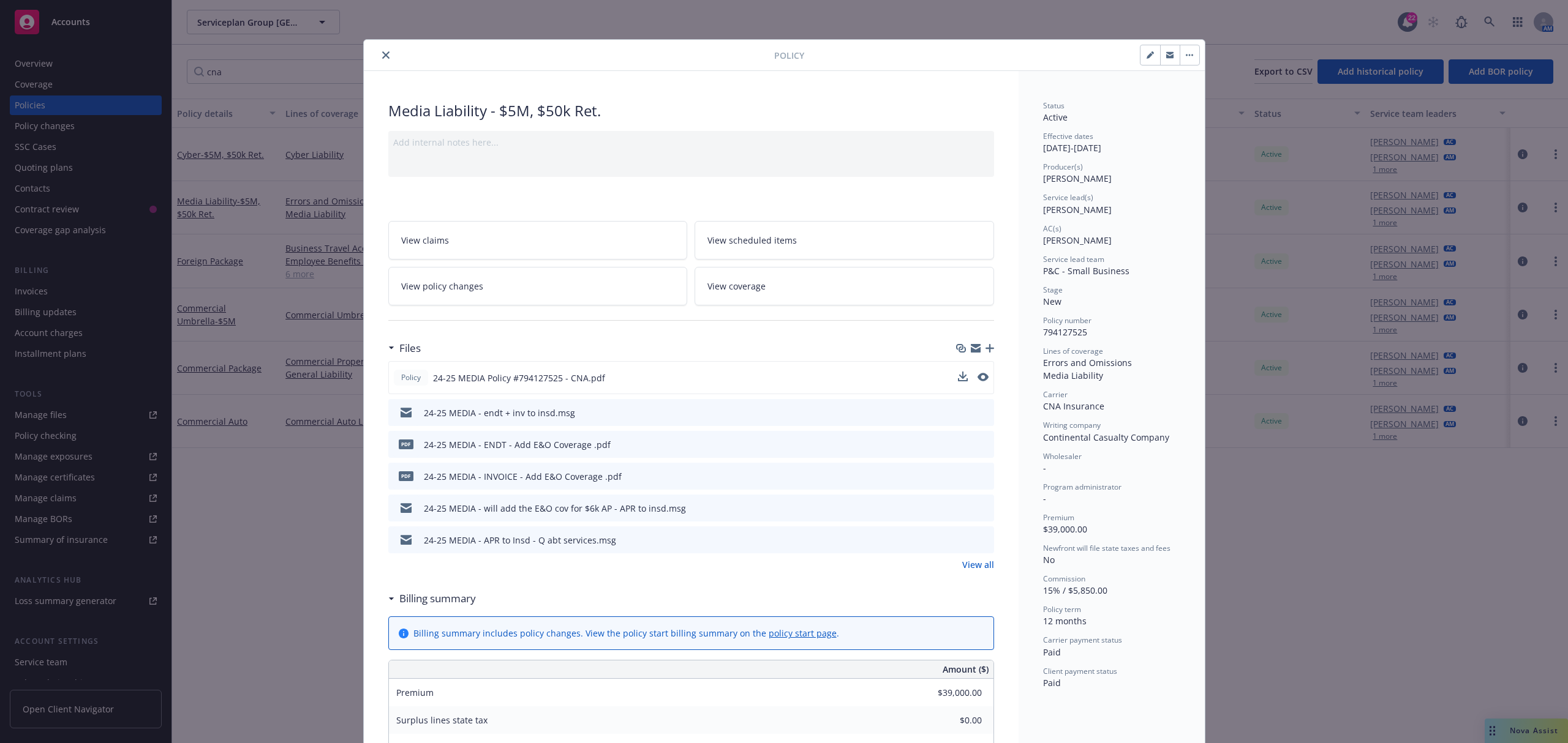
click at [978, 372] on button at bounding box center [983, 378] width 11 height 13
click at [976, 377] on icon "preview file" at bounding box center [981, 377] width 11 height 9
click at [317, 275] on div "Policy Media Liability - $5M, $50k Ret. Add internal notes here... View claims …" at bounding box center [784, 371] width 1568 height 743
click at [383, 58] on icon "close" at bounding box center [386, 55] width 7 height 7
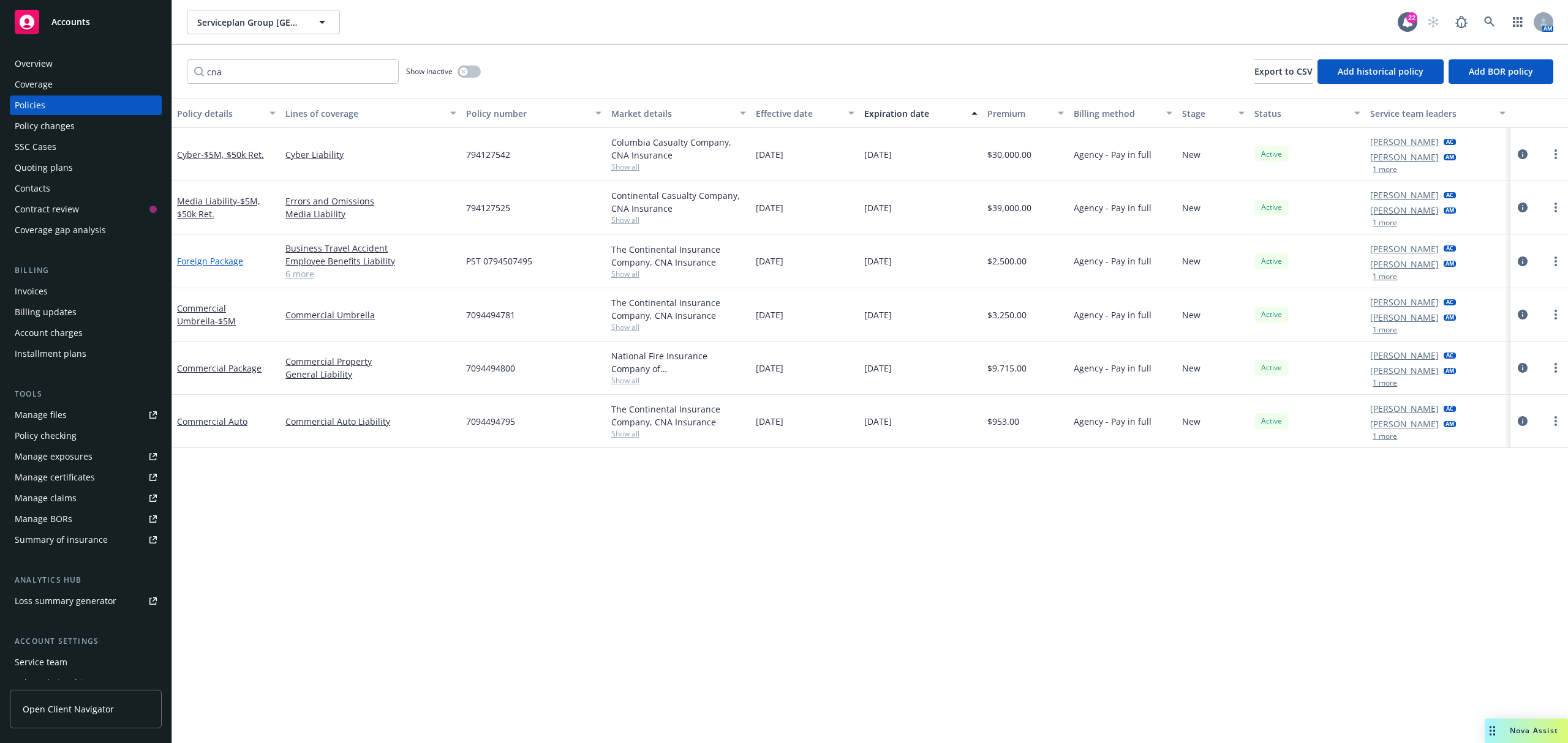
click at [235, 260] on link "Foreign Package" at bounding box center [210, 260] width 66 height 11
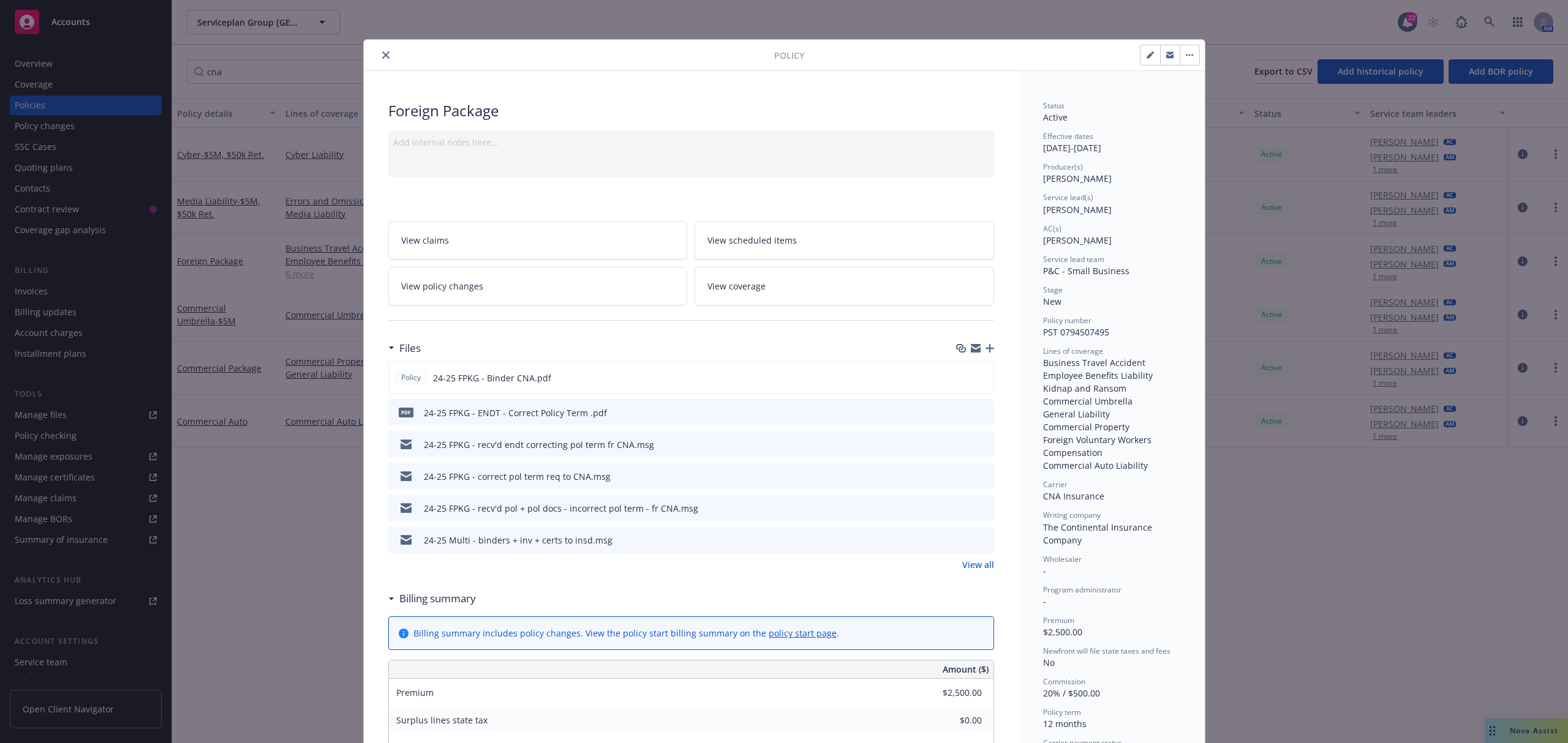
click at [383, 57] on icon "close" at bounding box center [386, 55] width 7 height 7
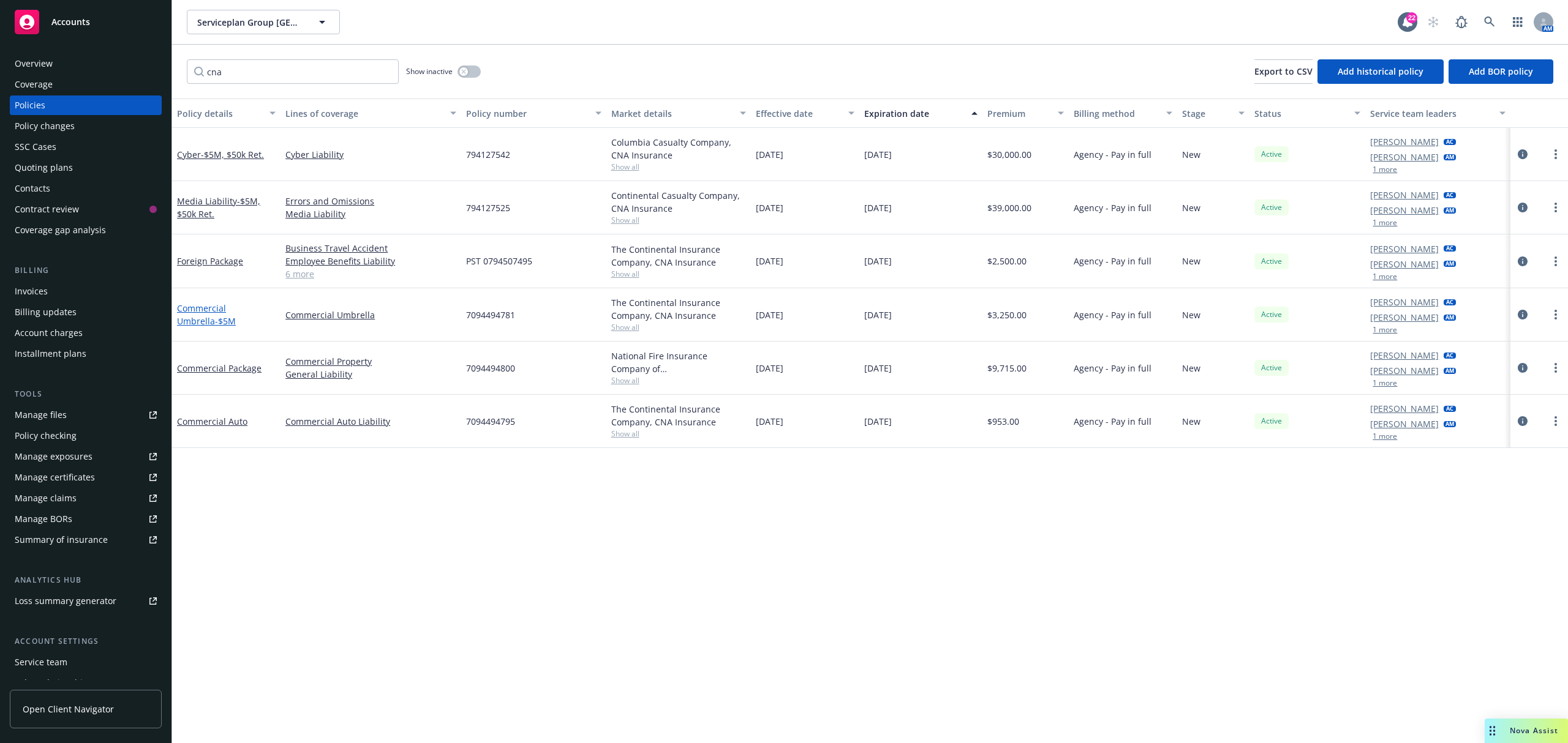
click at [236, 307] on link "Commercial Umbrella - $5M" at bounding box center [206, 314] width 58 height 24
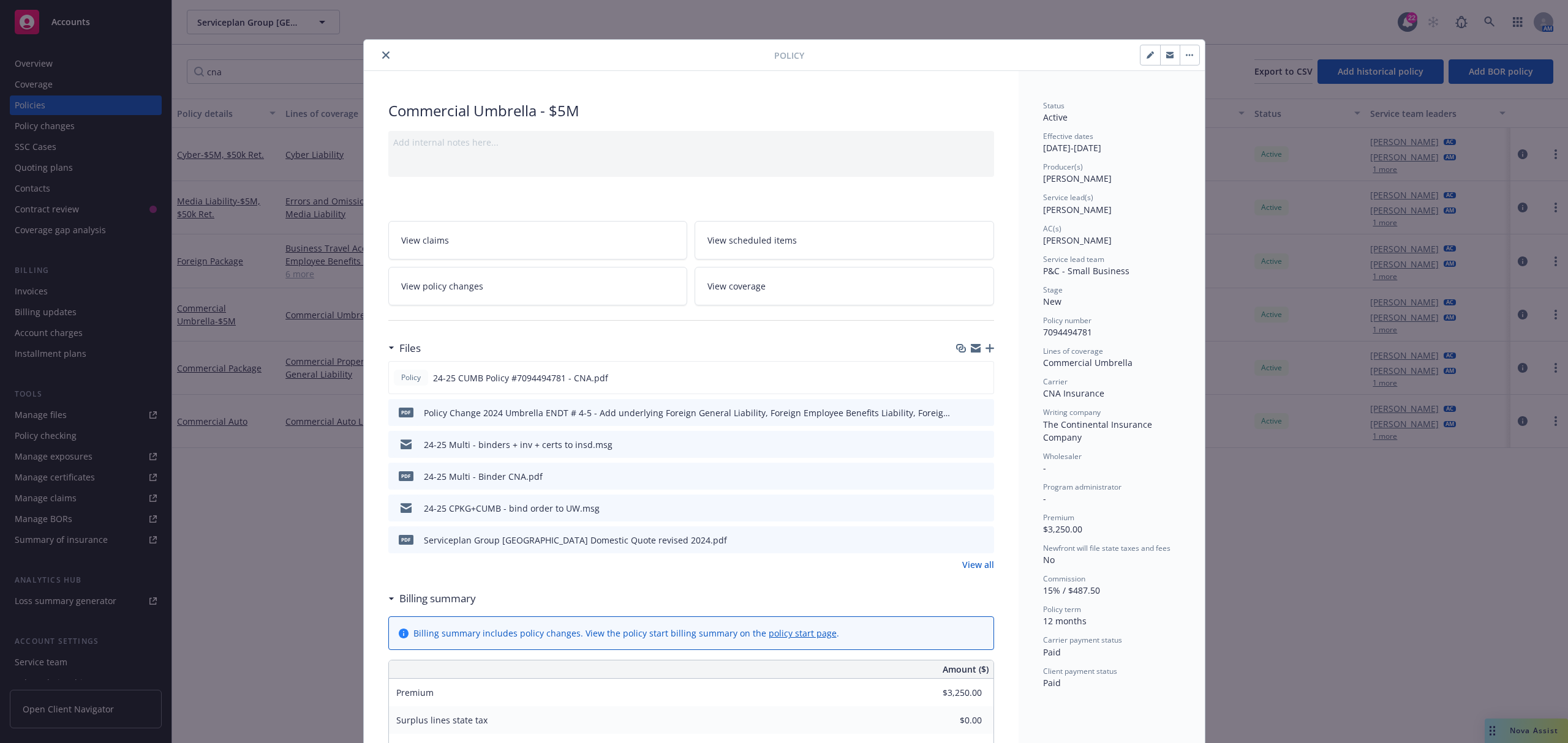
click at [383, 51] on icon "close" at bounding box center [386, 55] width 7 height 7
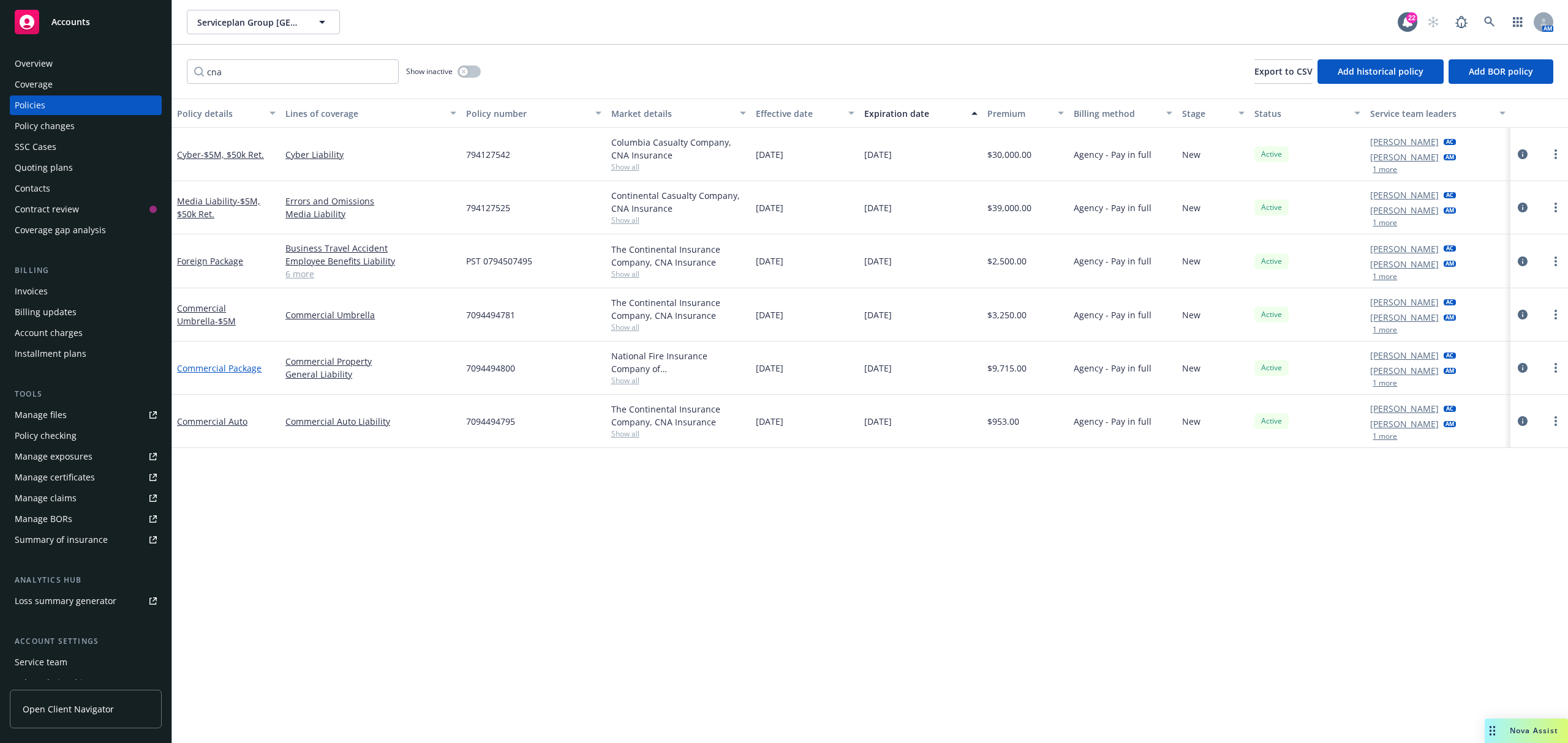
click at [205, 366] on link "Commercial Package" at bounding box center [219, 368] width 85 height 11
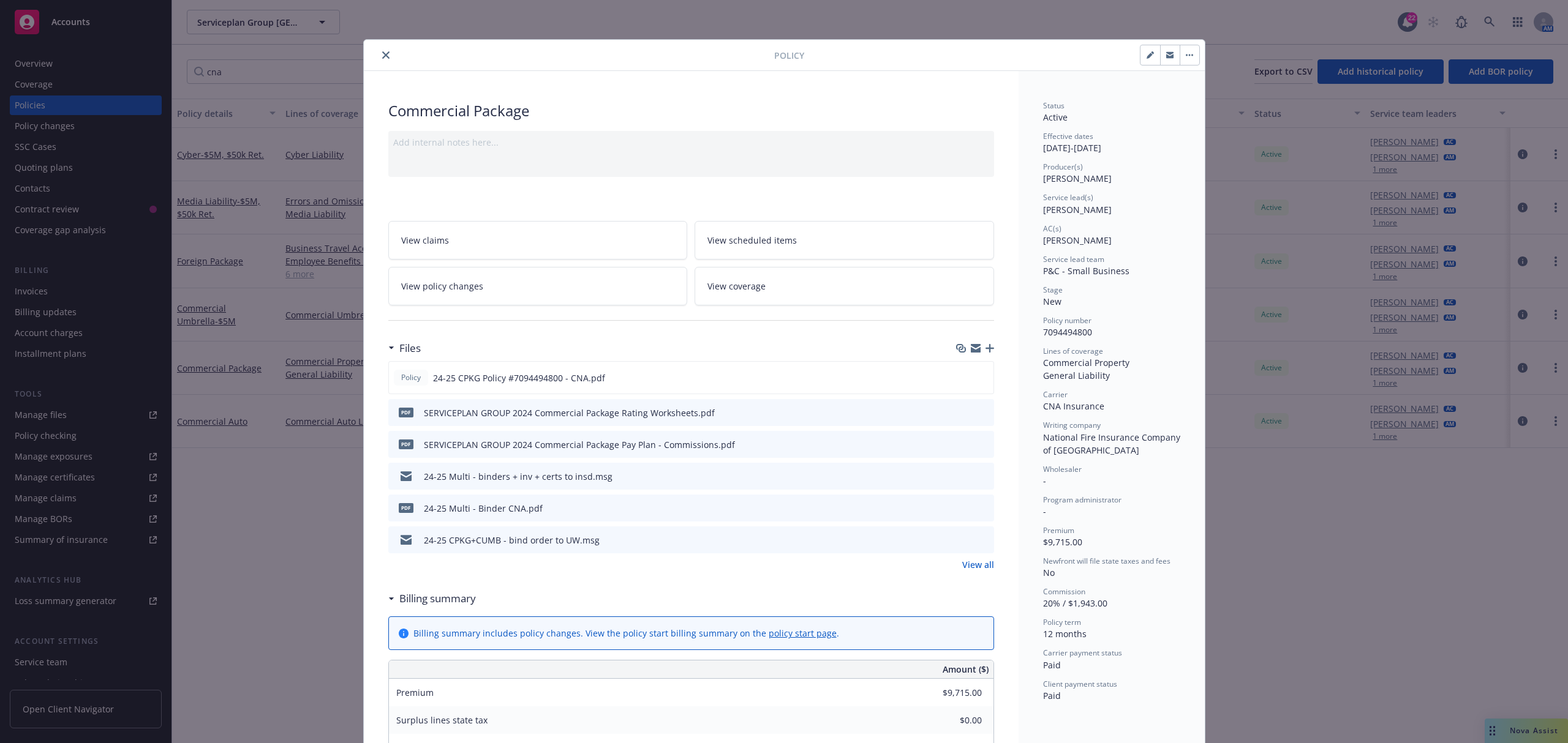
click at [378, 52] on button "close" at bounding box center [385, 55] width 15 height 15
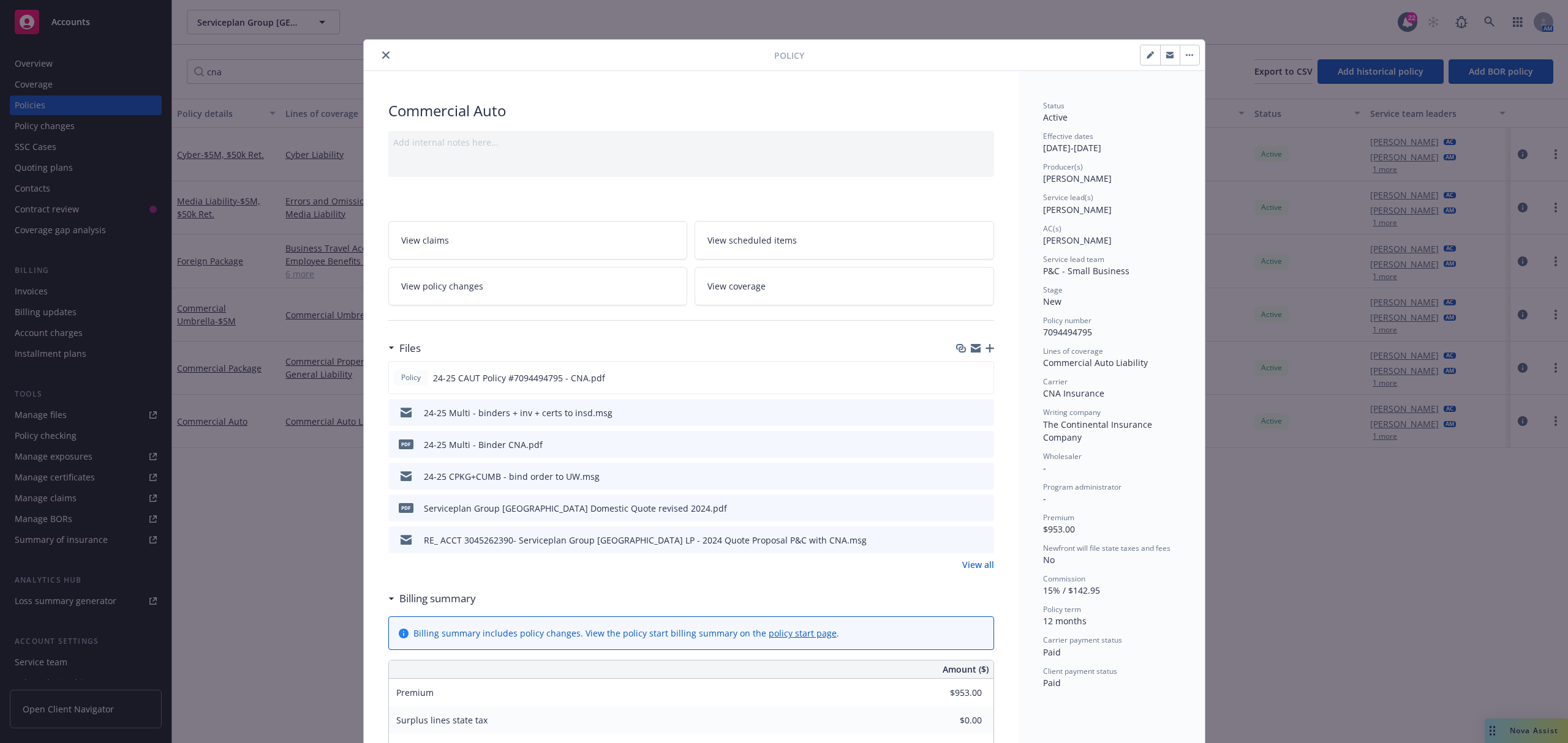
click at [380, 59] on button "close" at bounding box center [385, 55] width 15 height 15
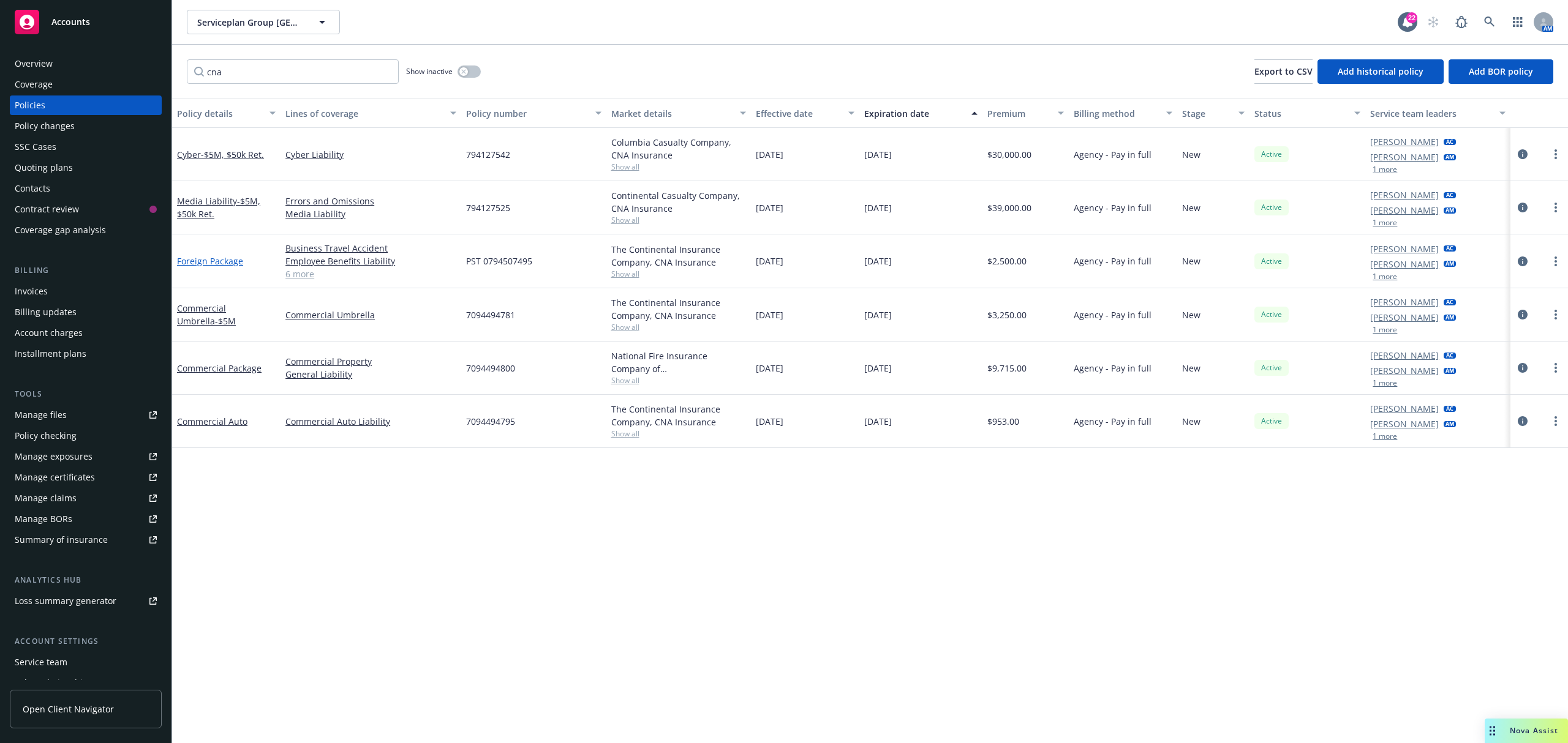
click at [212, 255] on link "Foreign Package" at bounding box center [210, 260] width 66 height 11
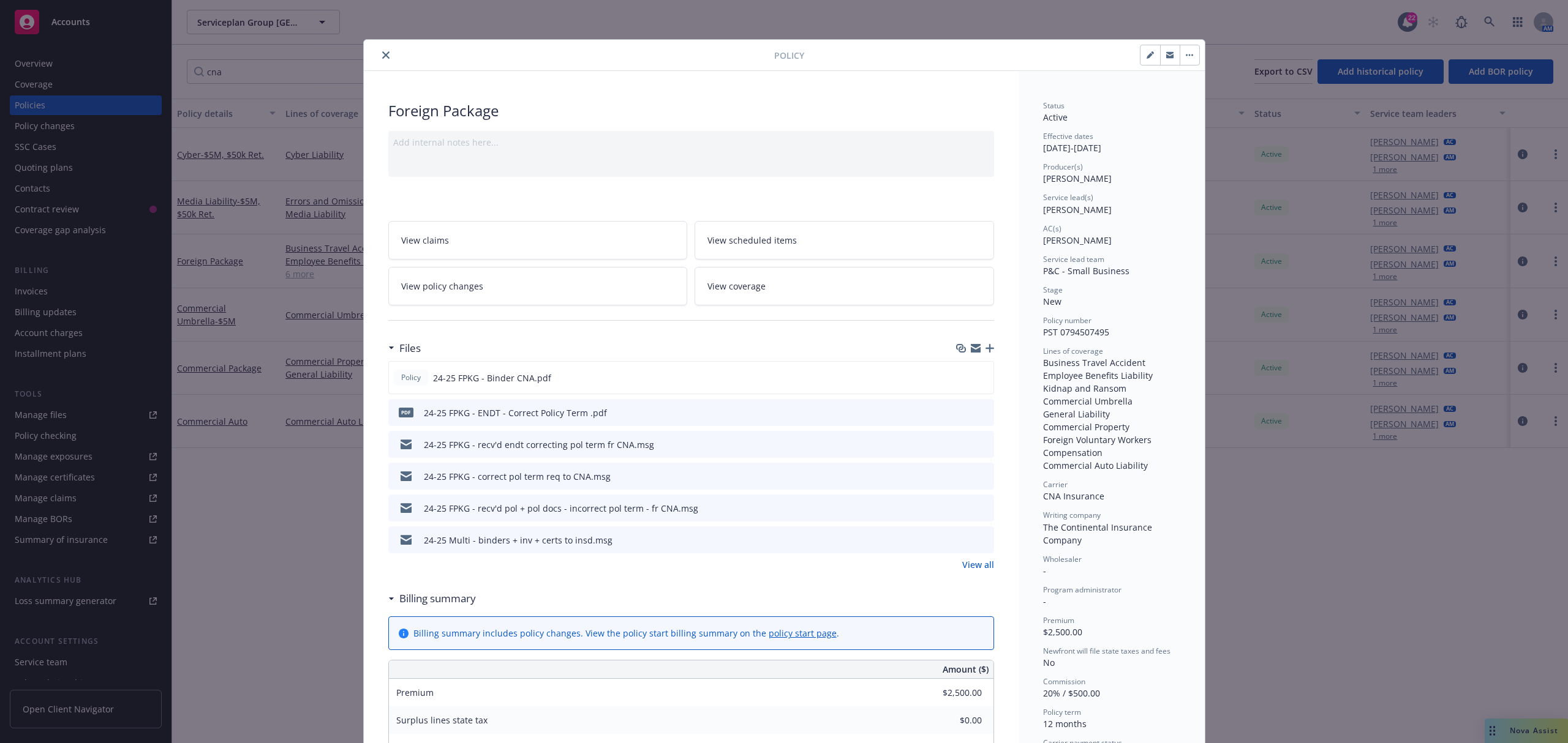
scroll to position [37, 0]
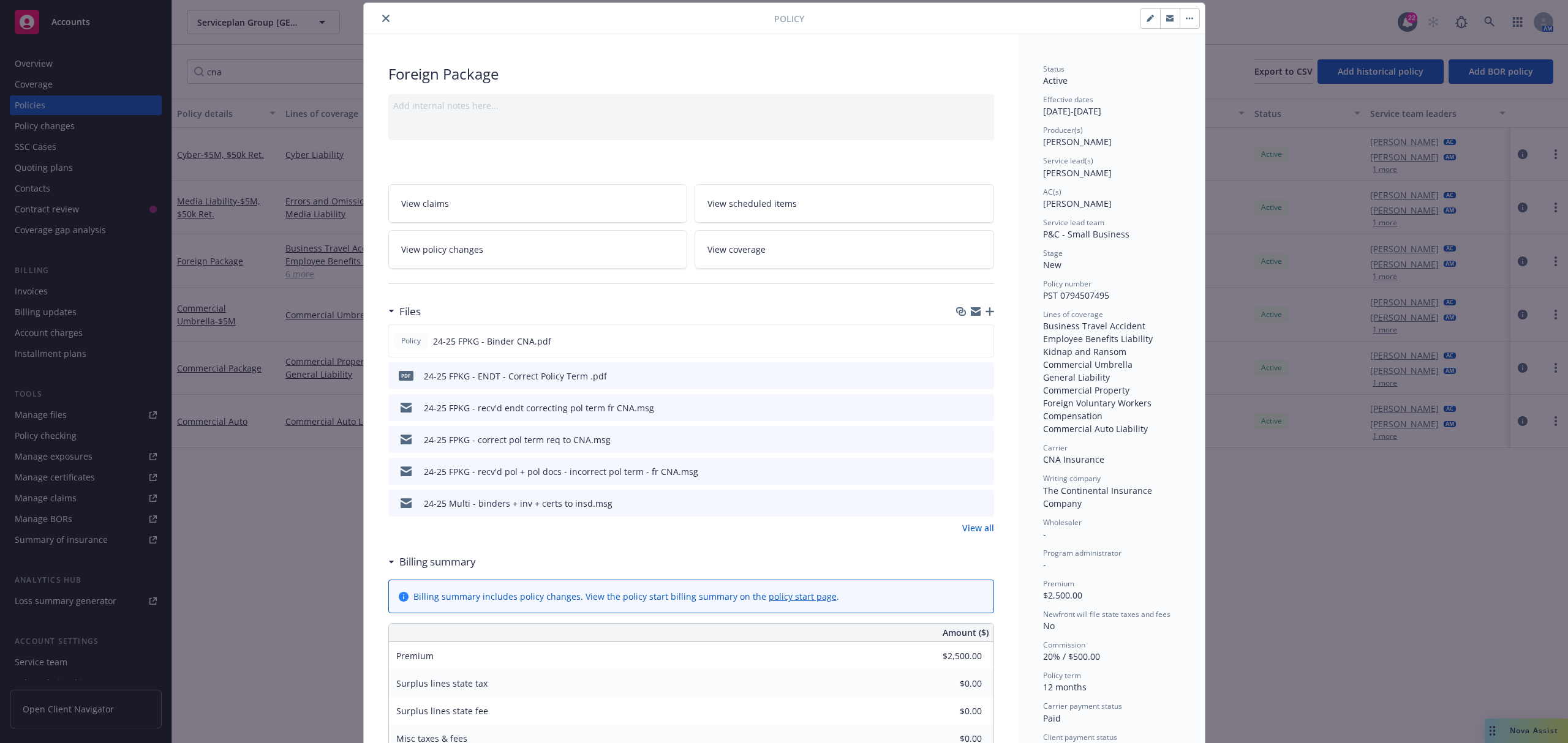
click at [979, 463] on div "24-25 FPKG - recv'd pol + pol docs - incorrect pol term - fr CNA.msg" at bounding box center [691, 471] width 606 height 27
click at [979, 468] on icon "preview file" at bounding box center [982, 471] width 11 height 9
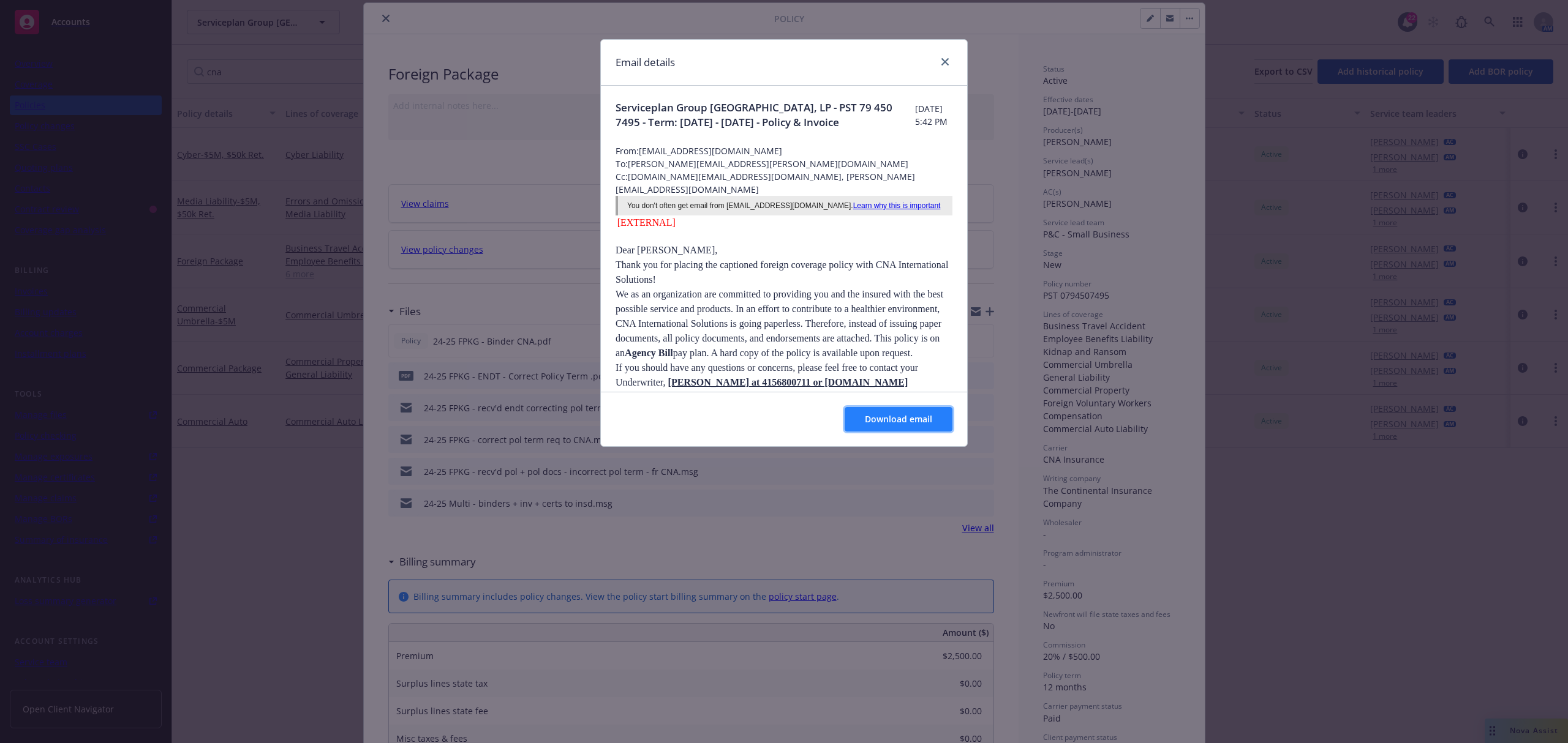
click at [890, 422] on span "Download email" at bounding box center [899, 418] width 67 height 11
click at [950, 64] on link "close" at bounding box center [945, 62] width 15 height 15
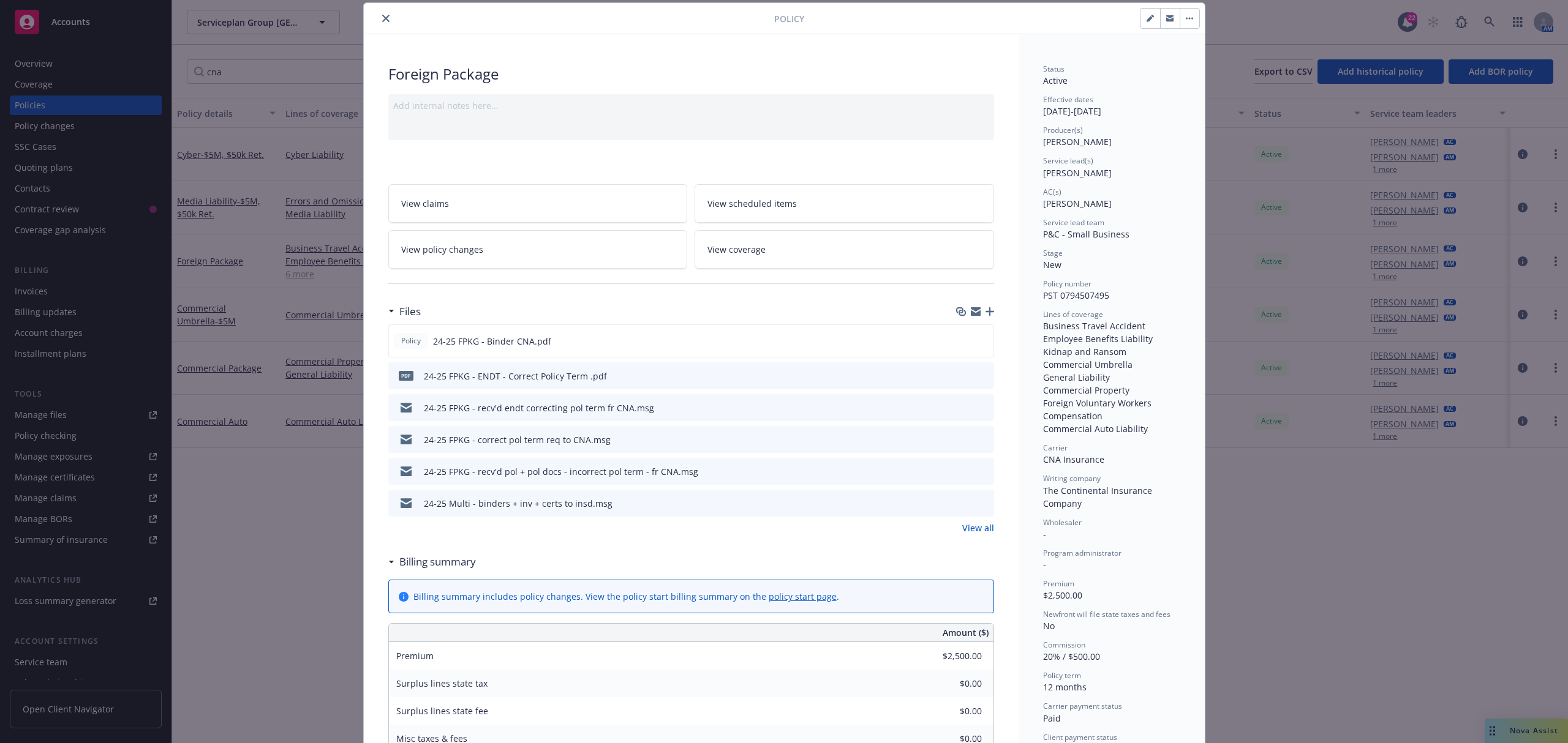
click at [986, 312] on icon "button" at bounding box center [990, 312] width 9 height 9
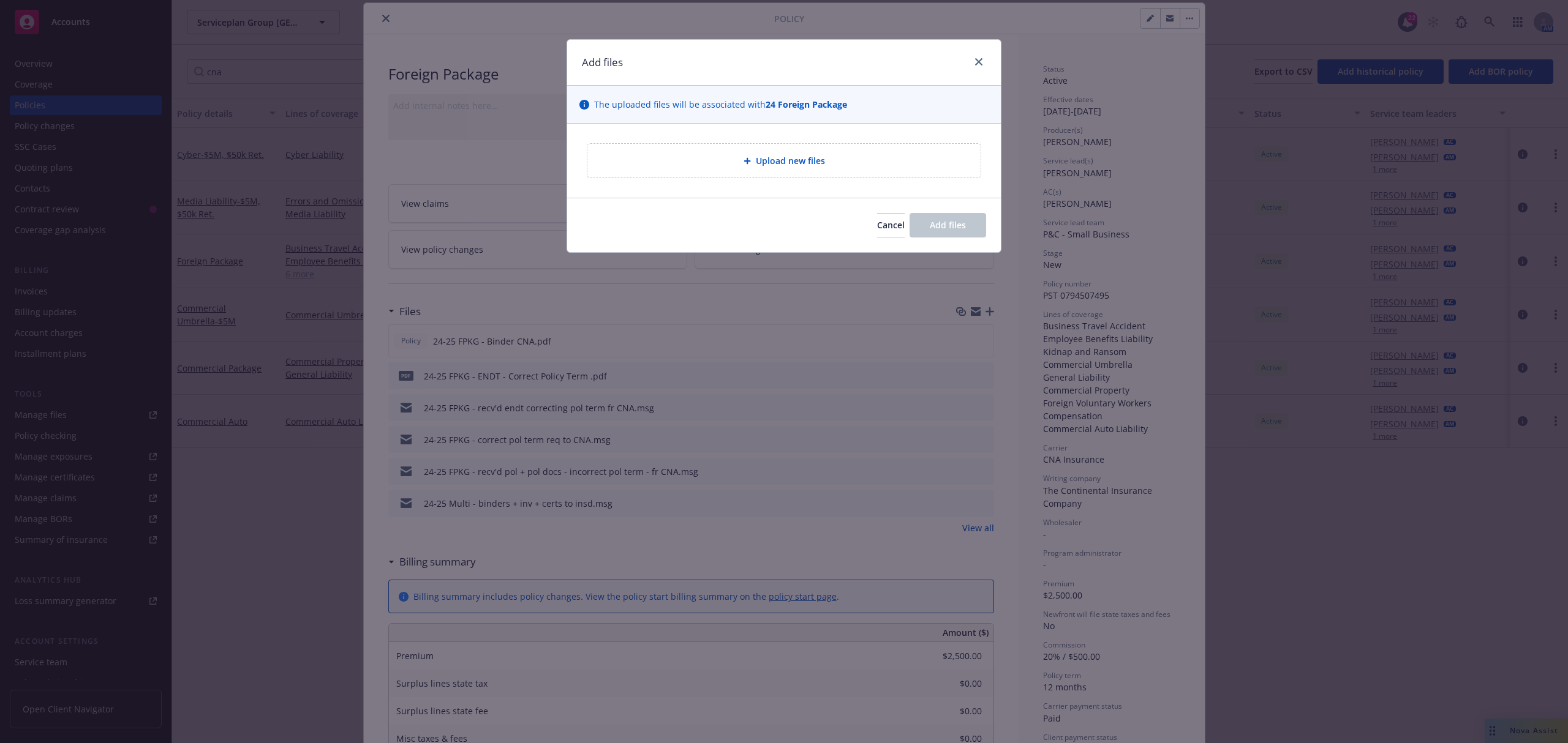
click at [777, 167] on span "Upload new files" at bounding box center [790, 160] width 69 height 13
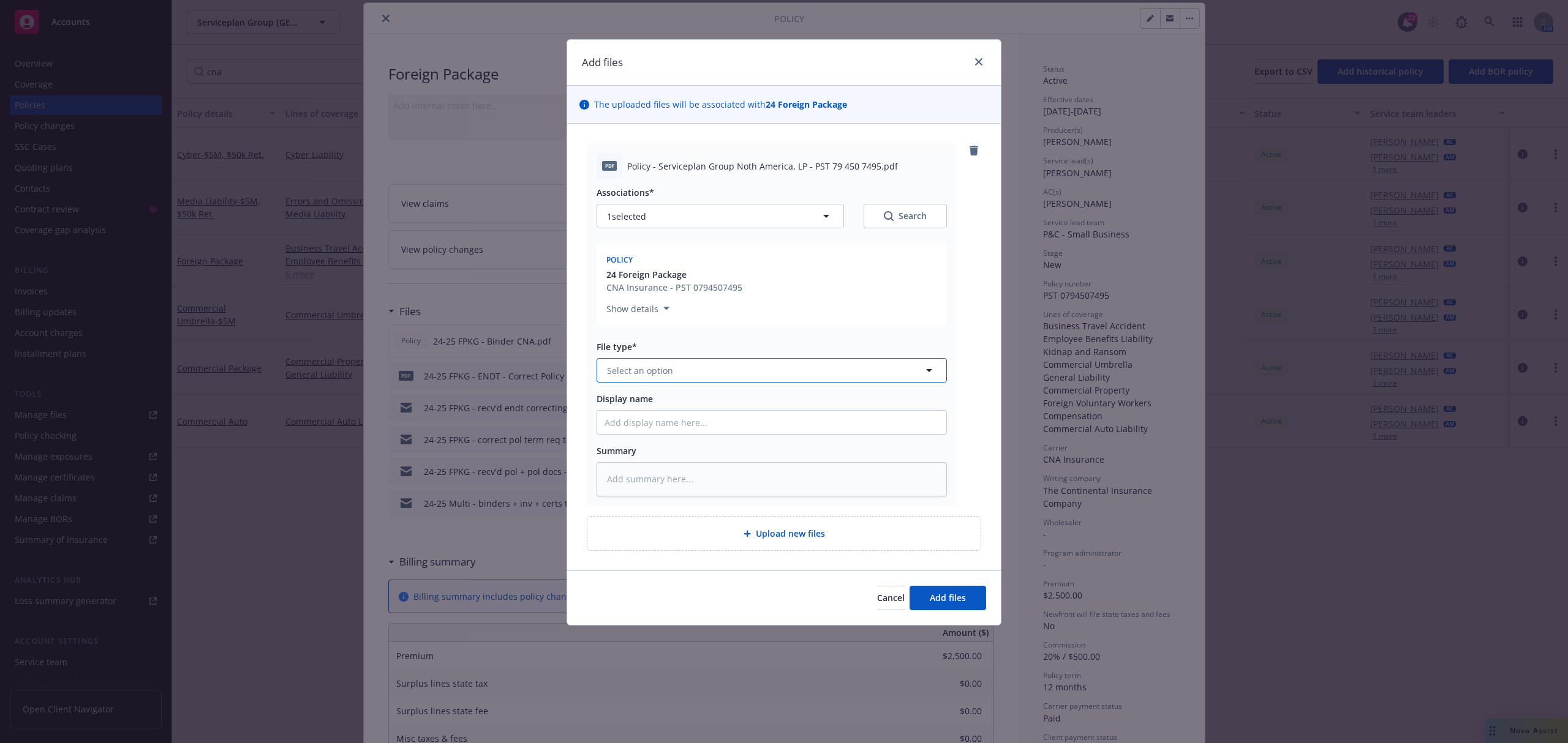
click at [719, 368] on button "Select an option" at bounding box center [772, 370] width 350 height 24
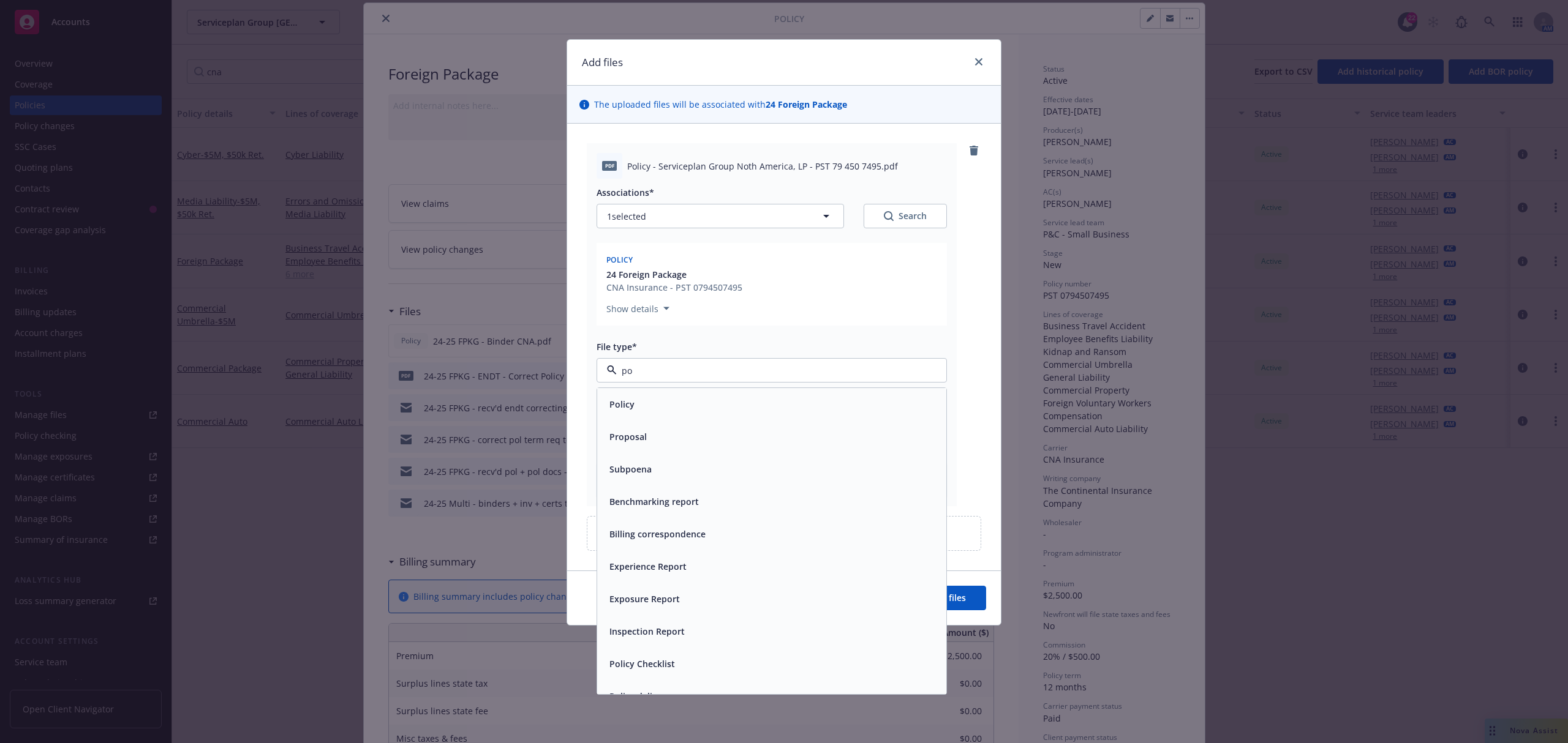
type input "pol"
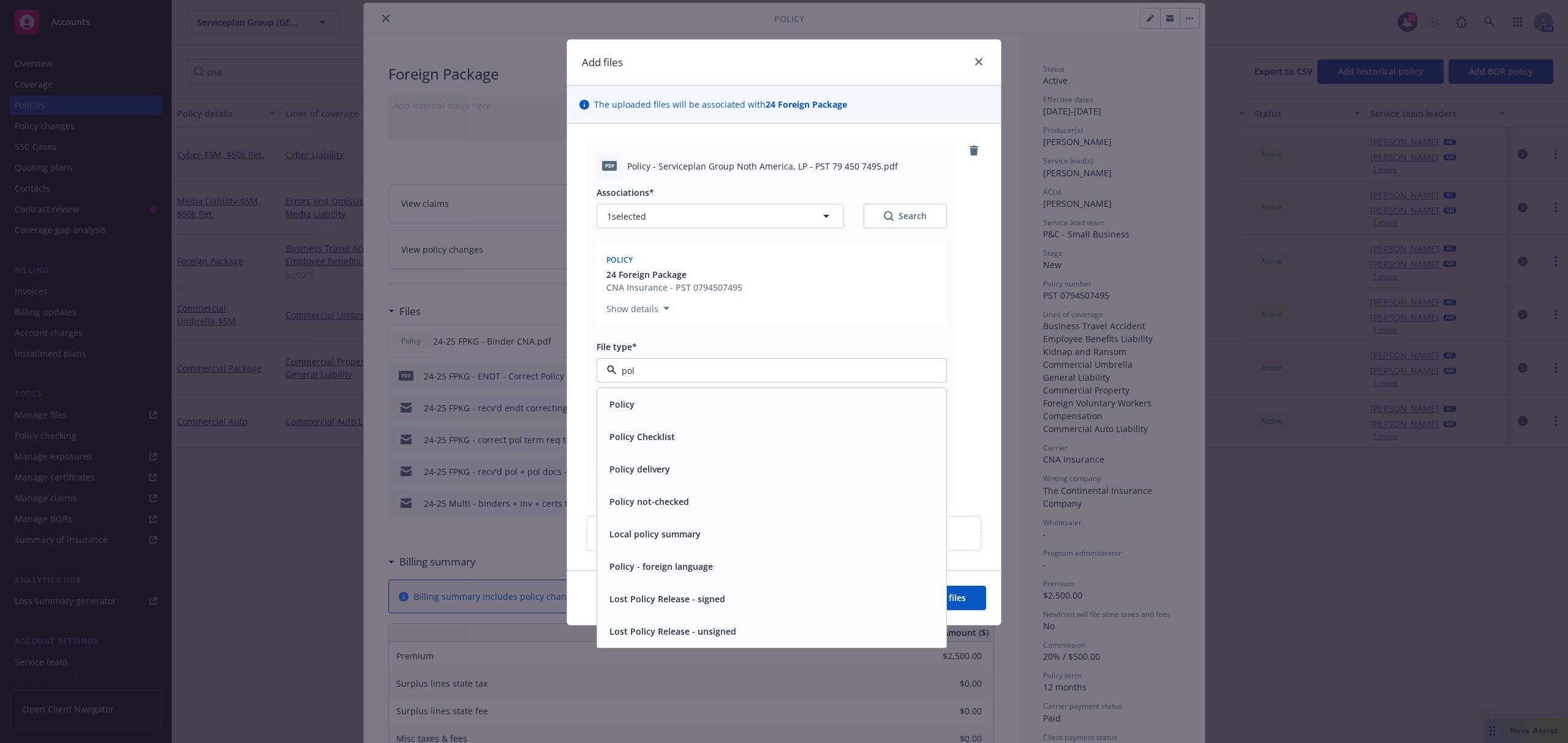
click at [682, 416] on div "Policy" at bounding box center [771, 404] width 350 height 32
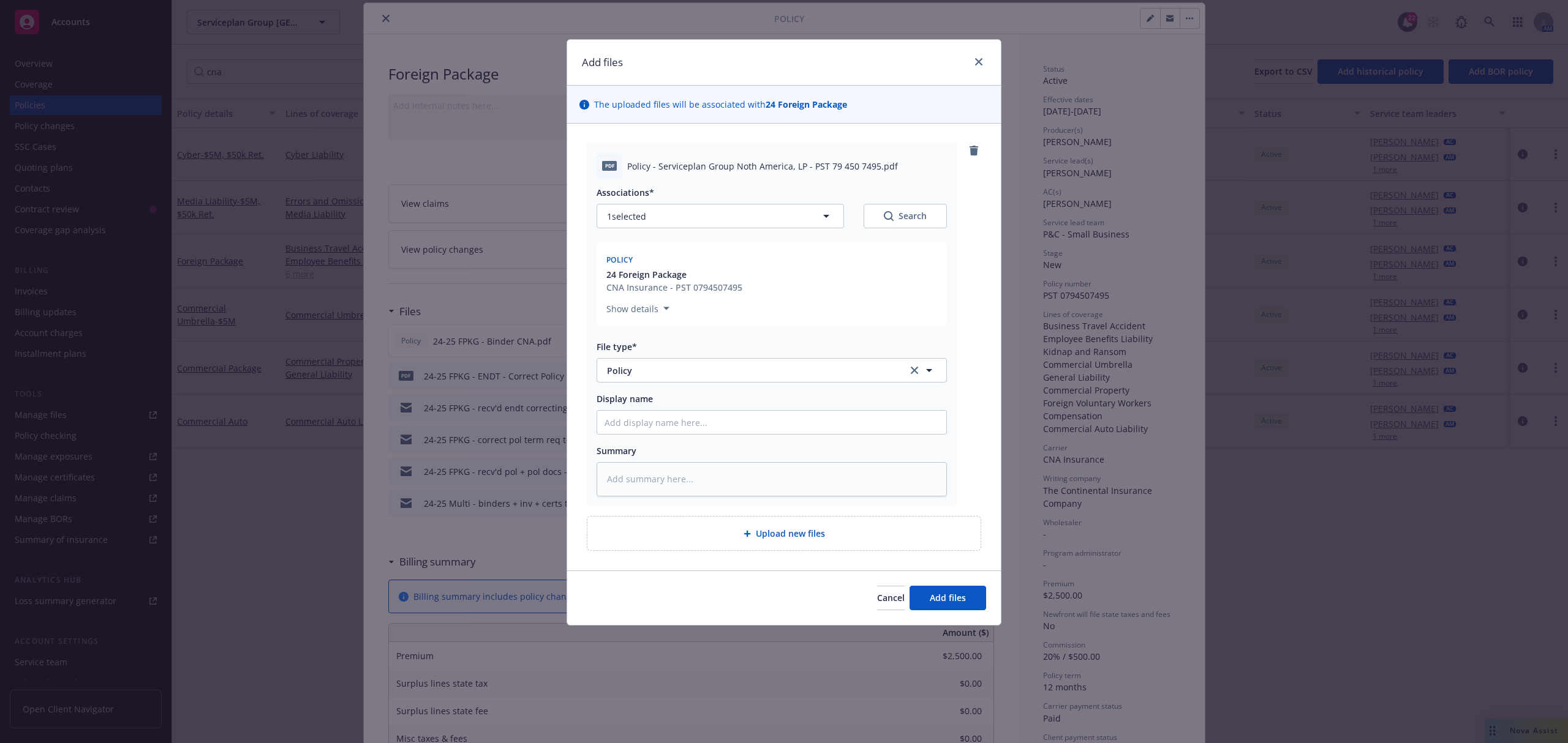
click at [679, 436] on div "Associations* 1 selected Search Policy 24 Foreign Package CNA Insurance - PST 0…" at bounding box center [772, 337] width 350 height 318
click at [675, 431] on input "Display name" at bounding box center [771, 422] width 350 height 24
type textarea "x"
type input "2"
type textarea "x"
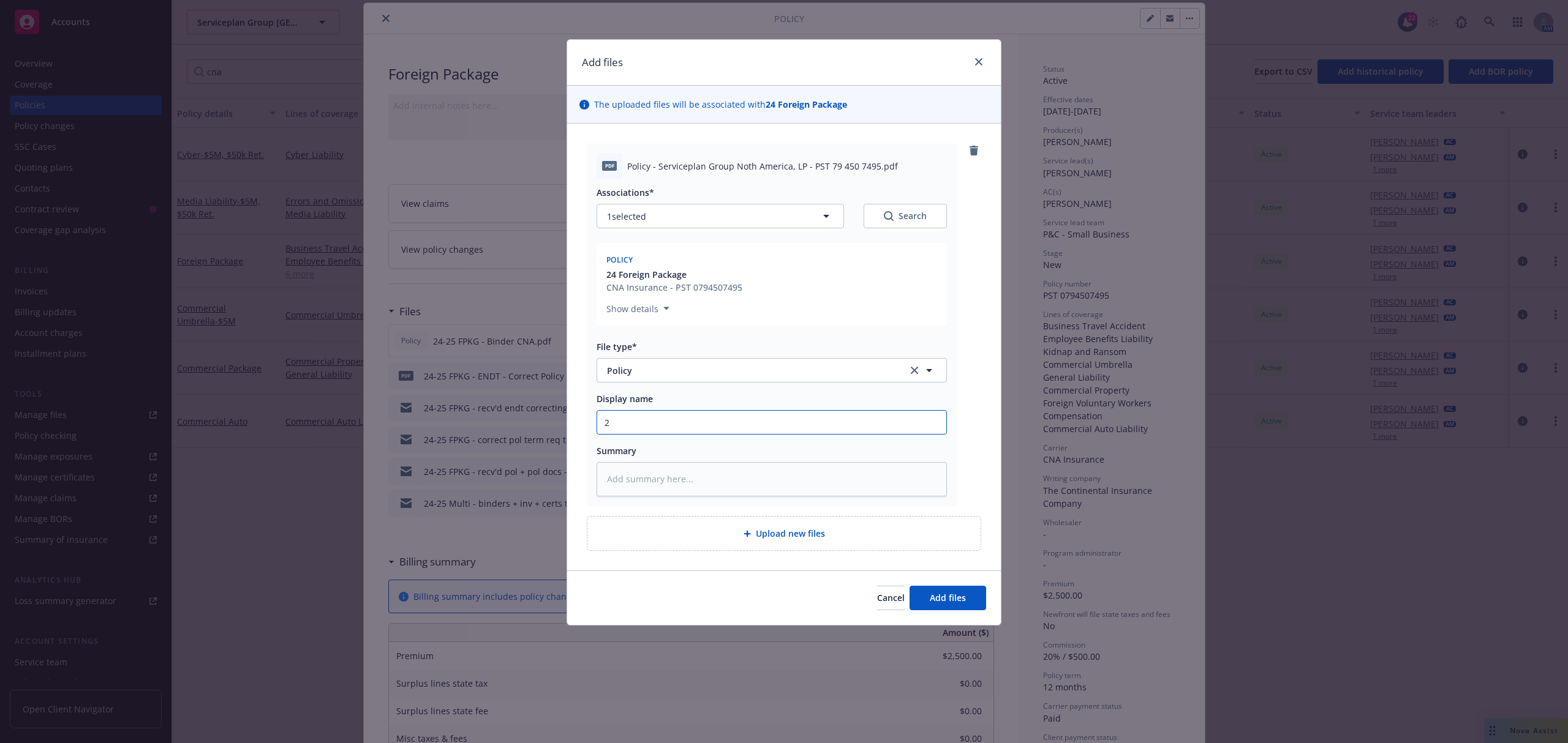
type input "24"
type textarea "x"
type input "24."
type textarea "x"
type input "24.2"
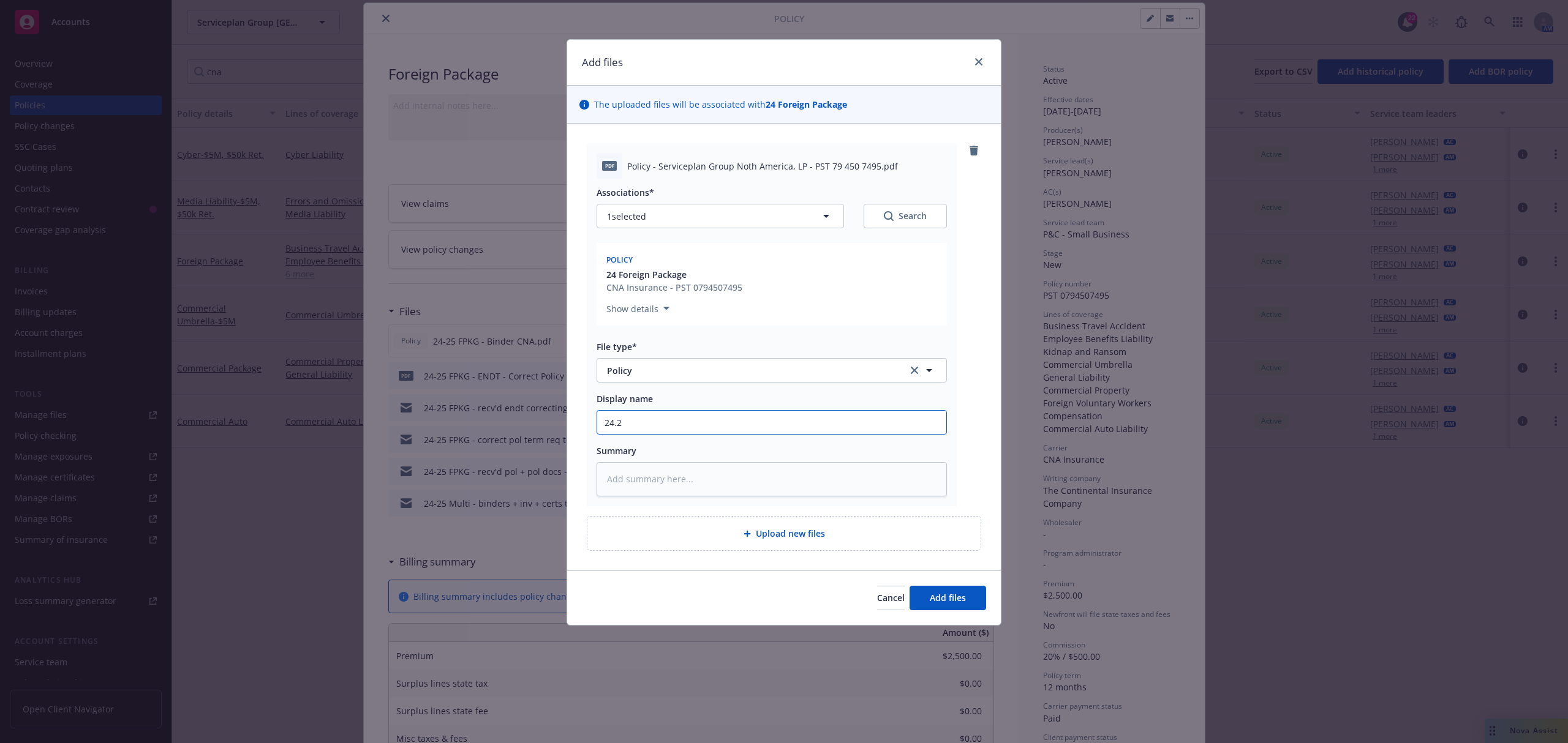
type textarea "x"
type input "24.25"
type textarea "x"
type input "24.25"
type textarea "x"
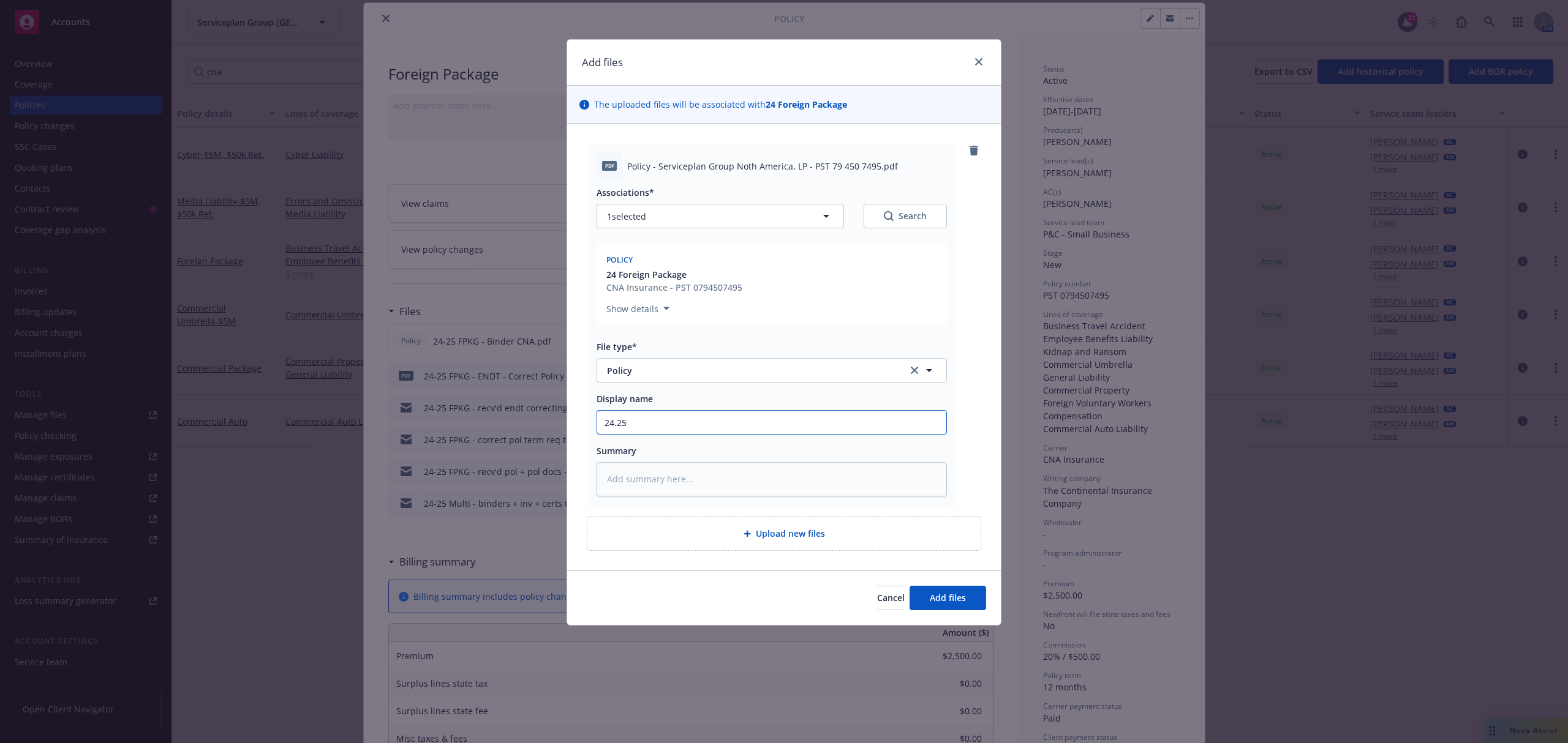
type input "24.25 I"
type textarea "x"
type input "24.25 In"
type textarea "x"
type input "24.25 Int"
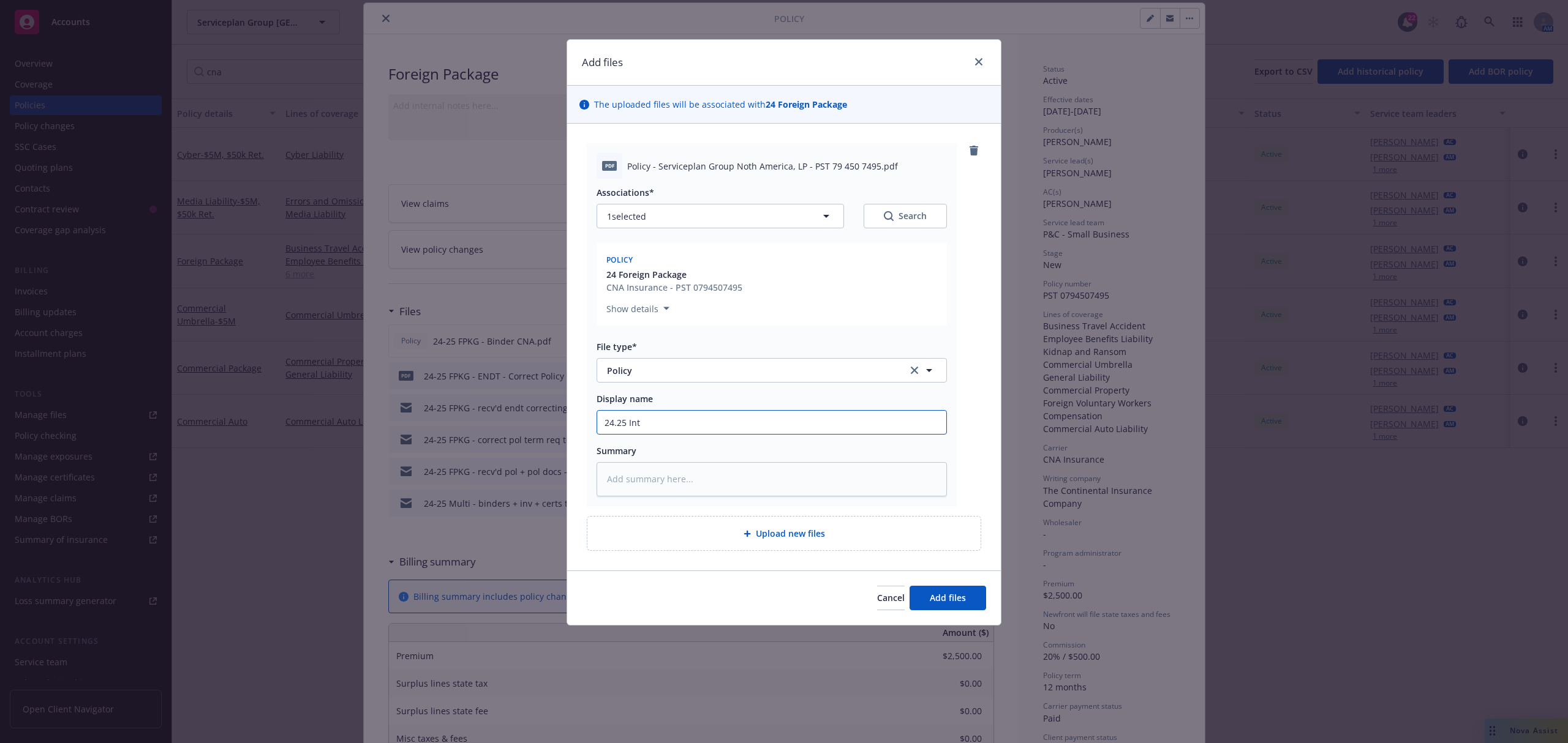
type textarea "x"
type input "24.25 Inte"
type textarea "x"
type input "24.25 Inter"
type textarea "x"
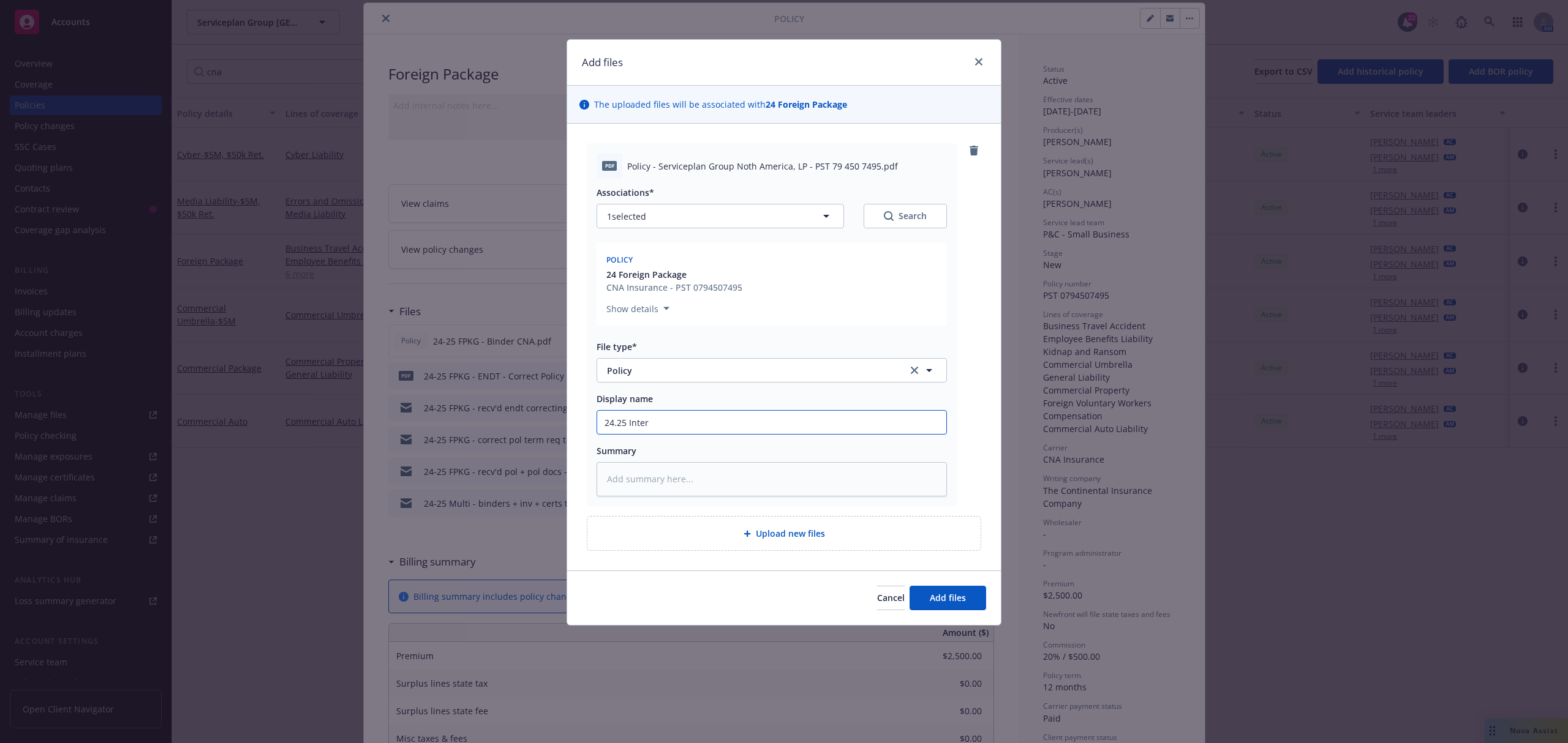
type input "24.25 Intern"
type textarea "x"
type input "24.25 Interna"
type textarea "x"
type input "24.25 Internat"
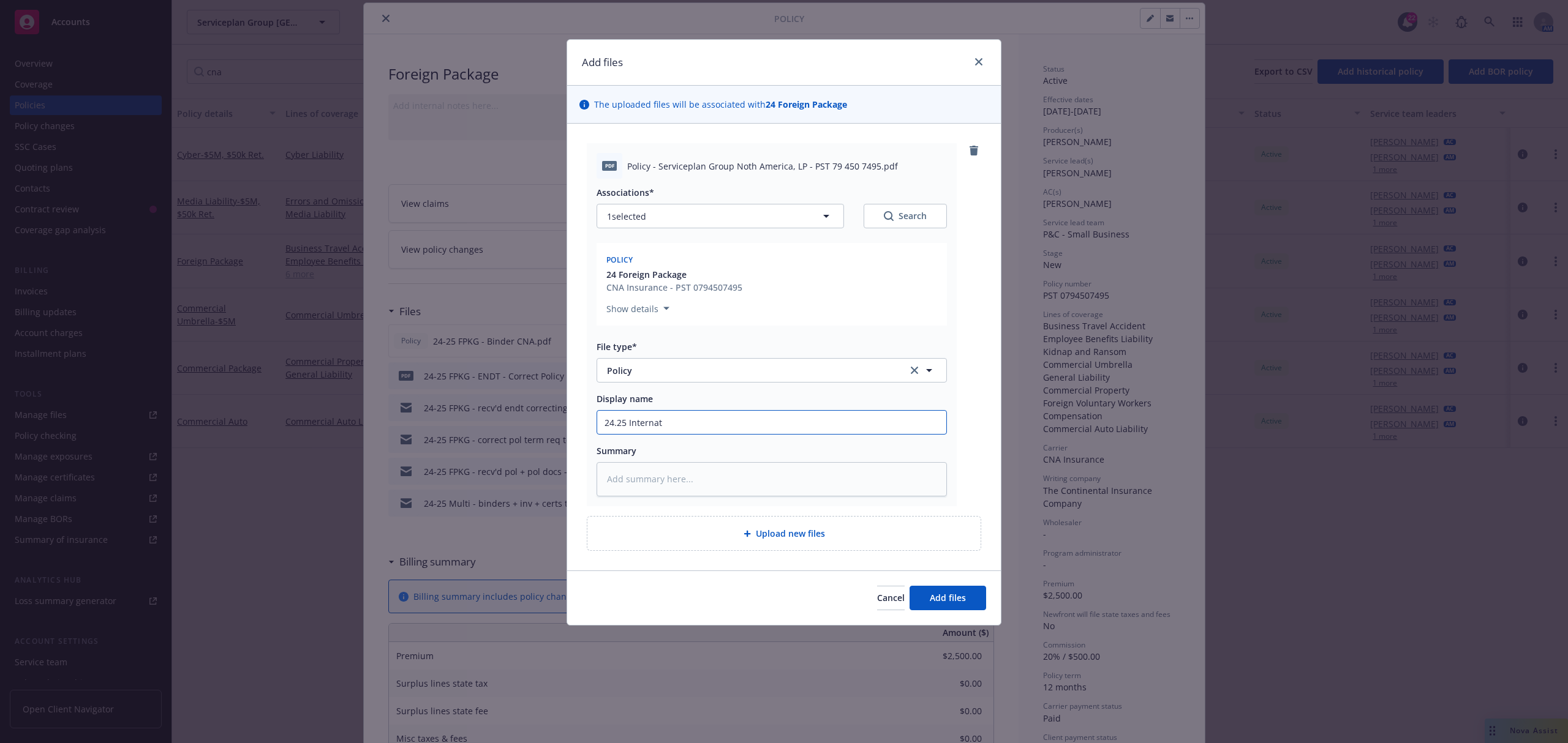
type textarea "x"
type input "24.25 Internati"
type textarea "x"
type input "24.25 Internatio"
type textarea "x"
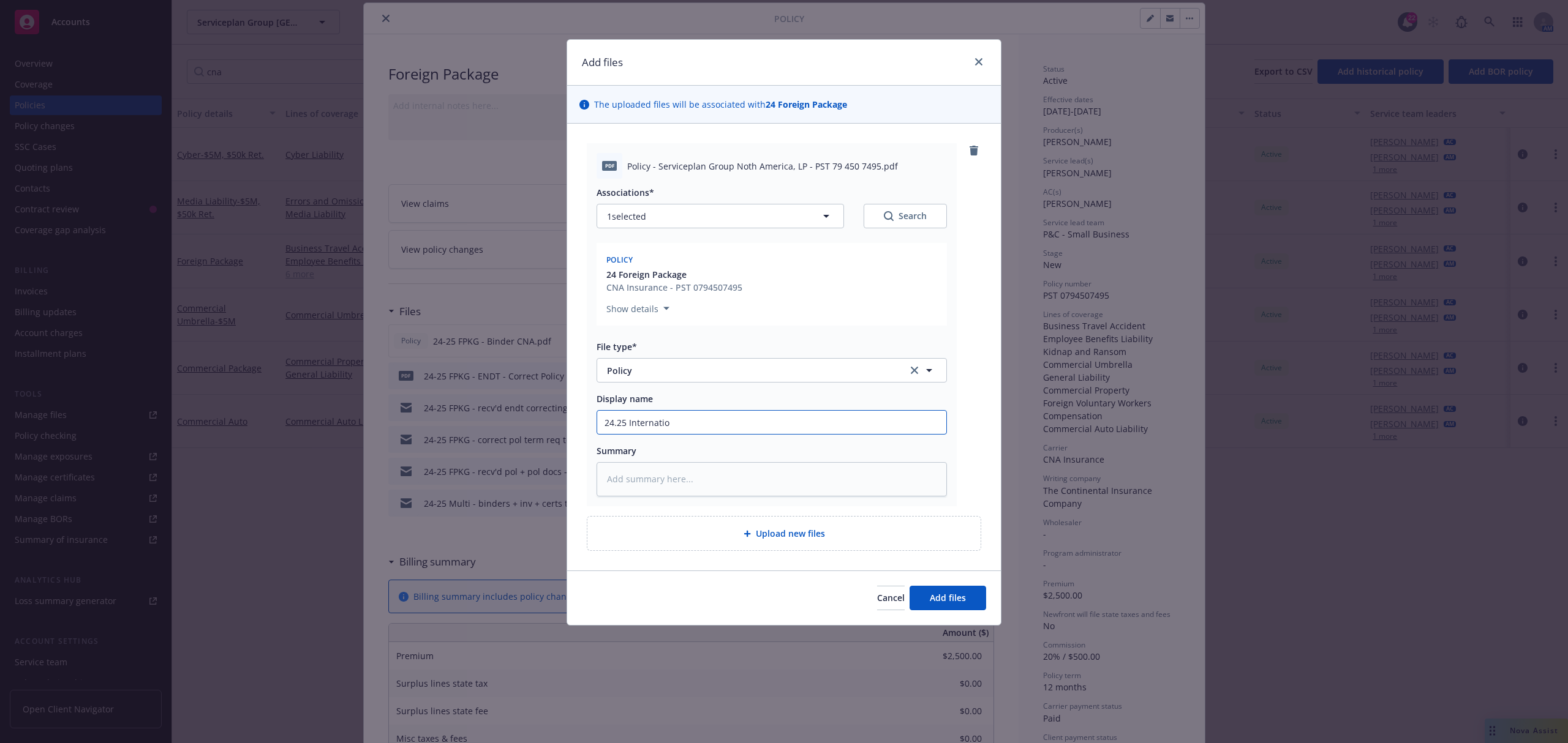
type input "24.25 Internation"
type textarea "x"
type input "24.25 Internationa"
type textarea "x"
type input "24.25 International"
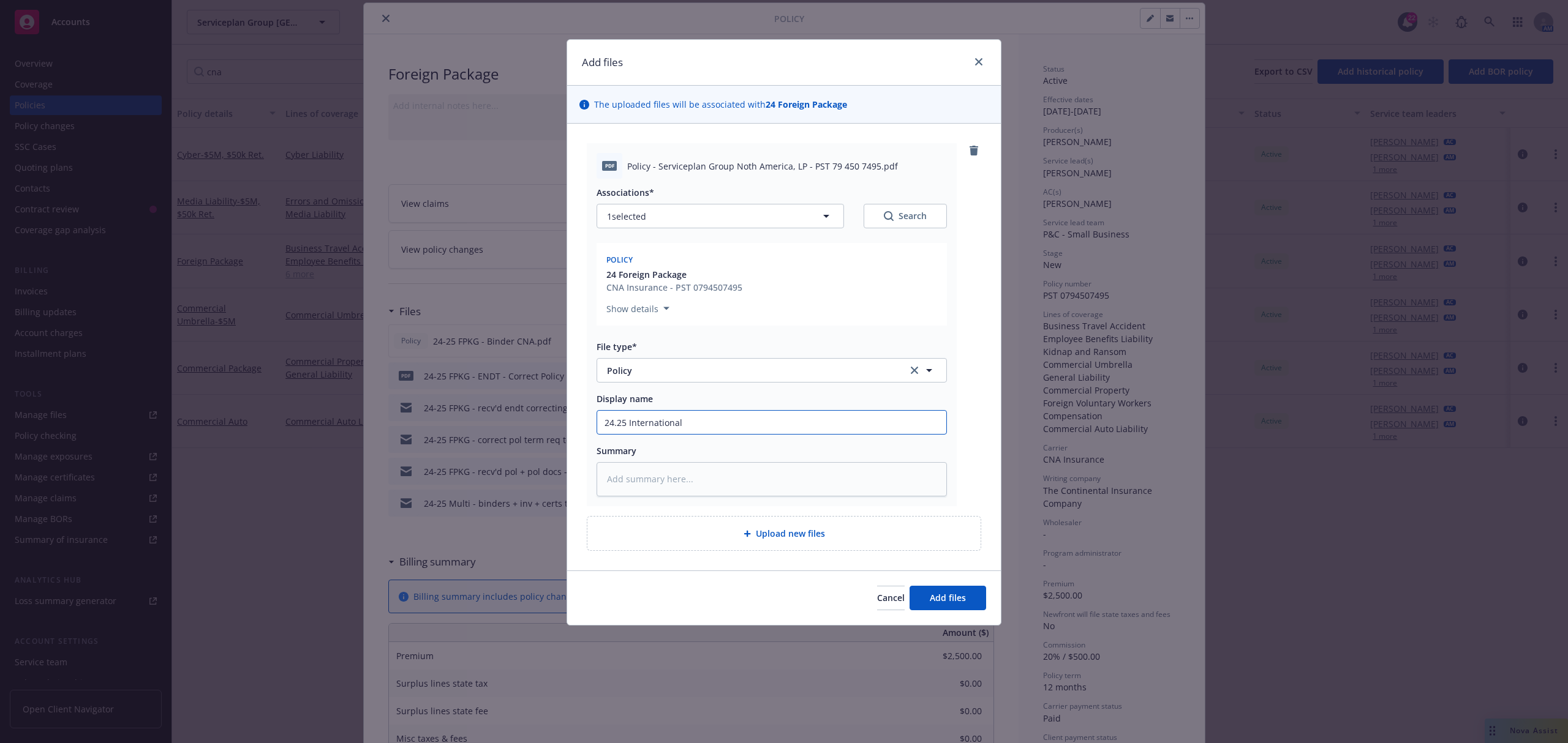
type textarea "x"
type input "24.25 International"
type textarea "x"
type input "24.25 International P"
type textarea "x"
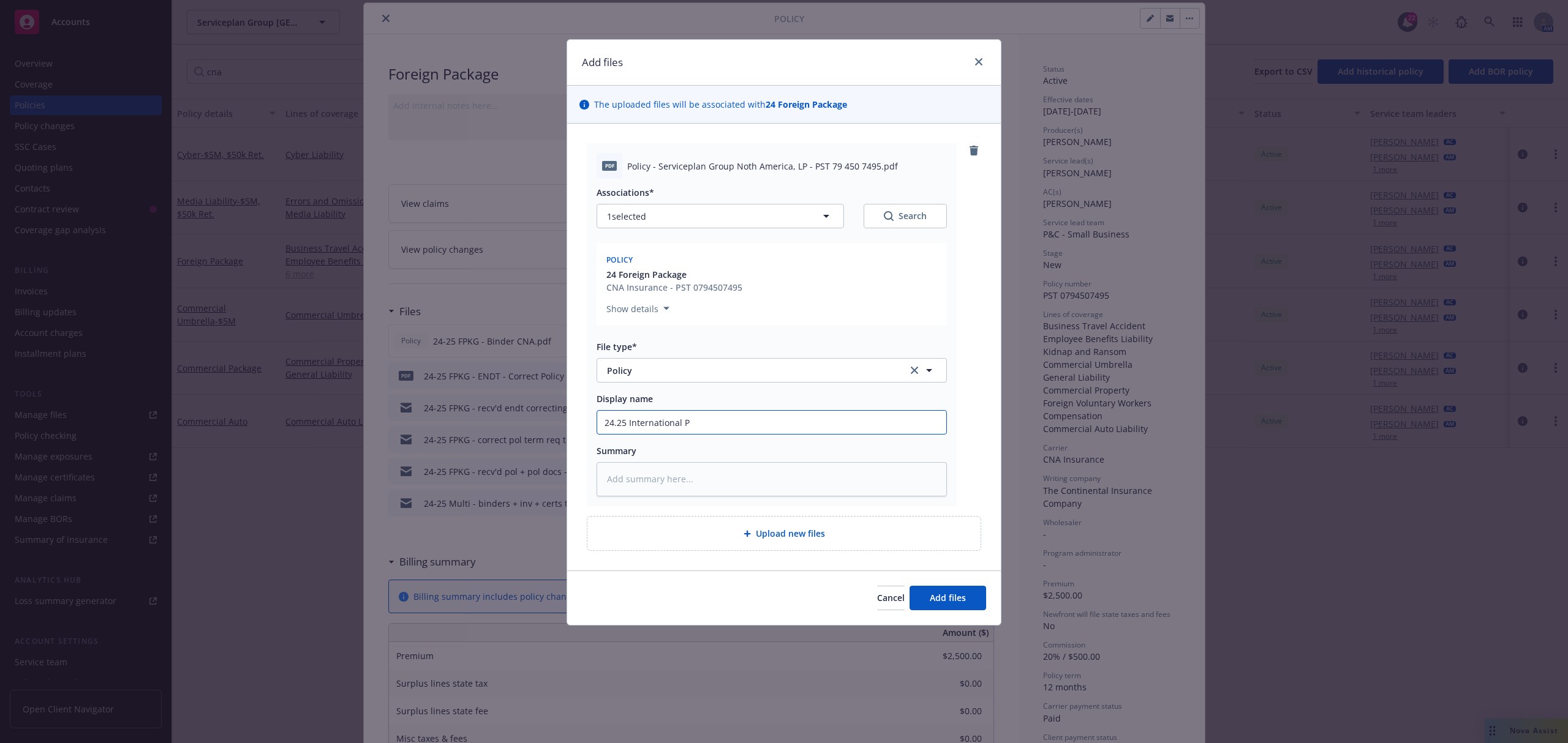
type input "24.25 International"
type textarea "x"
type input "24.25 International"
type textarea "x"
type input "24.25 Internationa"
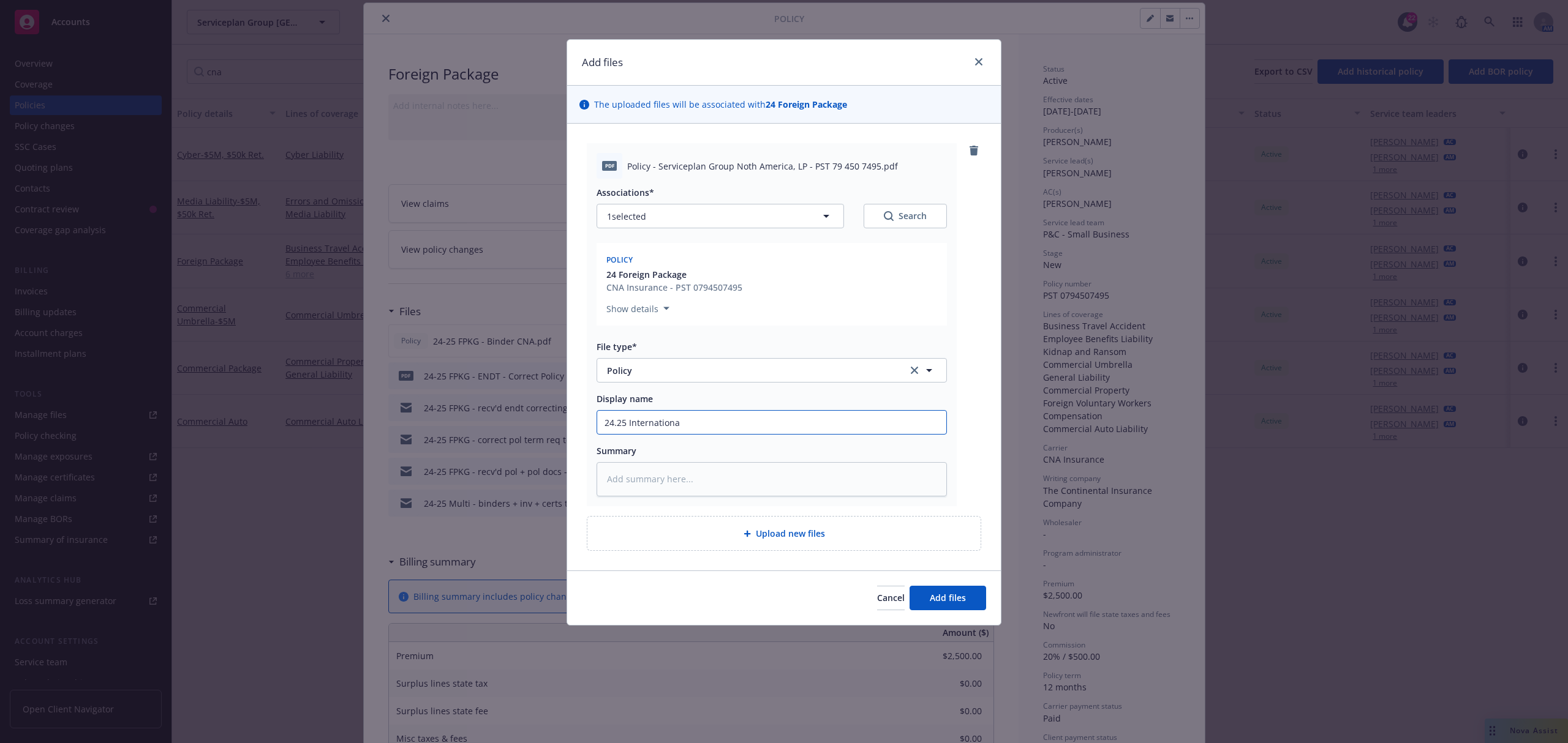
type textarea "x"
type input "24.25 Internation"
type textarea "x"
type input "24.25 Internatio"
type textarea "x"
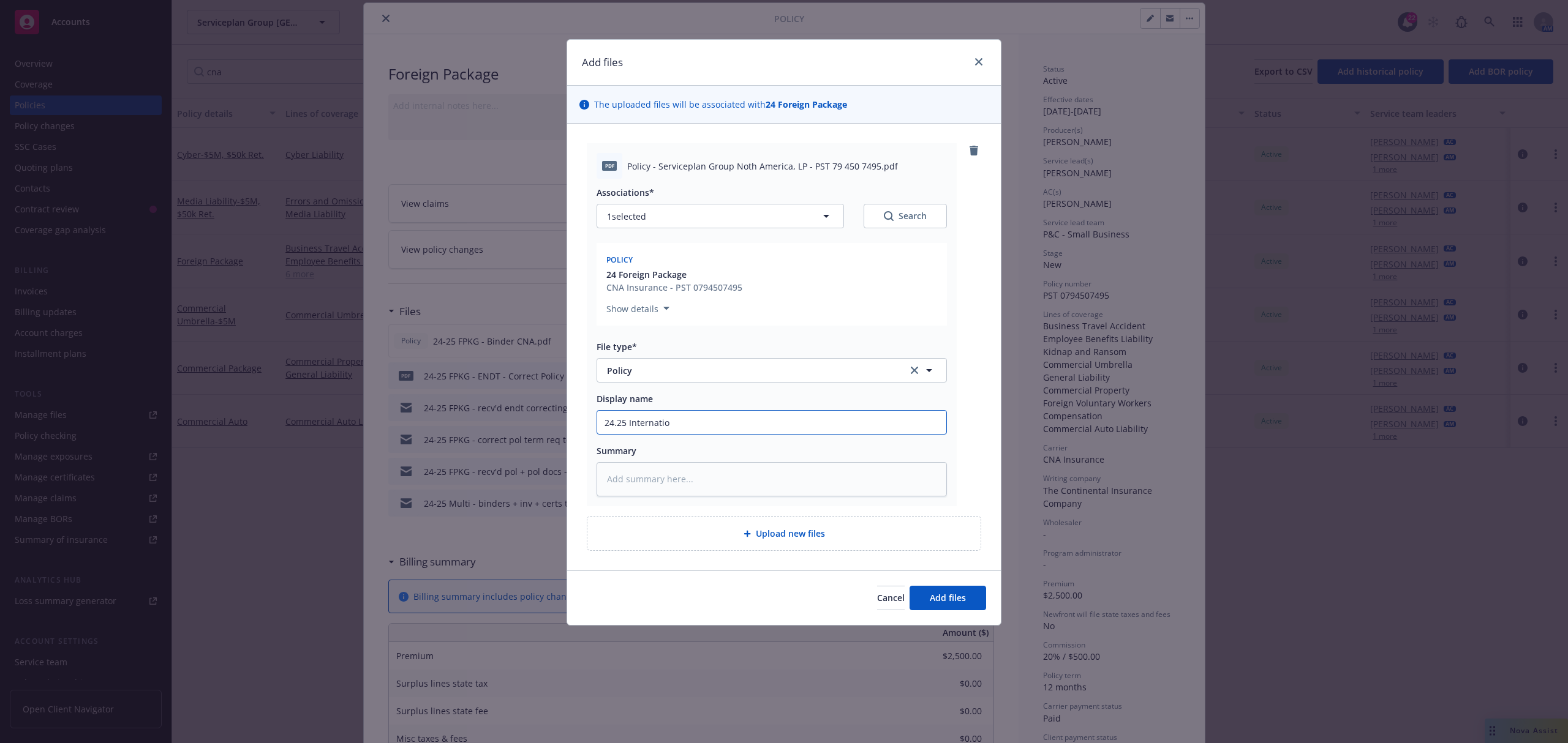
type input "24.25 Internati"
type textarea "x"
type input "24.25 Internat"
type textarea "x"
type input "24.25 Interna"
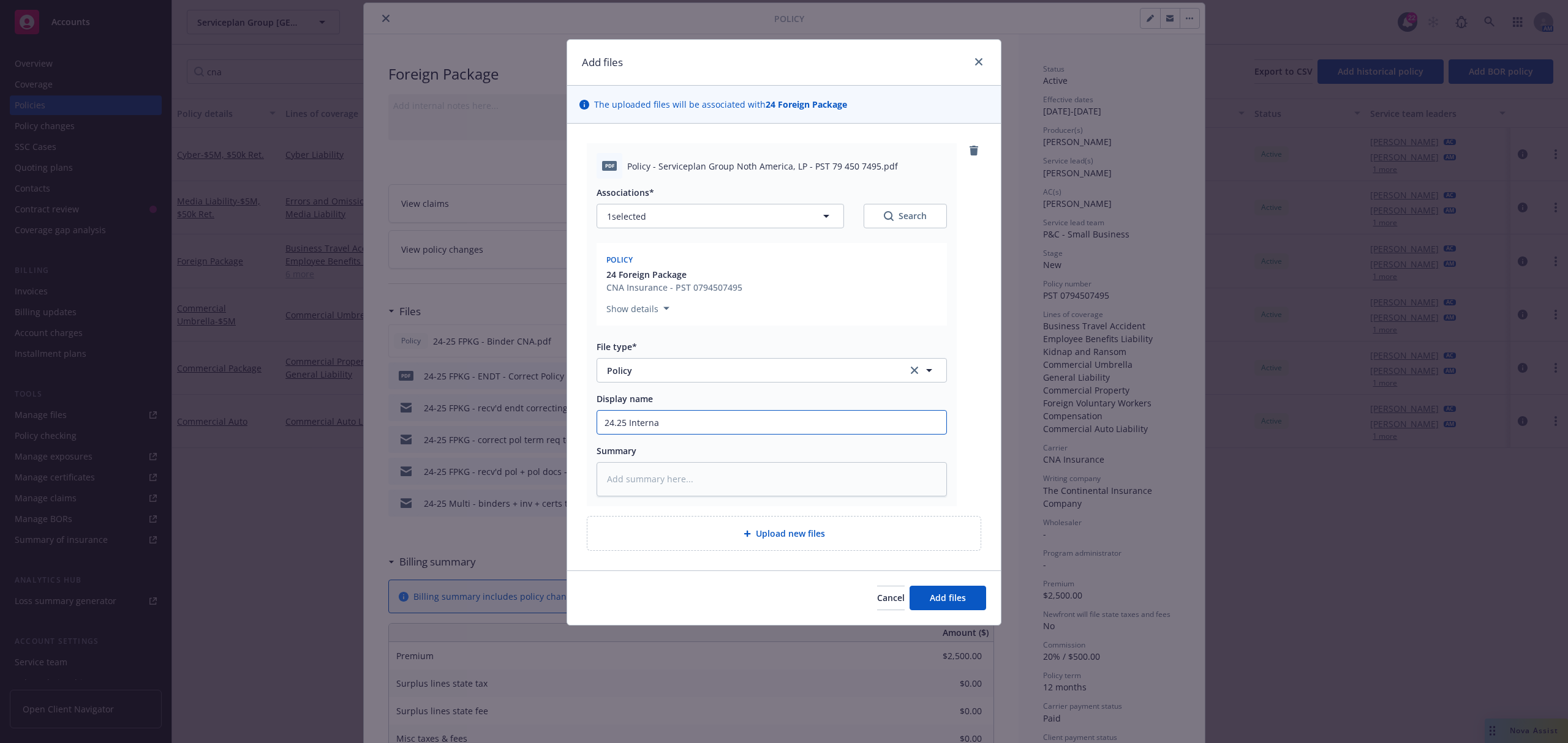
type textarea "x"
type input "24.25 Intern"
type textarea "x"
type input "24.25 Inter"
type textarea "x"
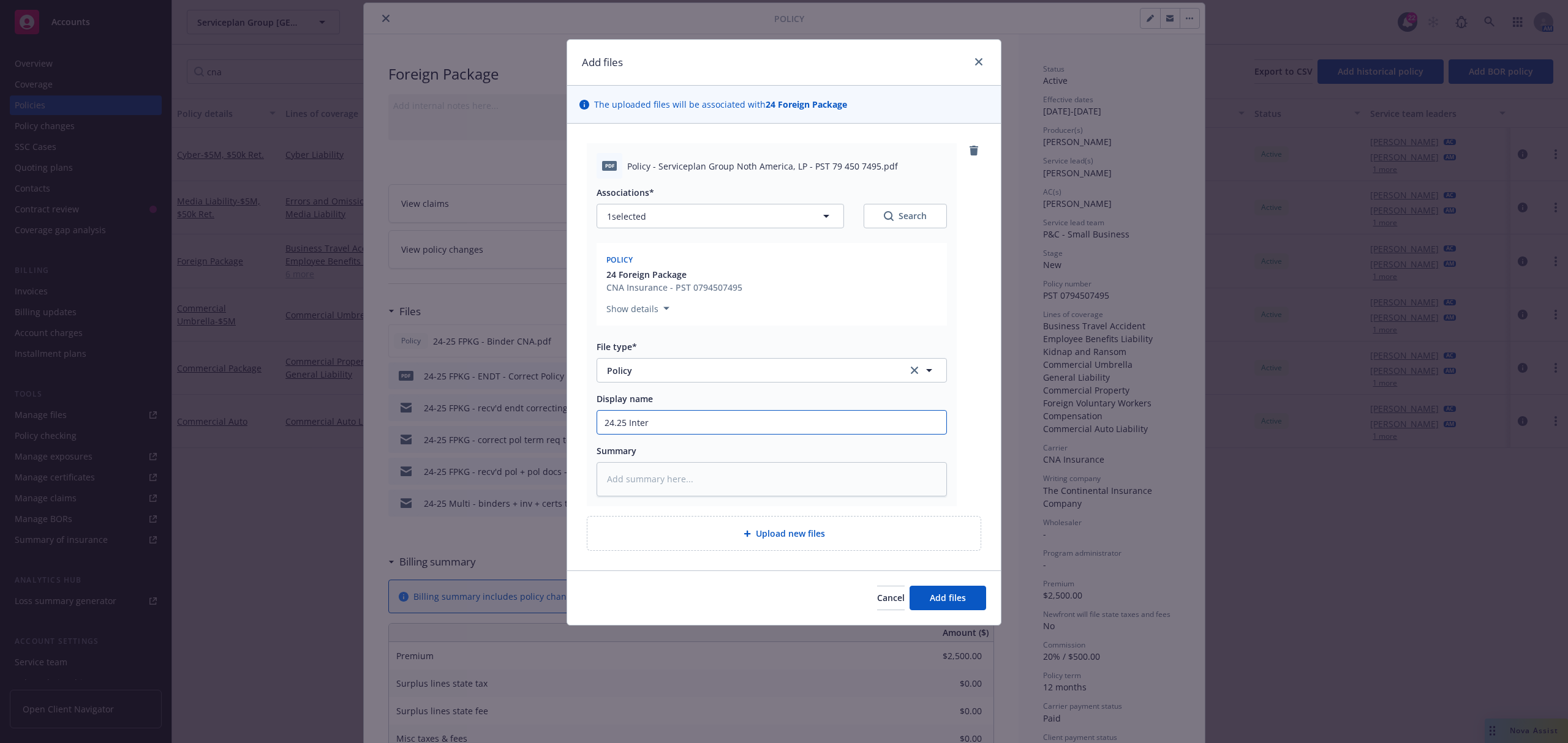
type input "24.25 Inte"
type textarea "x"
type input "24.25 Int"
type textarea "x"
type input "24.25 In"
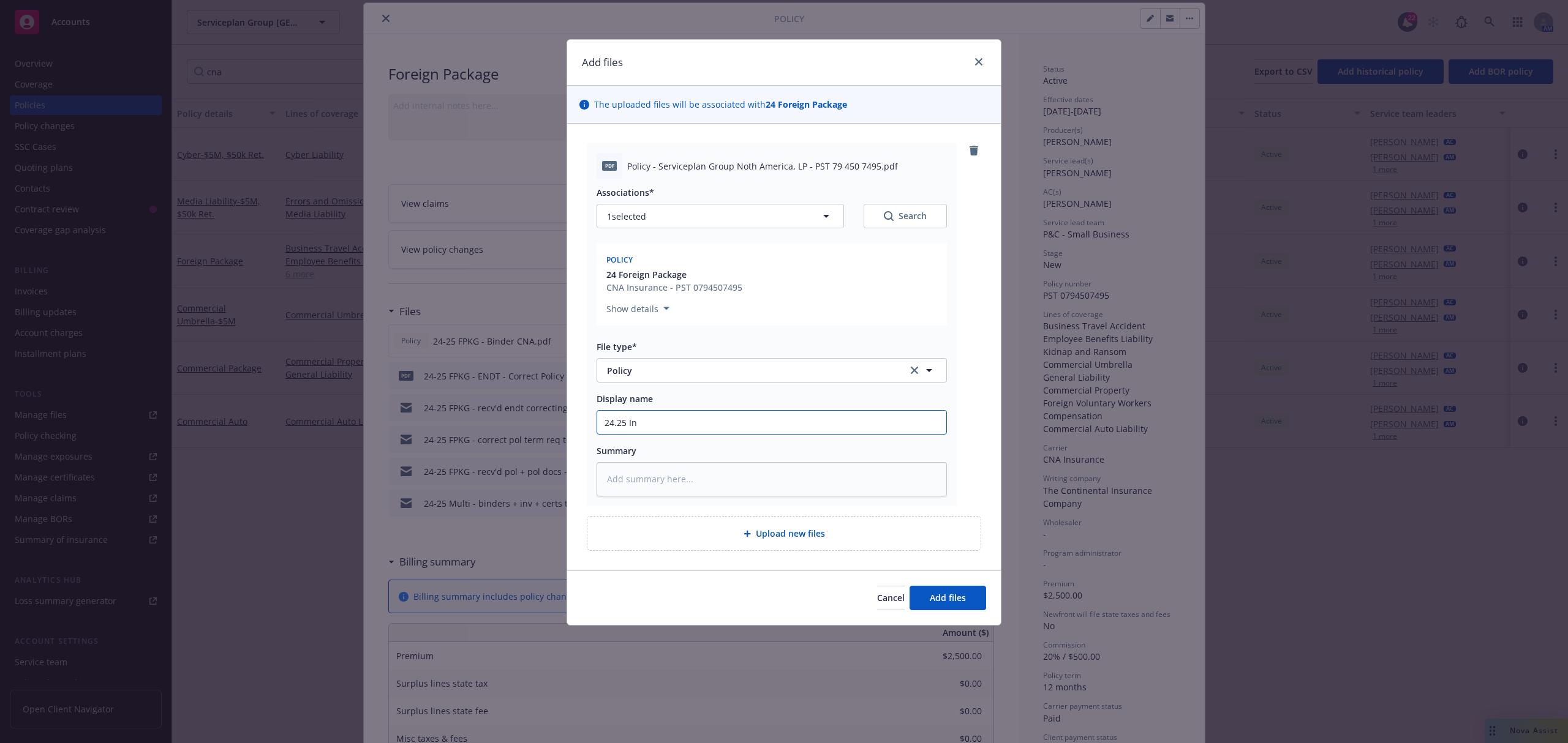
type textarea "x"
type input "24.25 I"
type textarea "x"
type input "24.25"
type textarea "x"
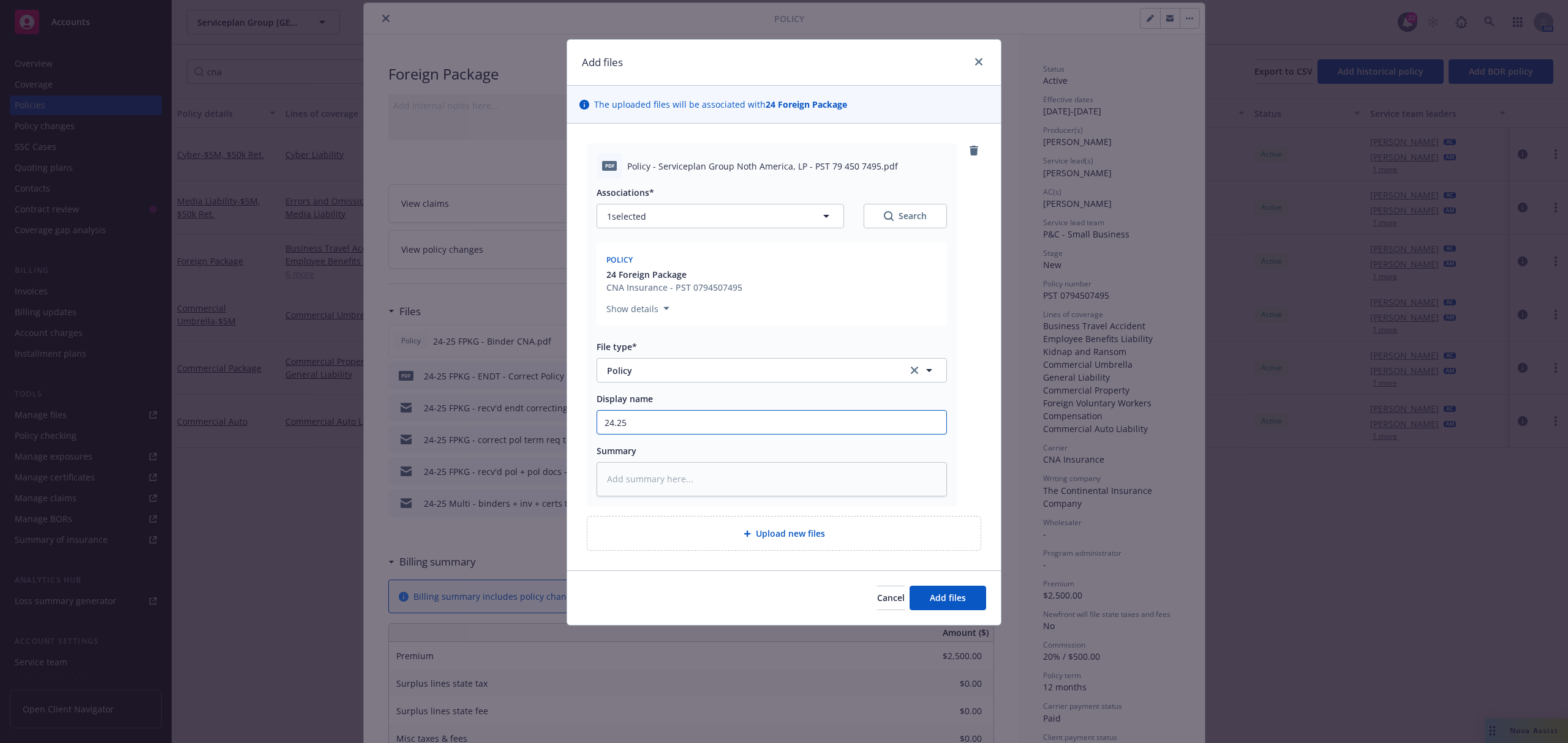
type input "24.25 F"
type textarea "x"
type input "24.25 Fo"
type textarea "x"
type input "24.25 For"
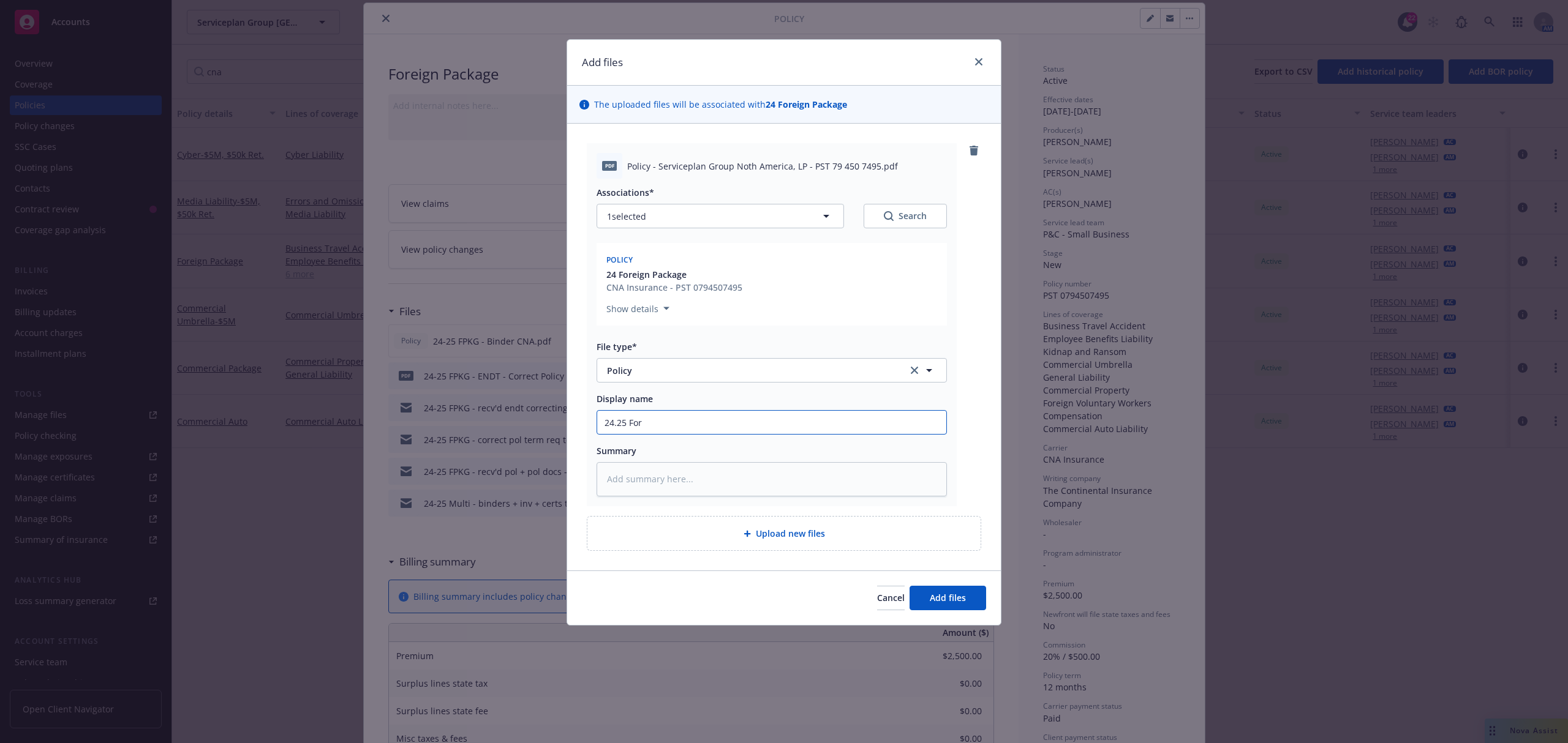
type textarea "x"
type input "24.25 Fore"
type textarea "x"
type input "24.25 Forei"
type textarea "x"
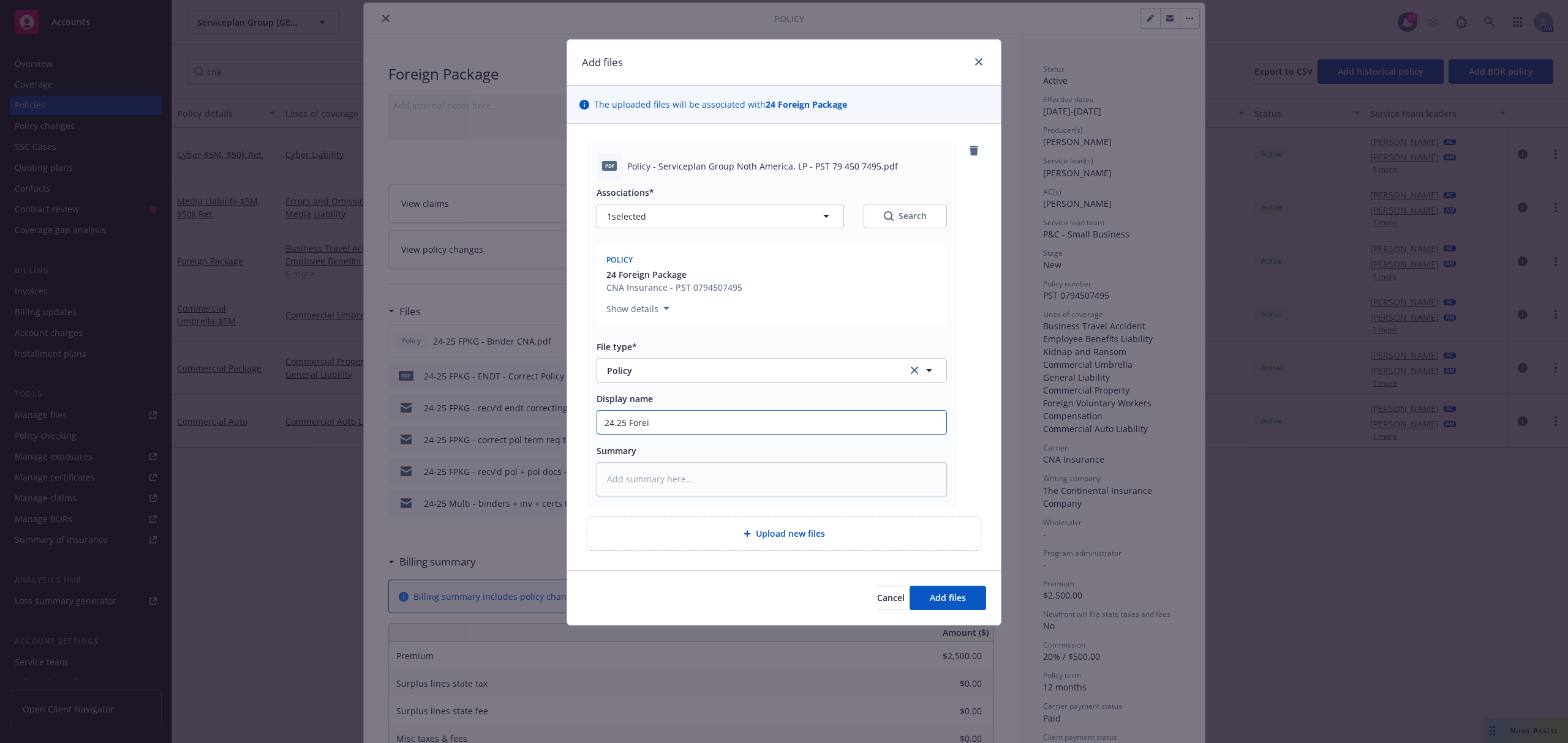
type input "24.25 Foreig"
type textarea "x"
type input "24.25 Foreign"
type textarea "x"
type input "24.25 Foreign"
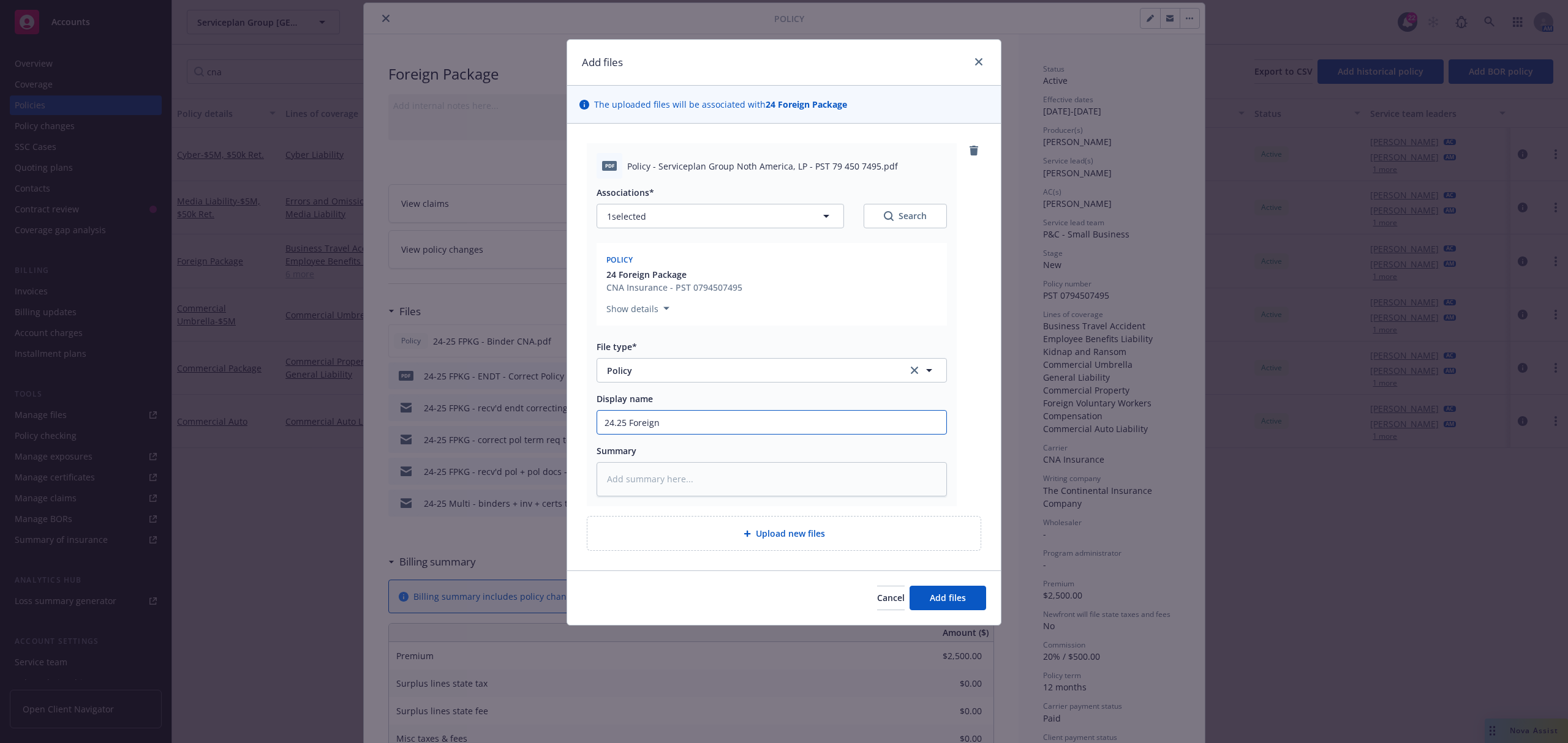
type textarea "x"
type input "24.25 Foreign p"
type textarea "x"
type input "24.25 Foreign pa"
type textarea "x"
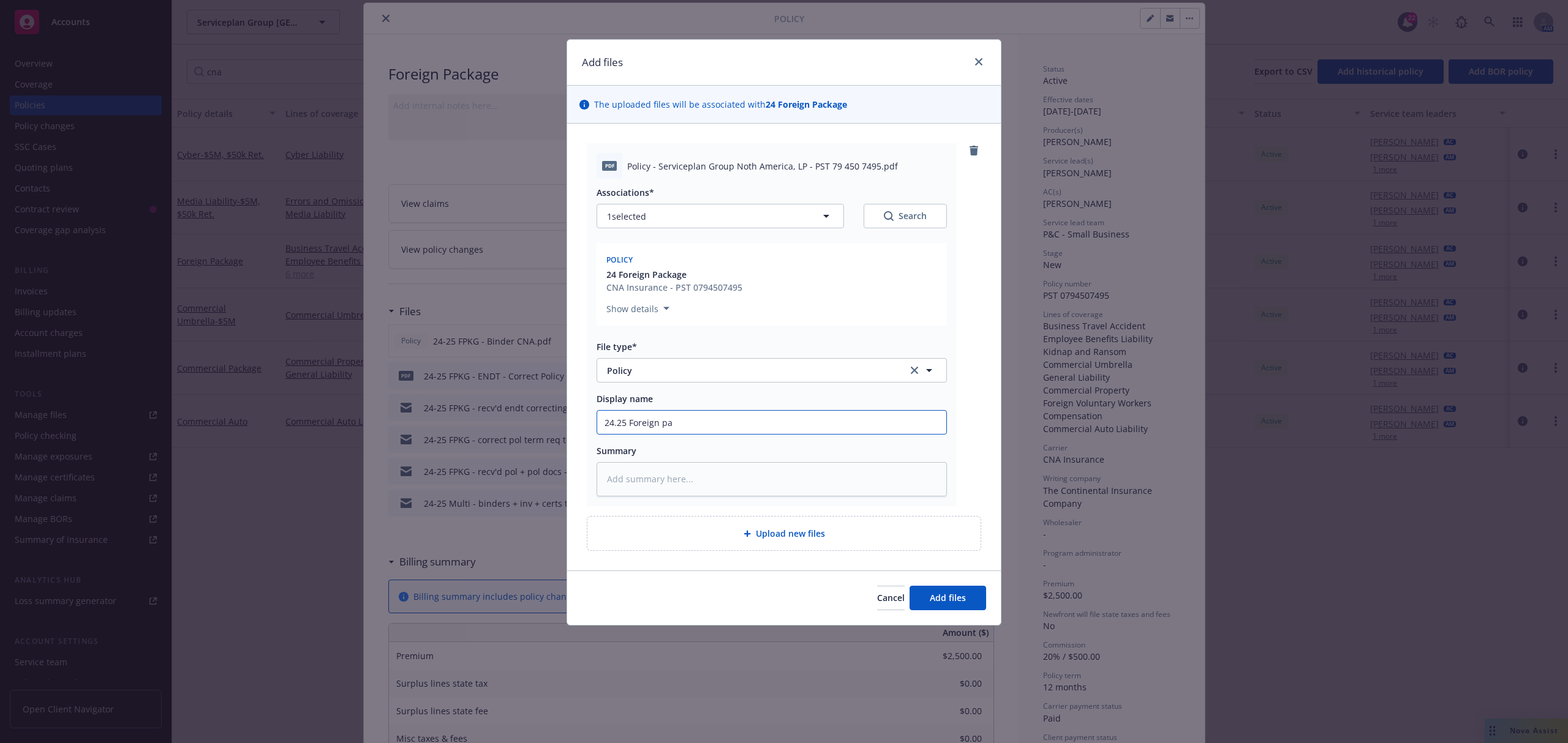
type input "24.25 Foreign pac"
type textarea "x"
type input "24.25 Foreign pack"
type textarea "x"
type input "24.25 Foreign packa"
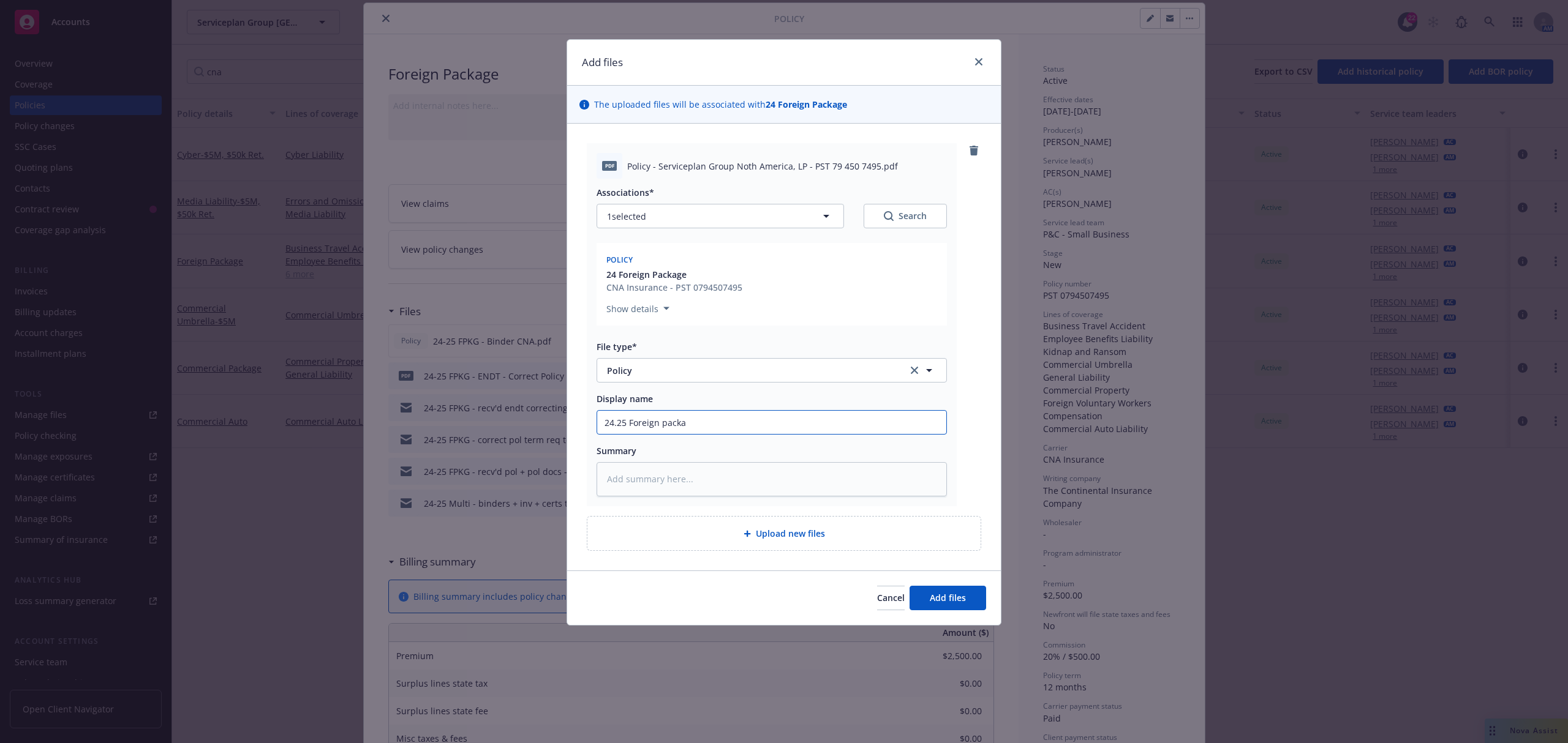
type textarea "x"
type input "24.25 Foreign pack"
type textarea "x"
type input "24.25 Foreign pac"
type textarea "x"
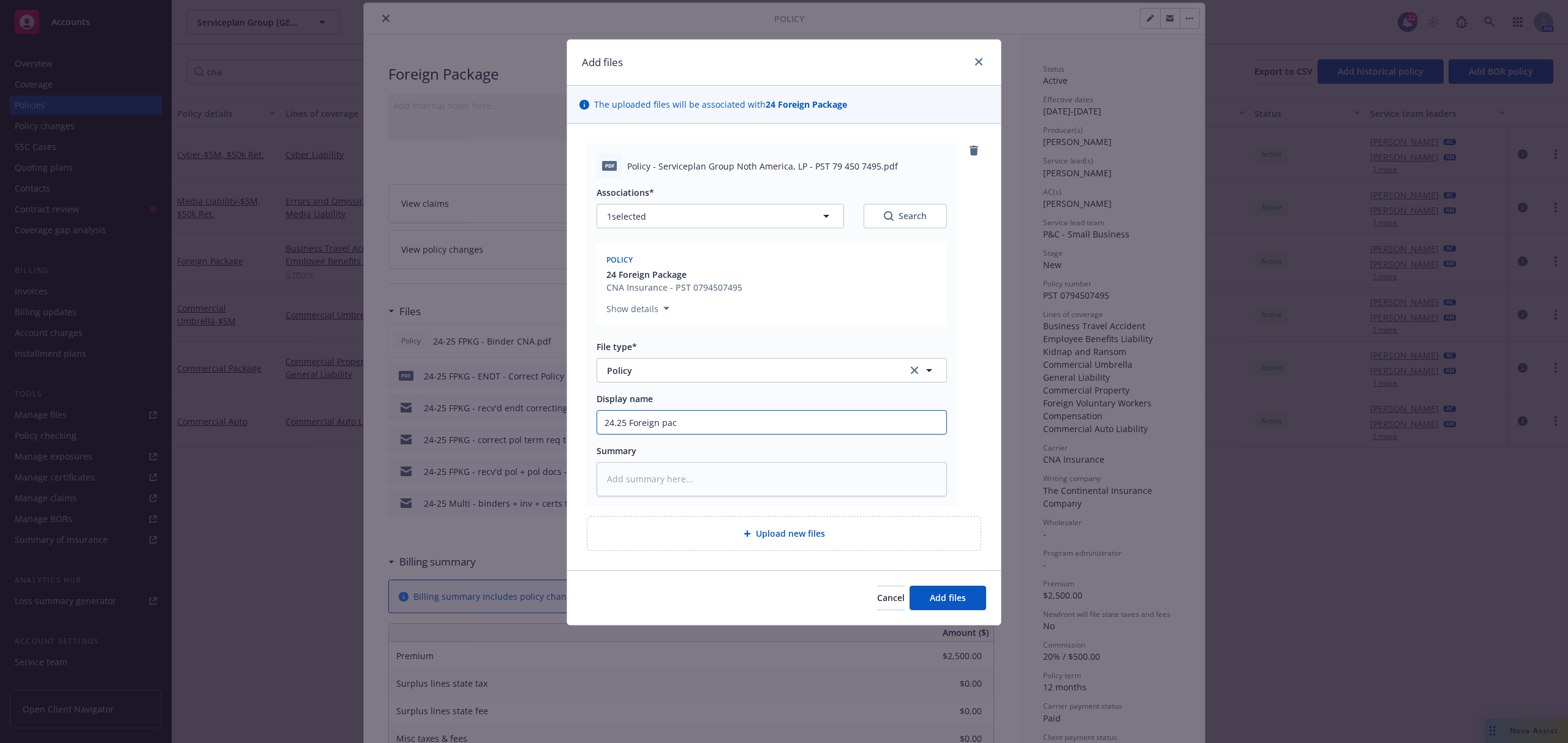
type input "24.25 Foreign pa"
type textarea "x"
type input "24.25 Foreign p"
type textarea "x"
type input "24.25 Foreign P"
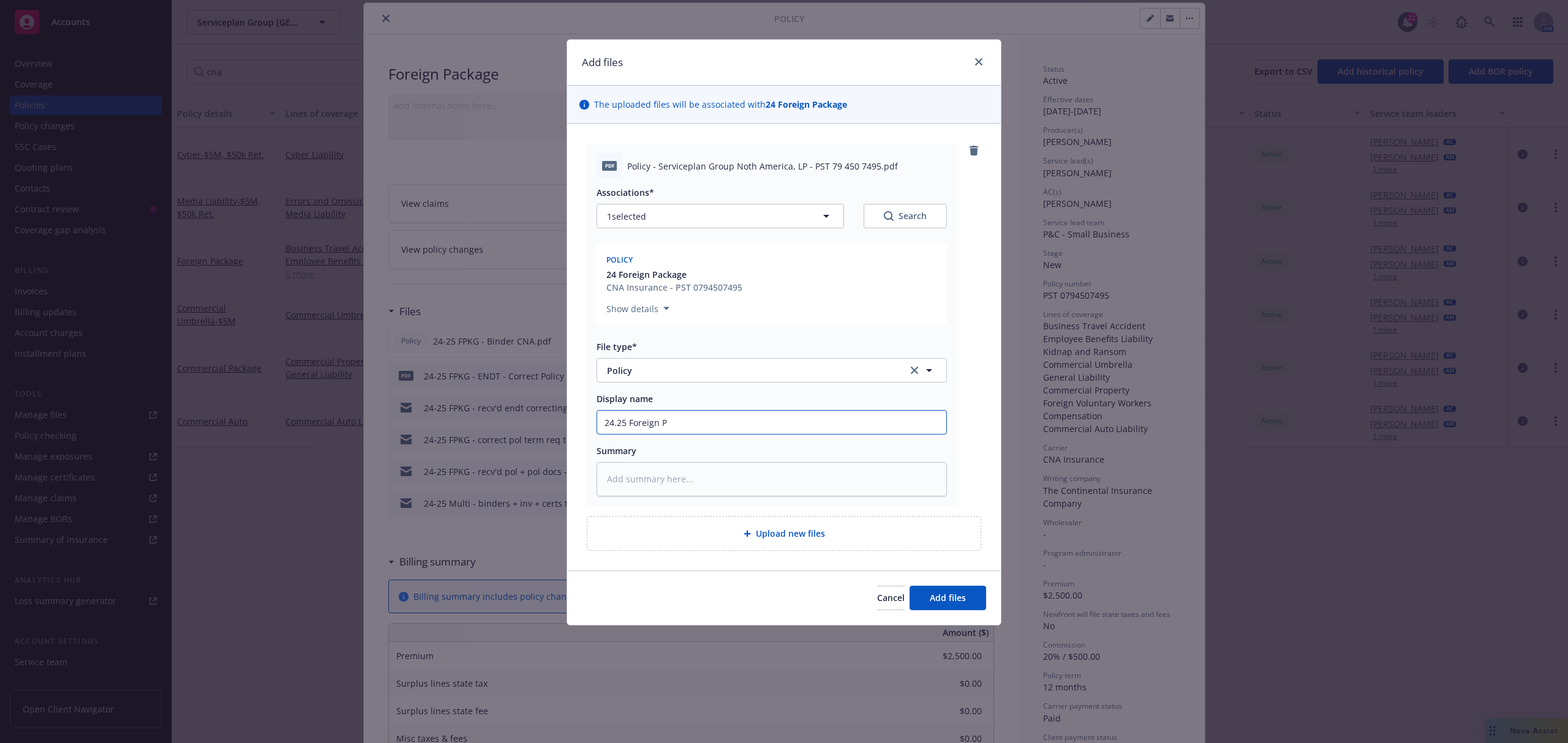
type textarea "x"
type input "24.25 Foreign PO"
type textarea "x"
type input "24.25 Foreign P"
type textarea "x"
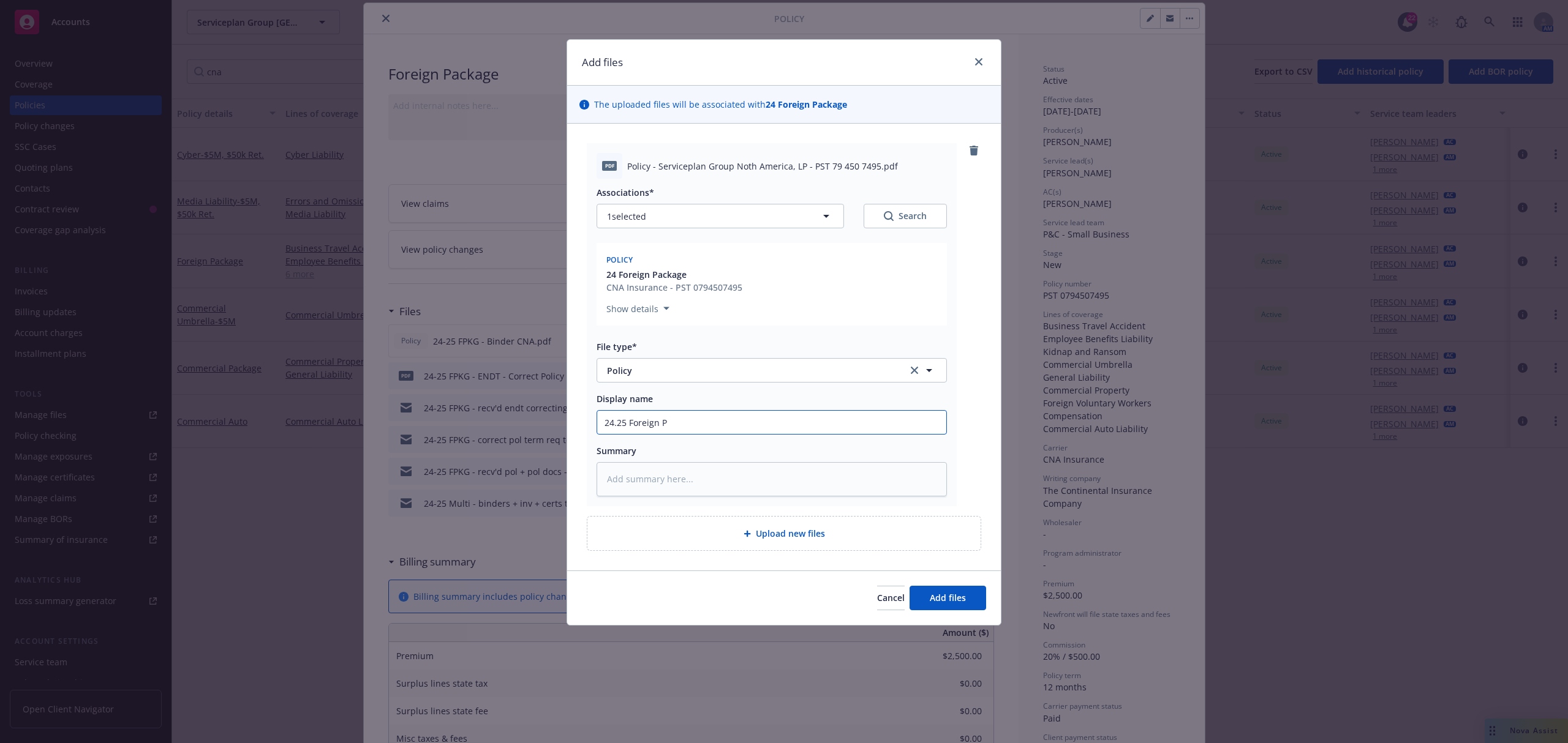
type input "24.25 Foreign Pc"
type textarea "x"
type input "24.25 Foreign Pck"
type textarea "x"
type input "24.25 Foreign Pckg"
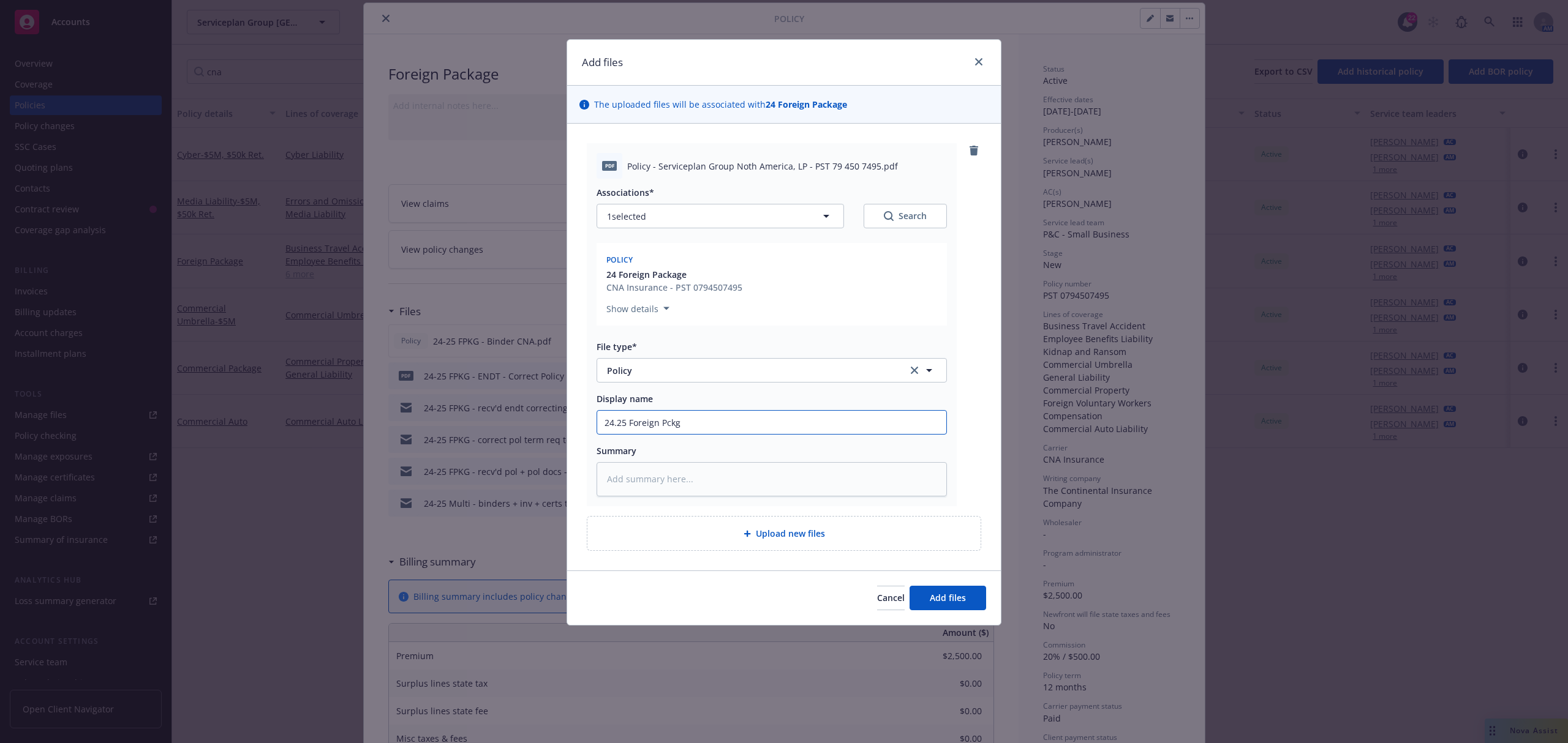
type textarea "x"
type input "24.25 Foreign Pckg"
type textarea "x"
type input "24.25 Foreign Pckg C"
type textarea "x"
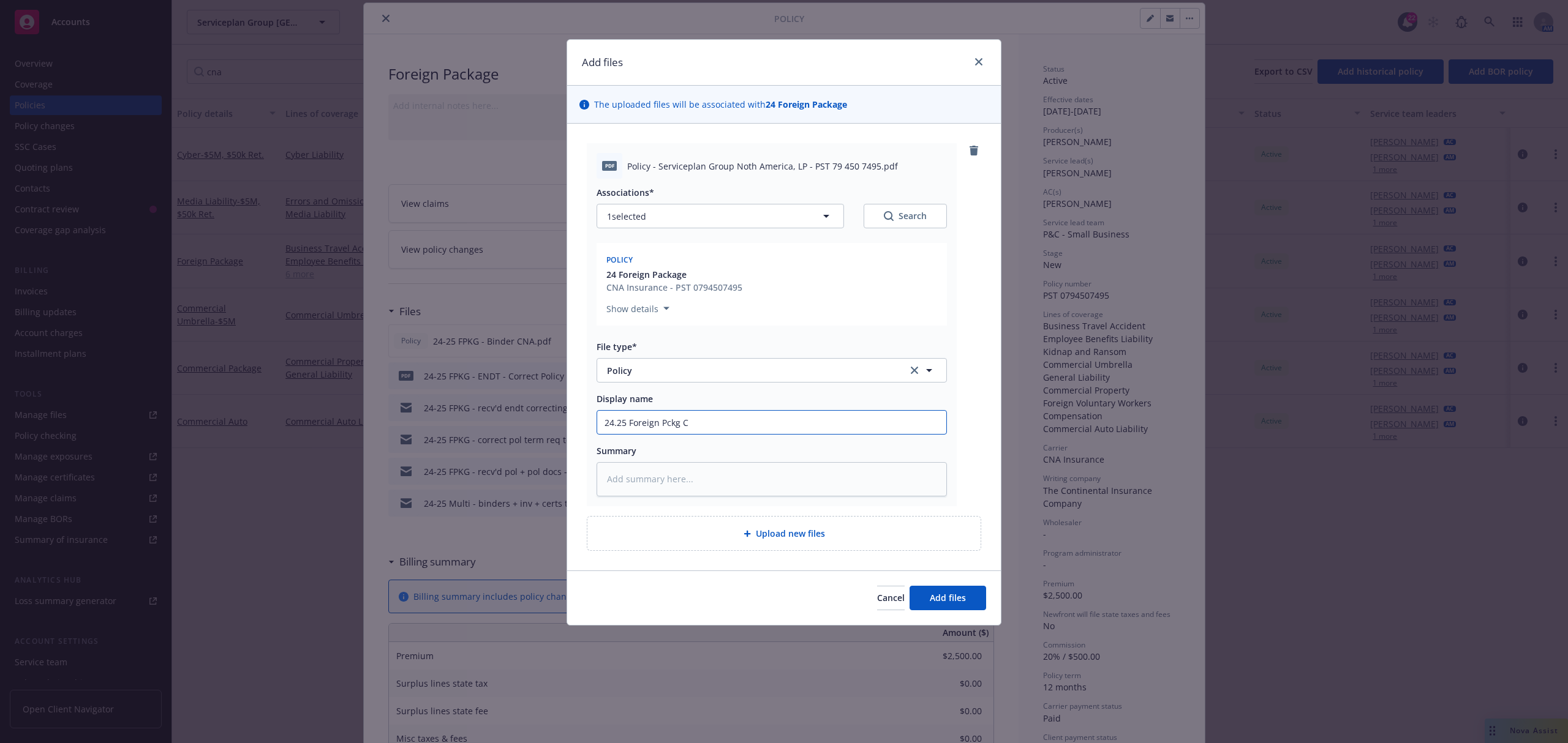
type input "24.25 Foreign Pckg CN"
type textarea "x"
type input "24.25 Foreign Pckg CNA"
type textarea "x"
type input "24.25 Foreign Pckg CNA"
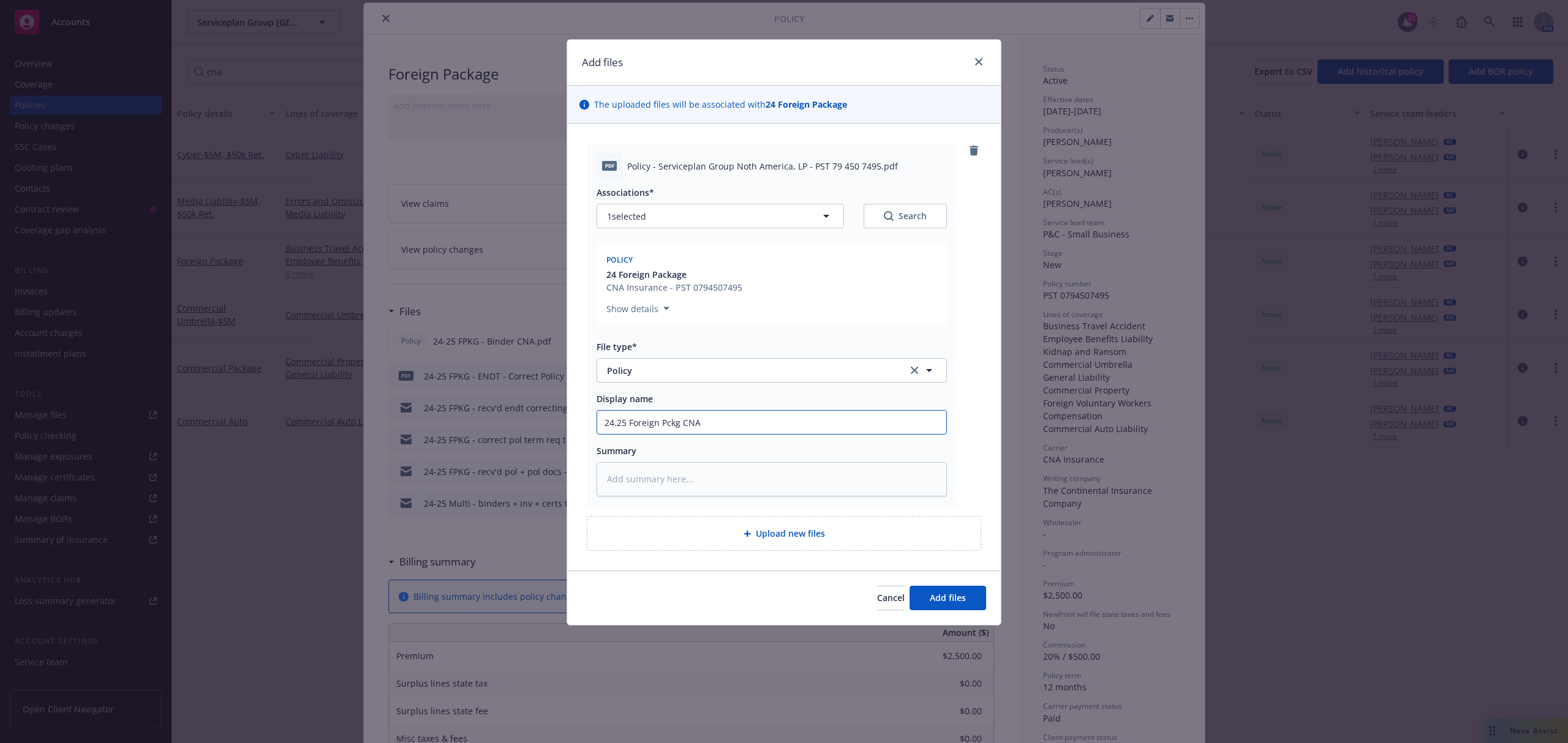
type textarea "x"
type input "24.25 Foreign Pckg CNA P"
type textarea "x"
type input "24.25 Foreign Pckg CNA Po"
type textarea "x"
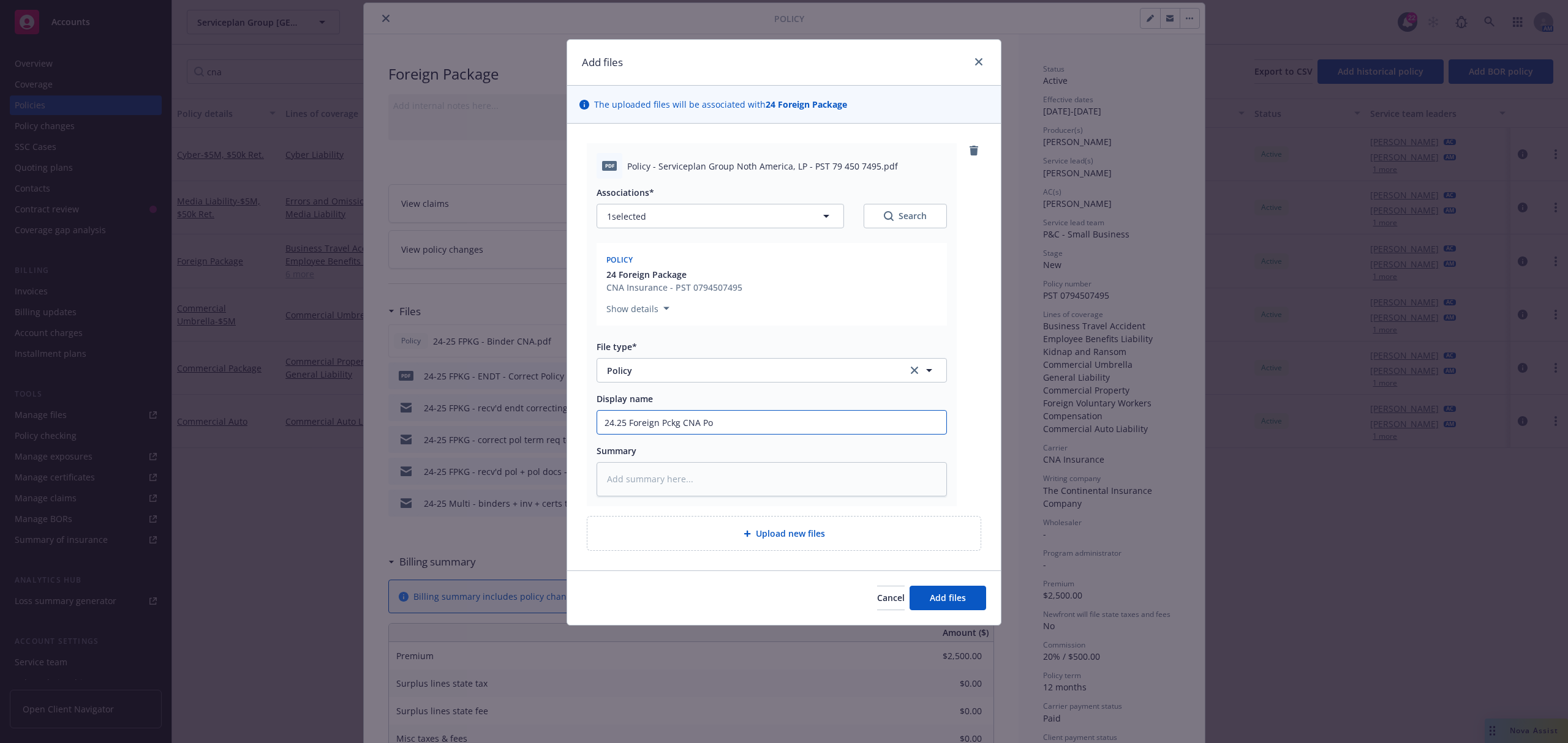
type input "24.25 Foreign Pckg CNA Pol"
type textarea "x"
type input "24.25 Foreign Pckg CNA Poli"
type textarea "x"
type input "24.25 Foreign Pckg CNA Polic"
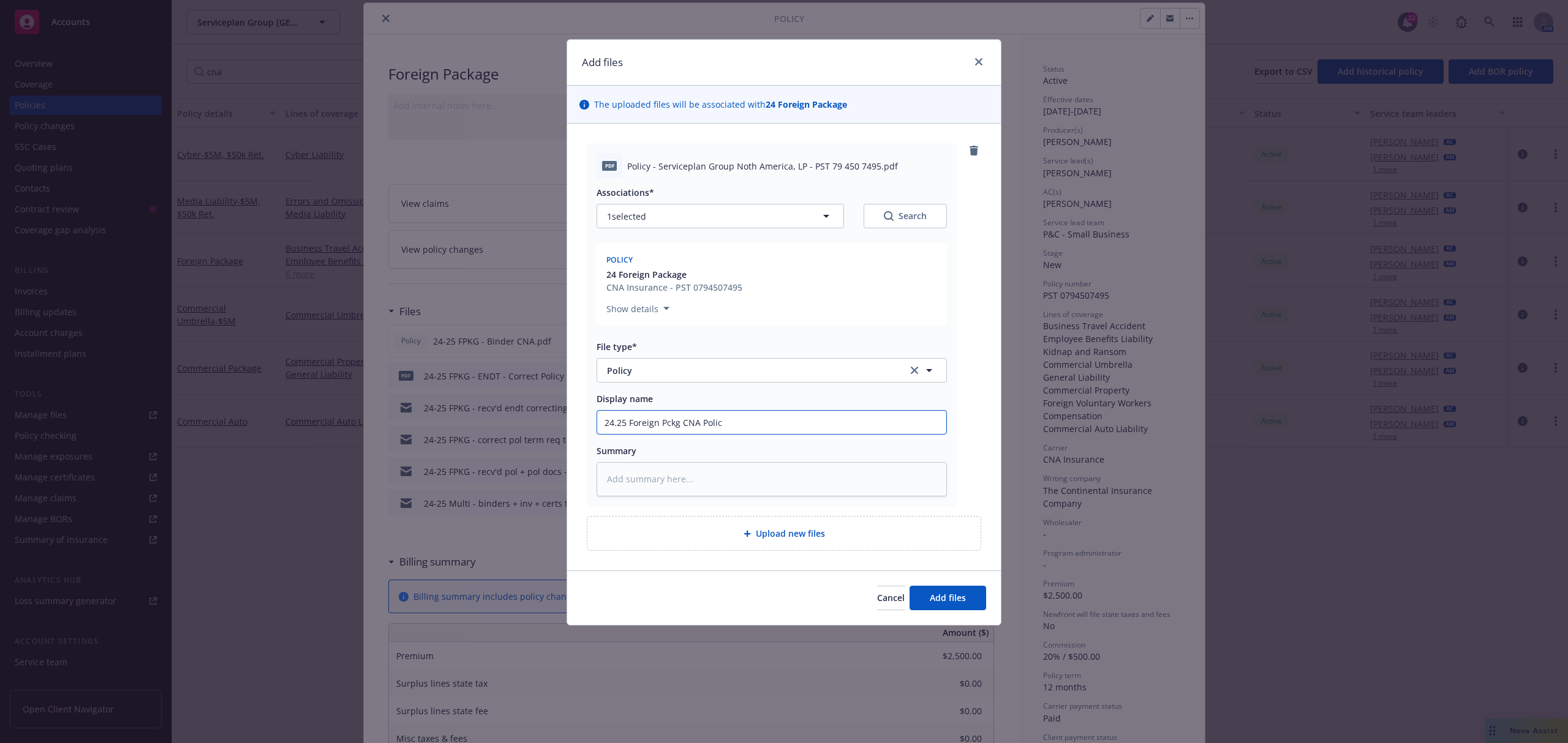
type textarea "x"
type input "24.25 Foreign Pckg CNA Policy"
click at [981, 611] on button "Add files" at bounding box center [948, 598] width 77 height 24
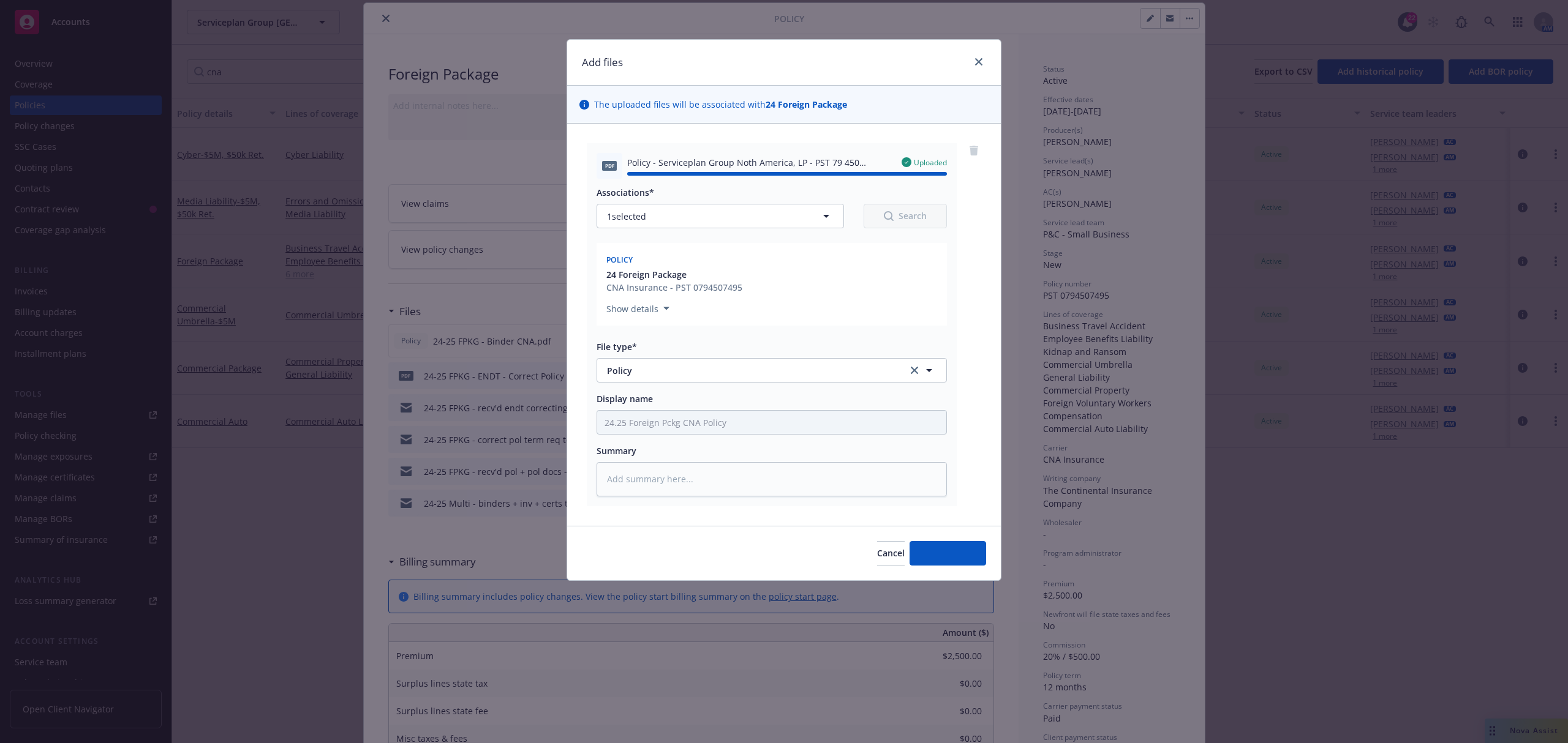
type textarea "x"
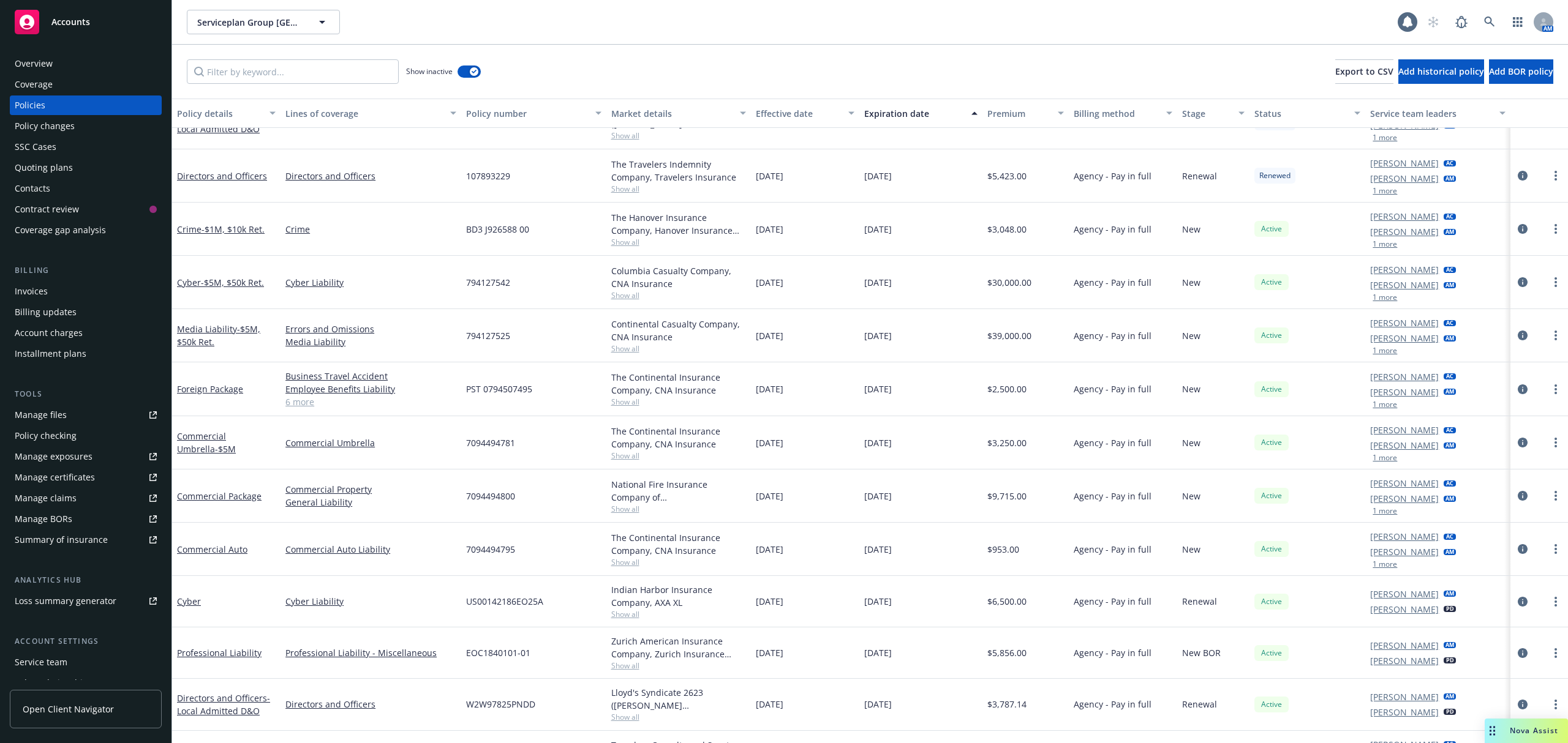
scroll to position [217, 0]
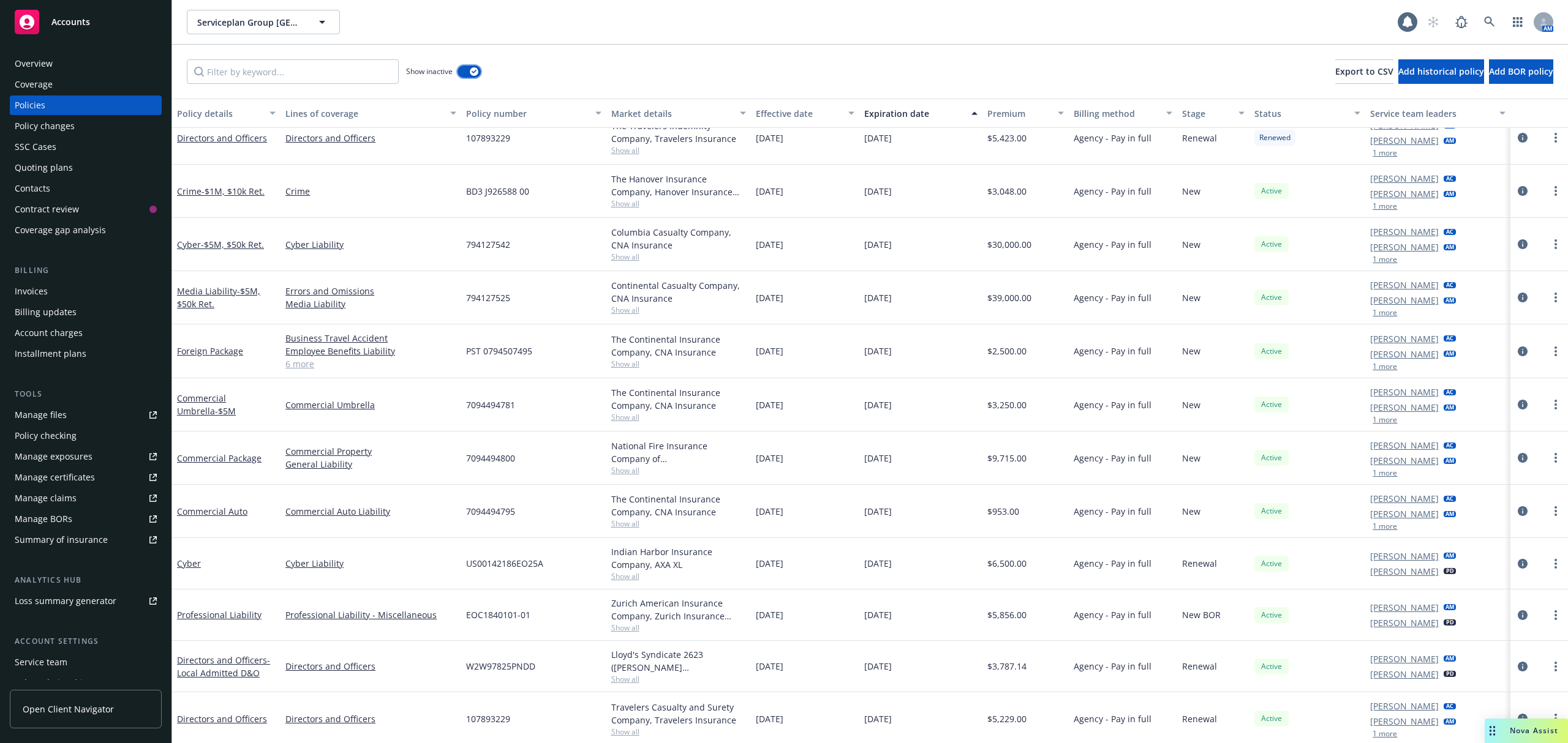
click at [469, 75] on button "button" at bounding box center [469, 71] width 24 height 12
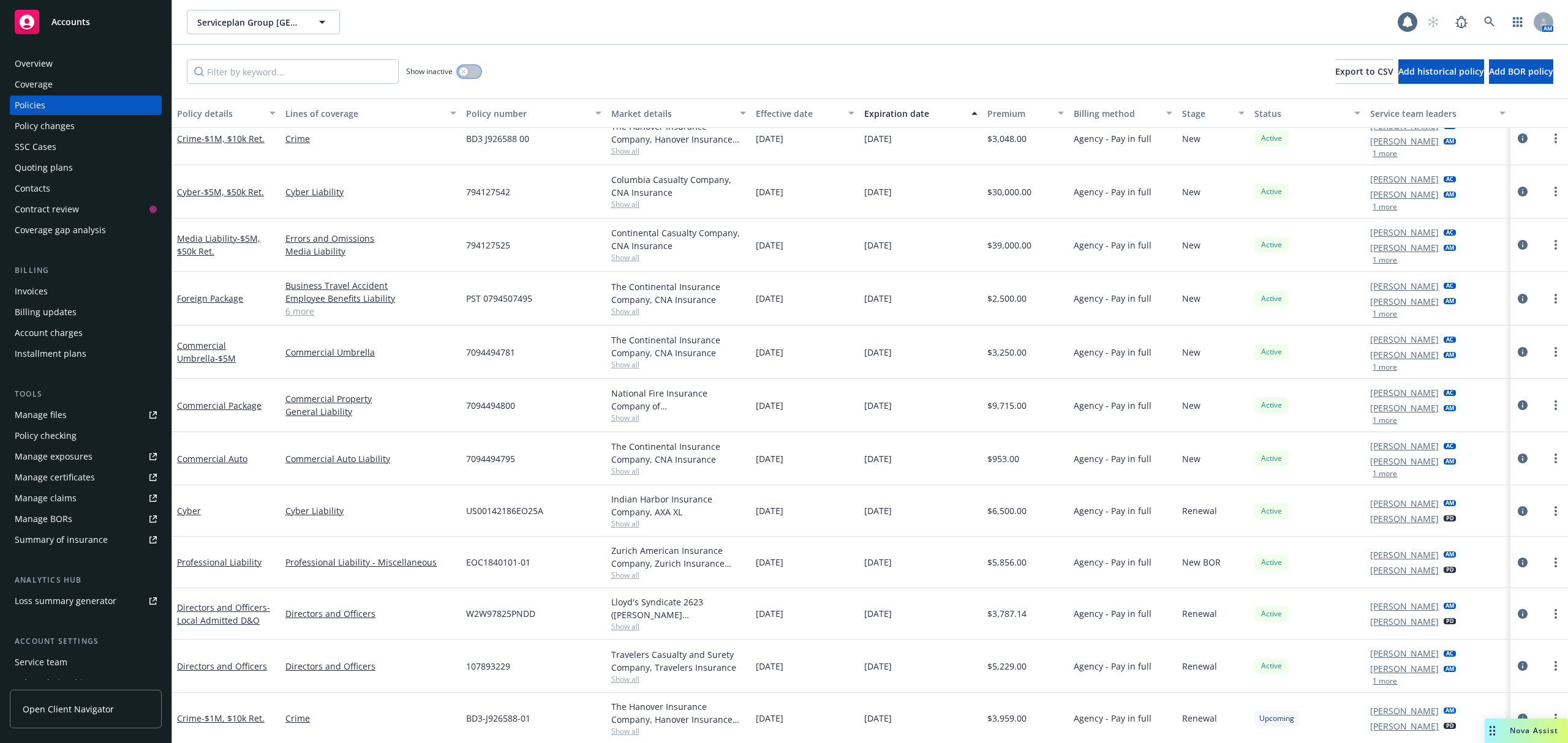
scroll to position [19, 0]
click at [496, 455] on span "7094494795" at bounding box center [491, 456] width 49 height 13
copy span "7094494795"
